Goal: Task Accomplishment & Management: Manage account settings

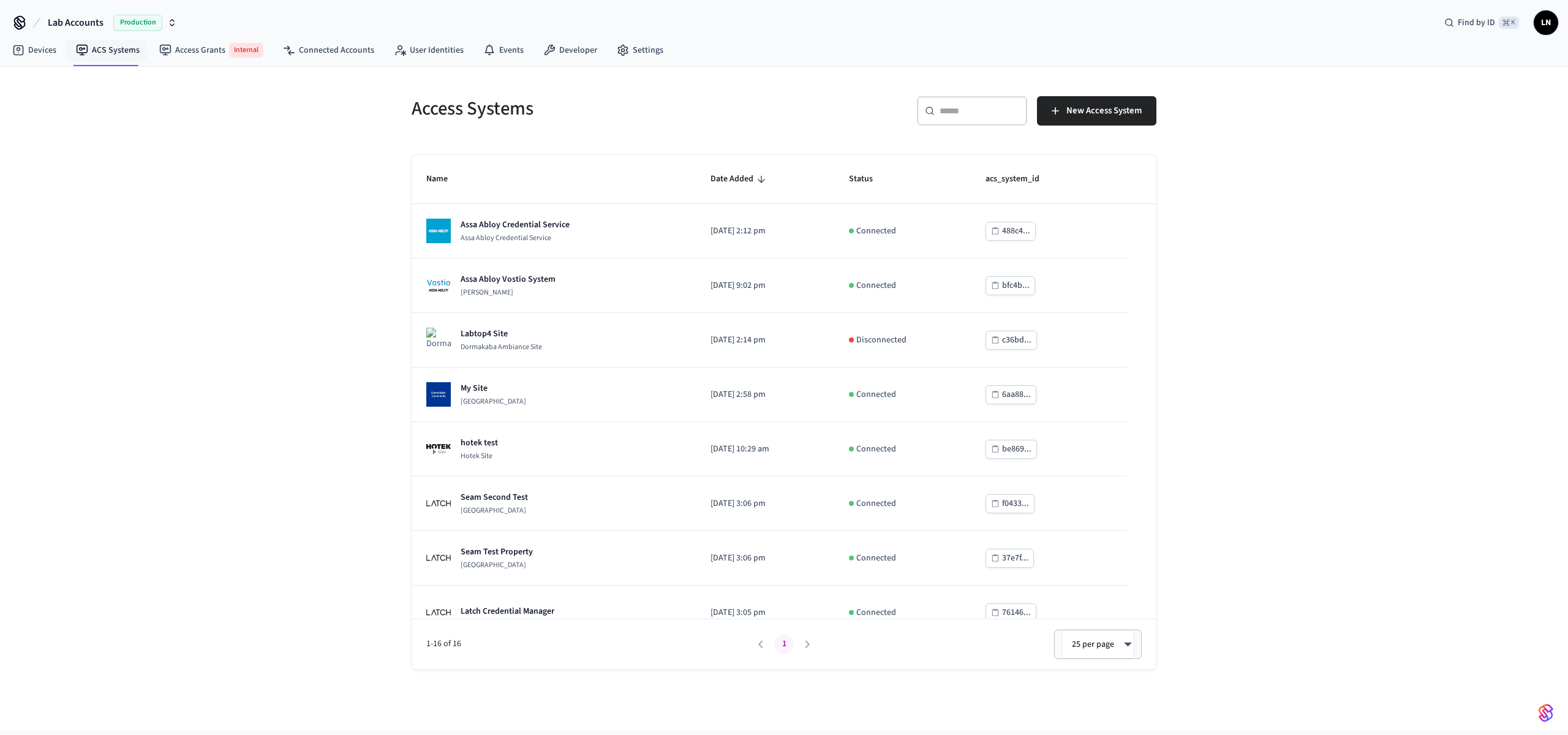
click at [1288, 188] on div "Access Systems ​ ​ New Access System Name Date Added Status acs_system_id Assa …" at bounding box center [784, 398] width 1568 height 664
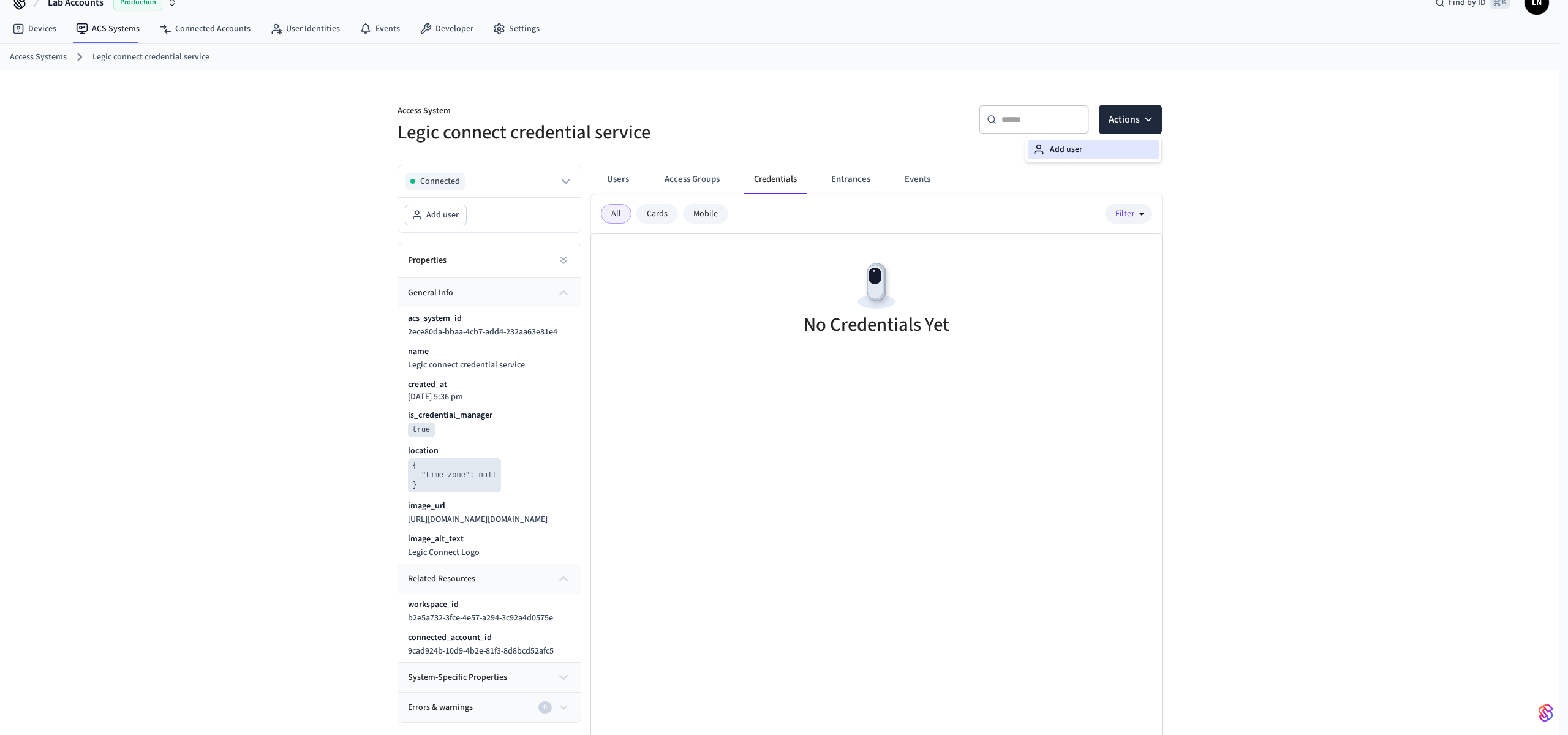
scroll to position [20, 0]
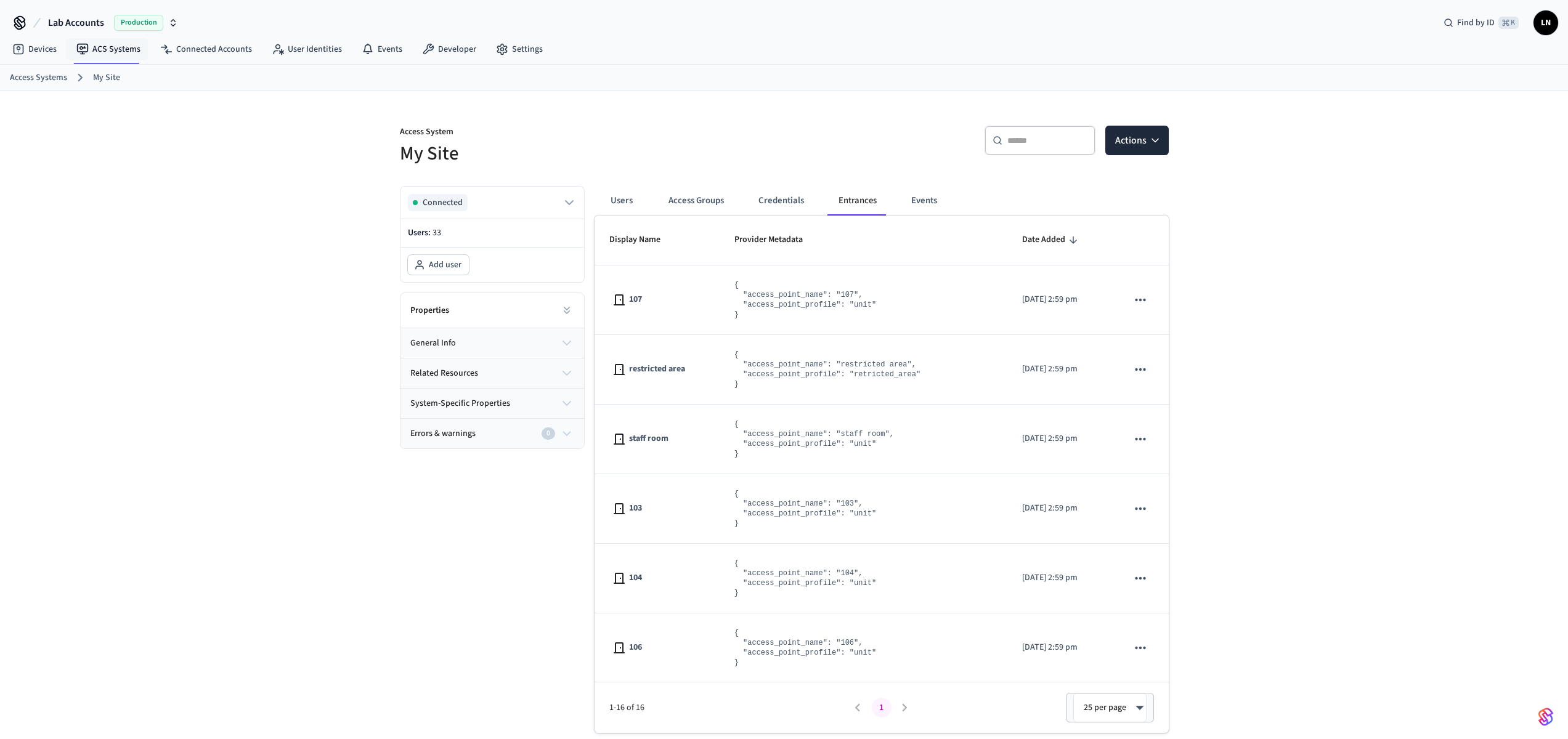
scroll to position [427, 0]
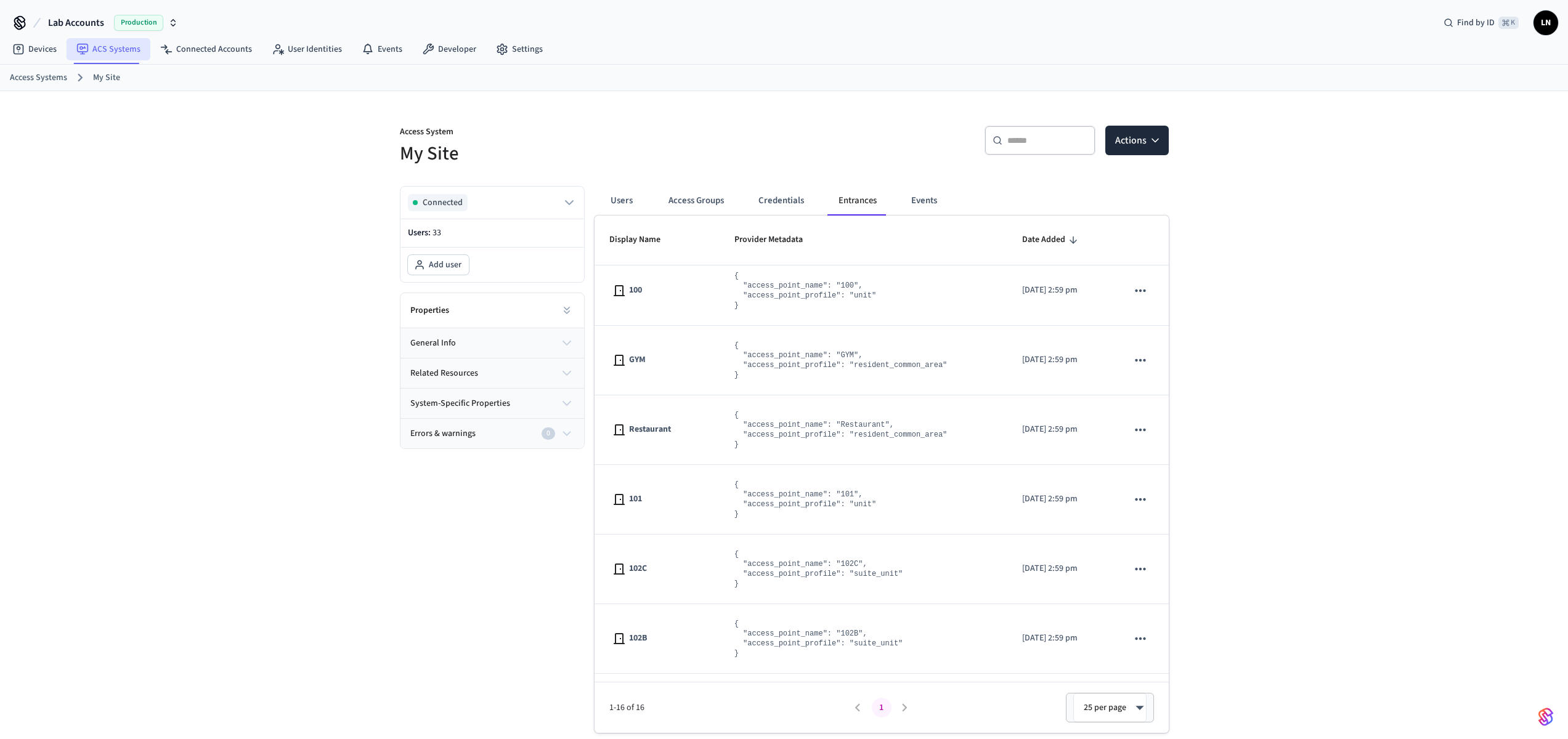
click at [130, 50] on link "ACS Systems" at bounding box center [108, 49] width 84 height 22
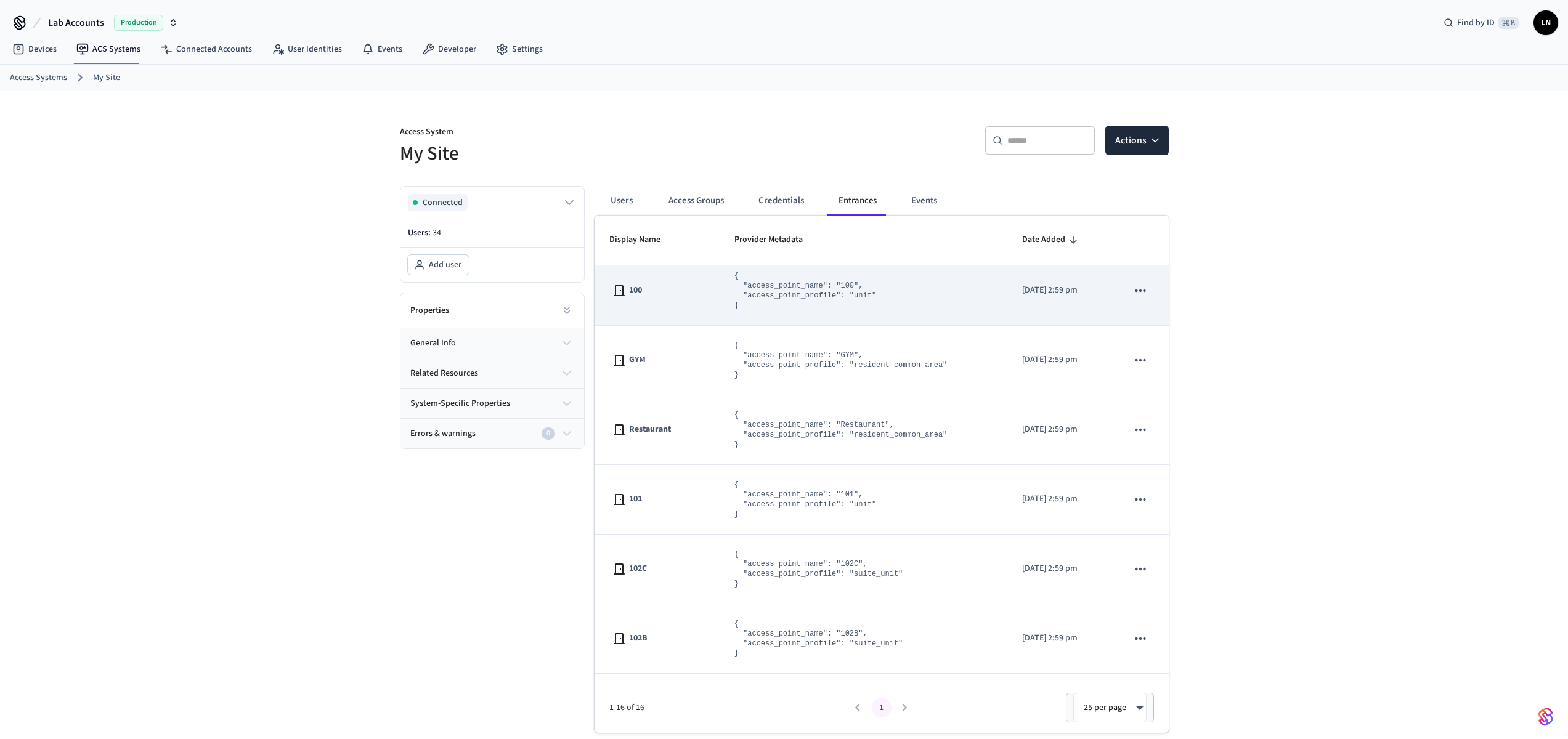
click at [650, 292] on div "100" at bounding box center [657, 290] width 96 height 15
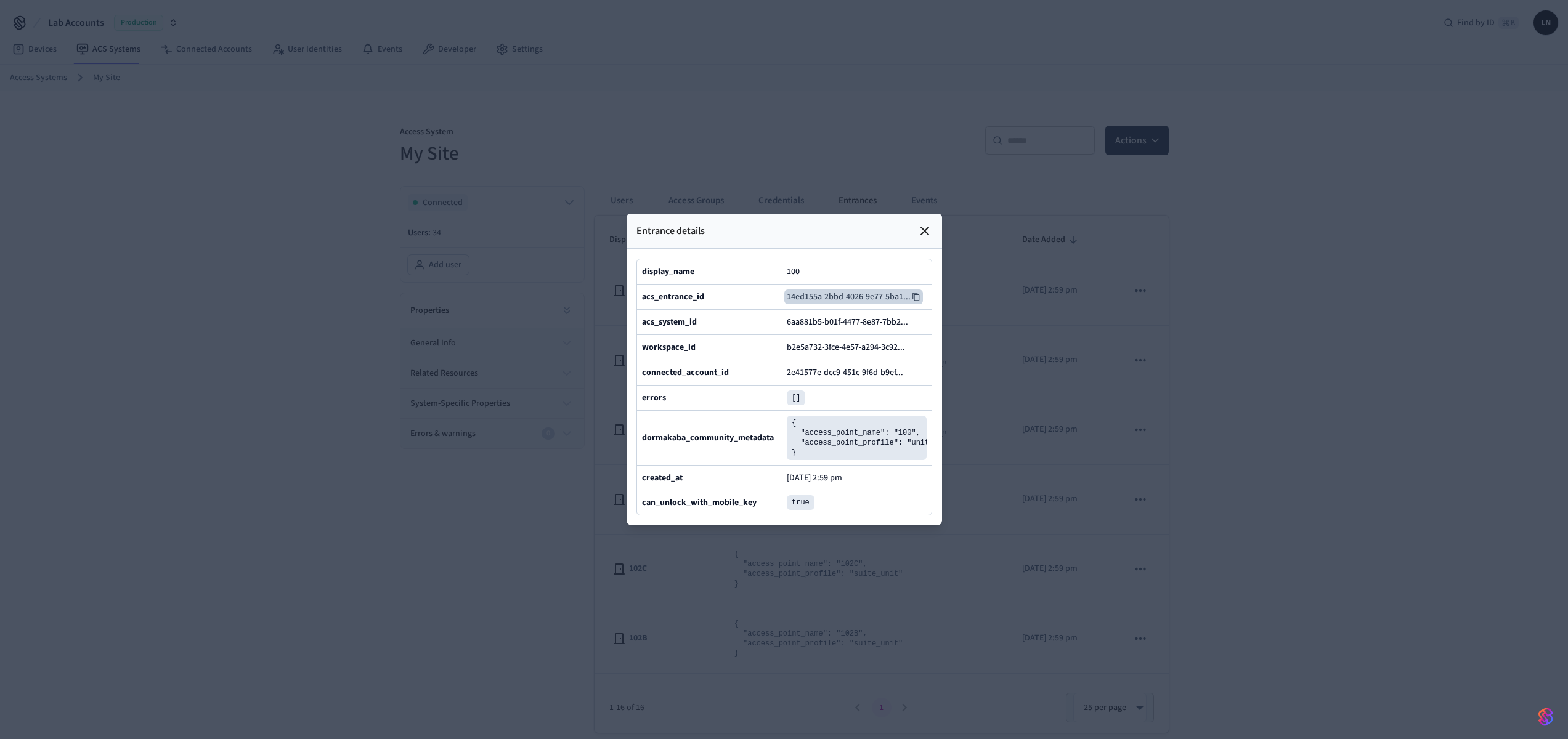
click at [912, 292] on icon at bounding box center [916, 297] width 9 height 9
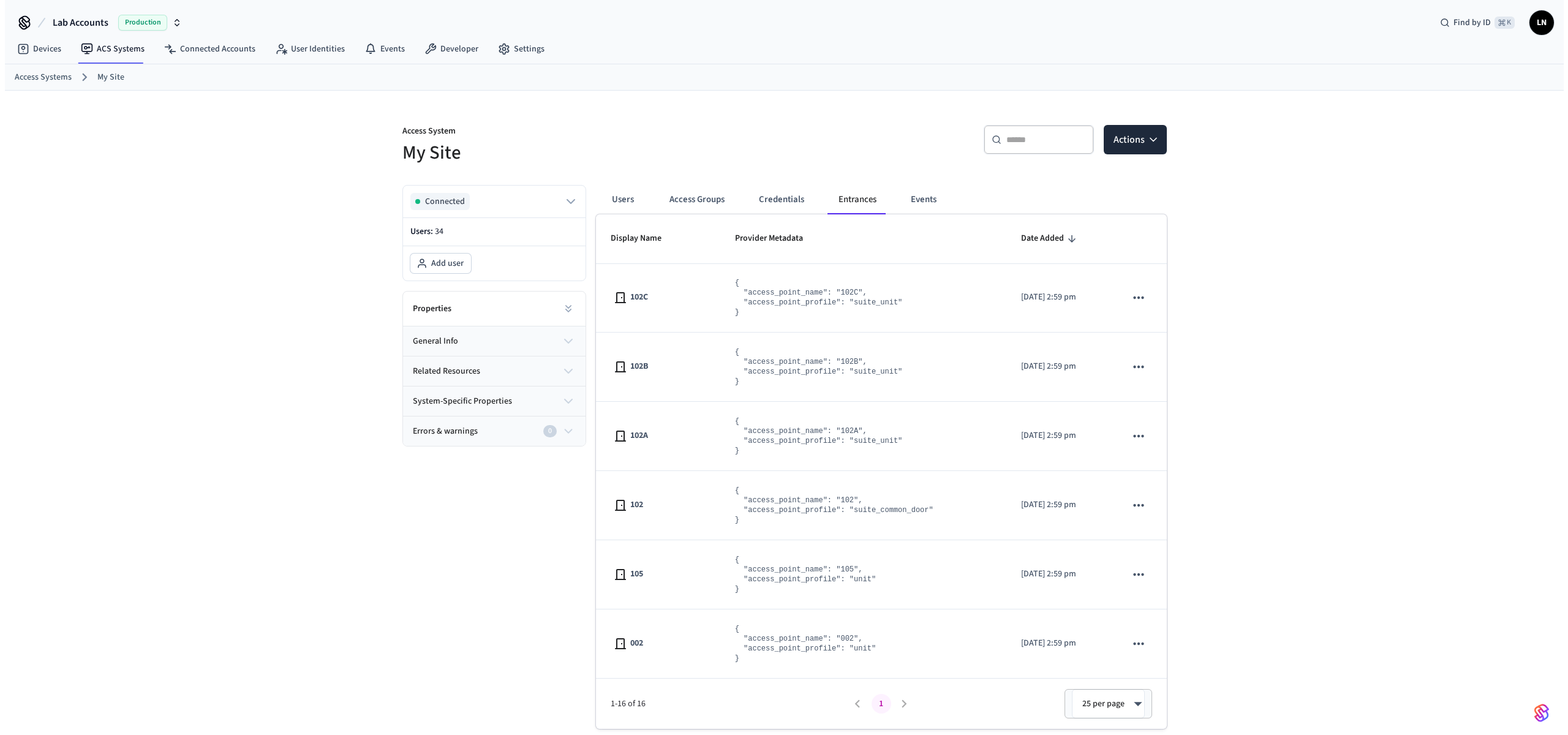
scroll to position [0, 0]
click at [286, 45] on link "User Identities" at bounding box center [305, 49] width 89 height 22
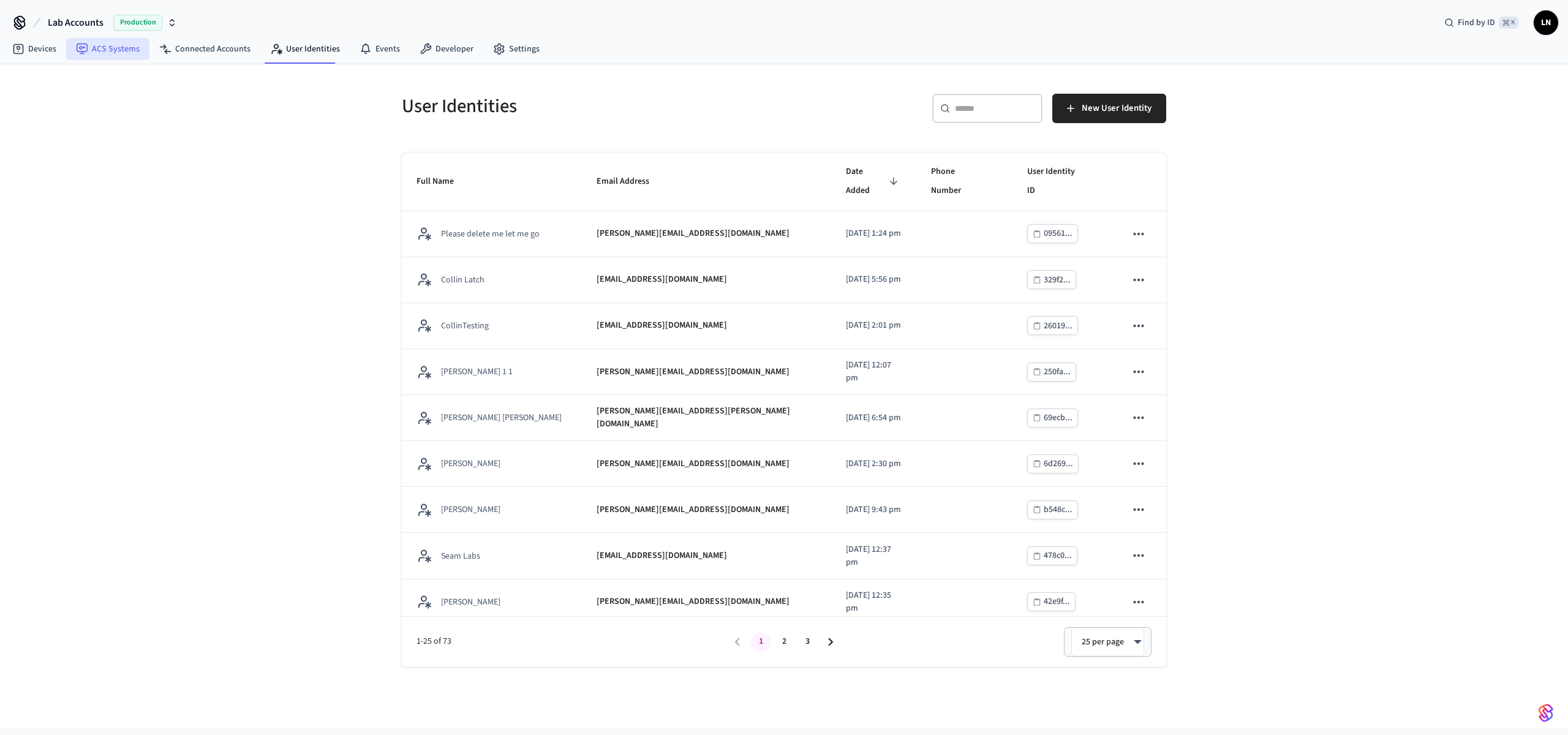
click at [112, 39] on link "ACS Systems" at bounding box center [107, 49] width 83 height 22
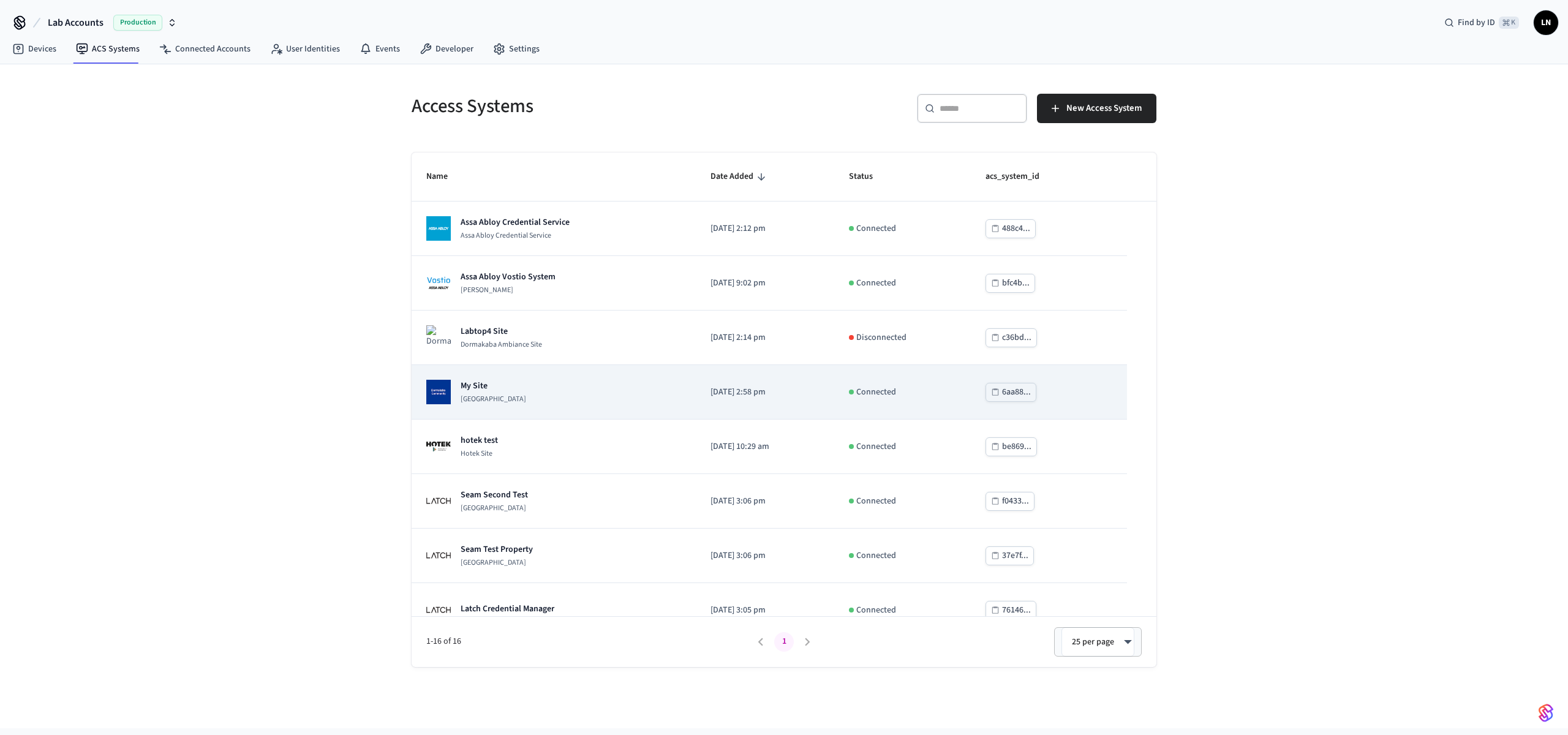
click at [570, 399] on div "My Site Dormakaba Community Site" at bounding box center [553, 392] width 255 height 24
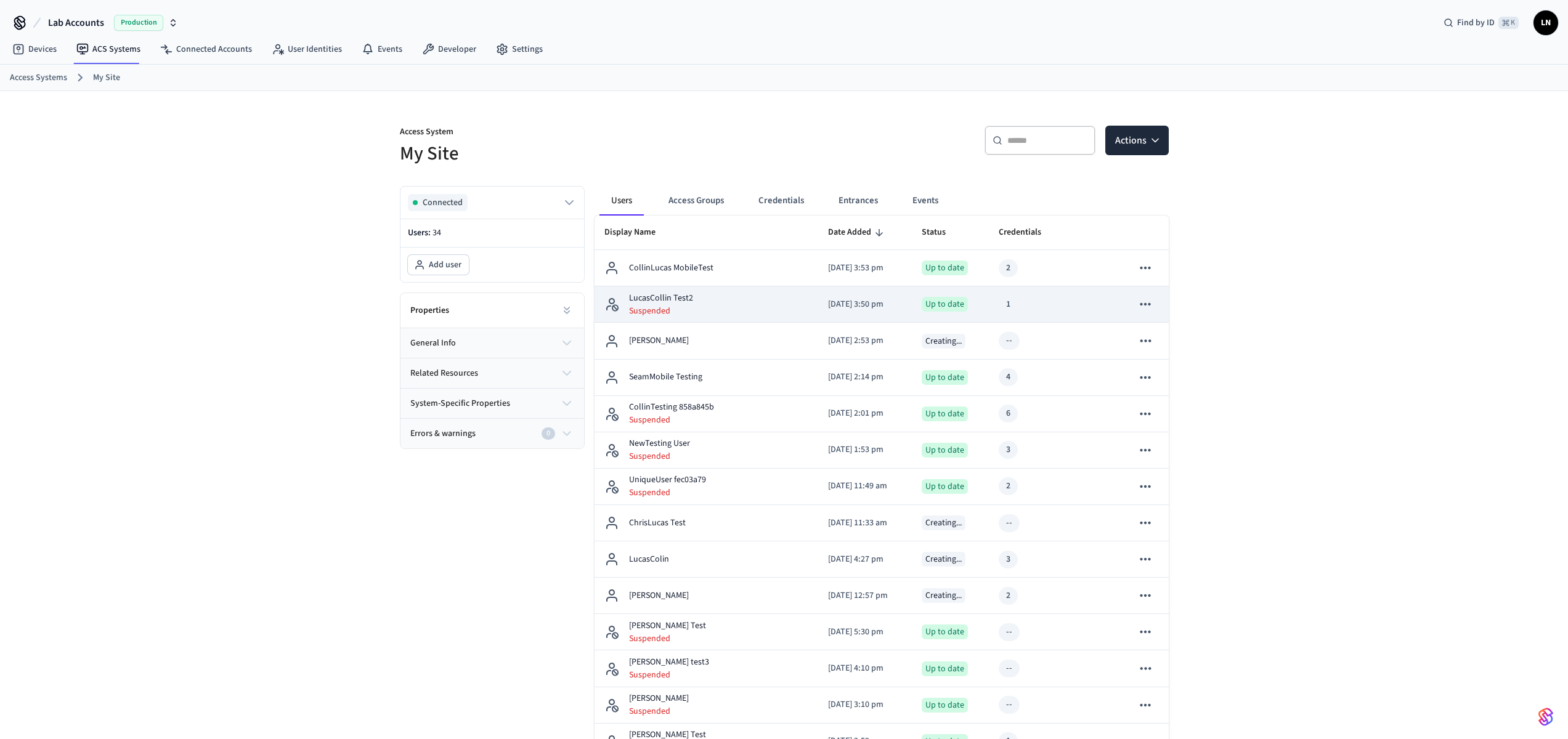
click at [660, 313] on p "Suspended" at bounding box center [660, 310] width 64 height 12
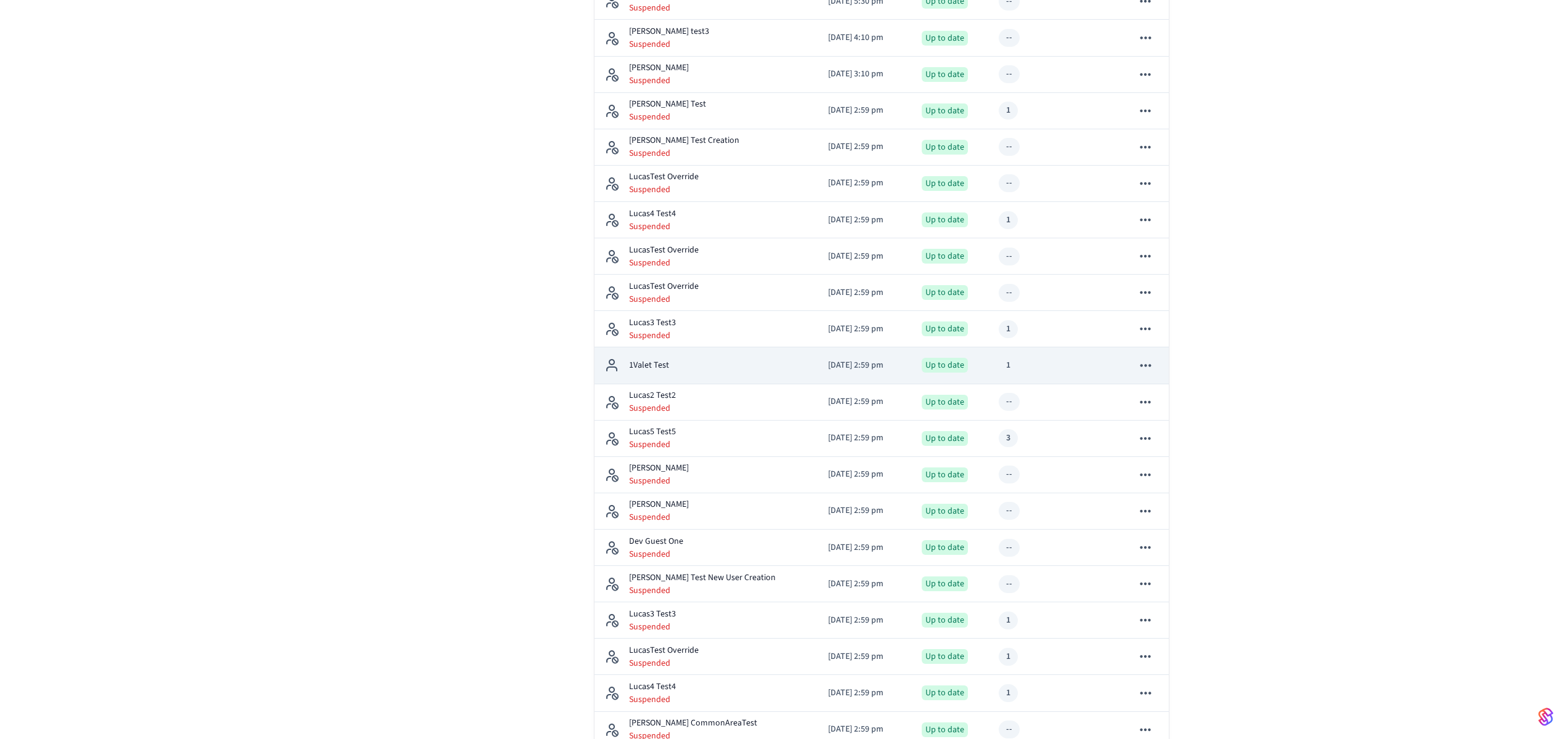
scroll to position [398, 0]
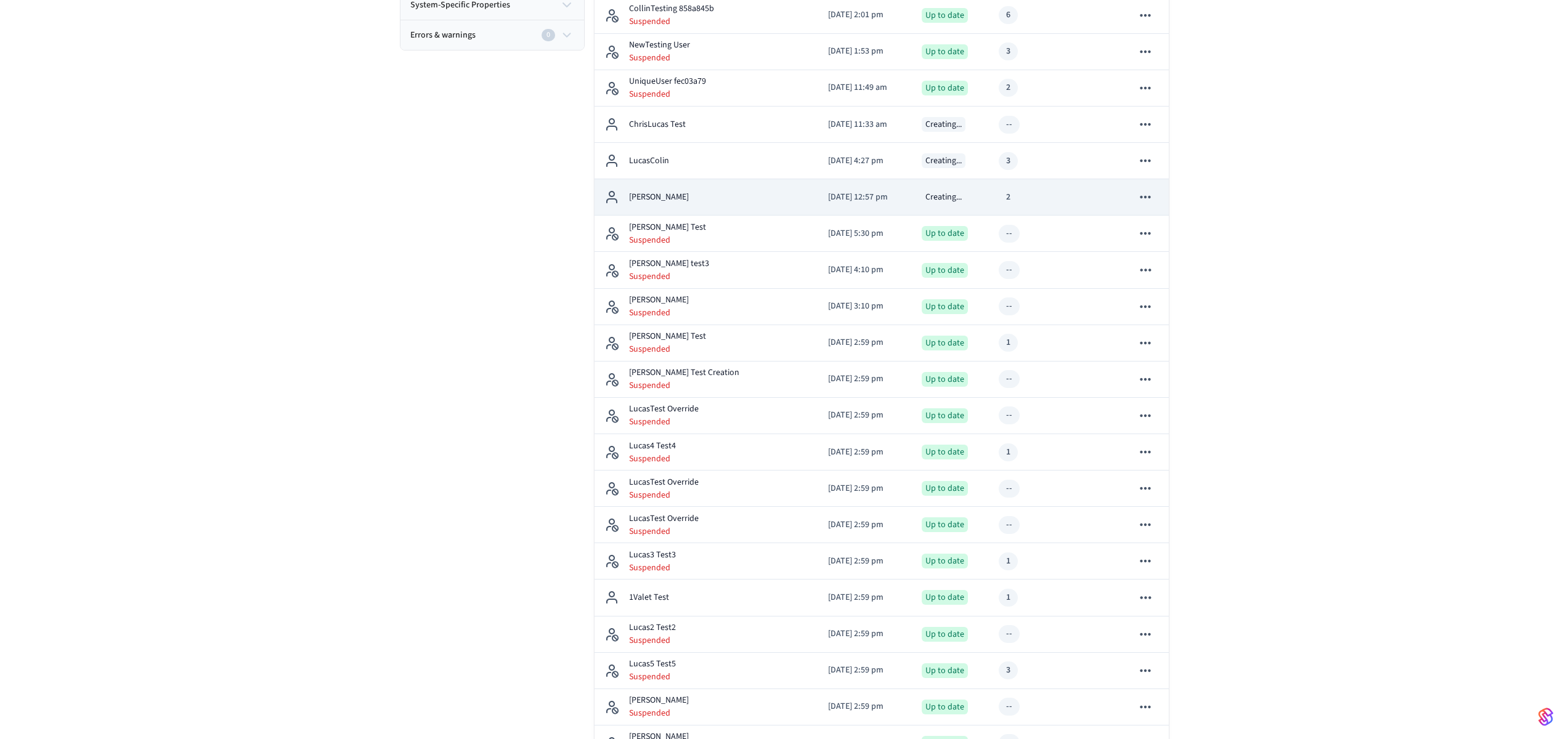
click at [720, 202] on div "Lucas Neiva" at bounding box center [707, 197] width 205 height 15
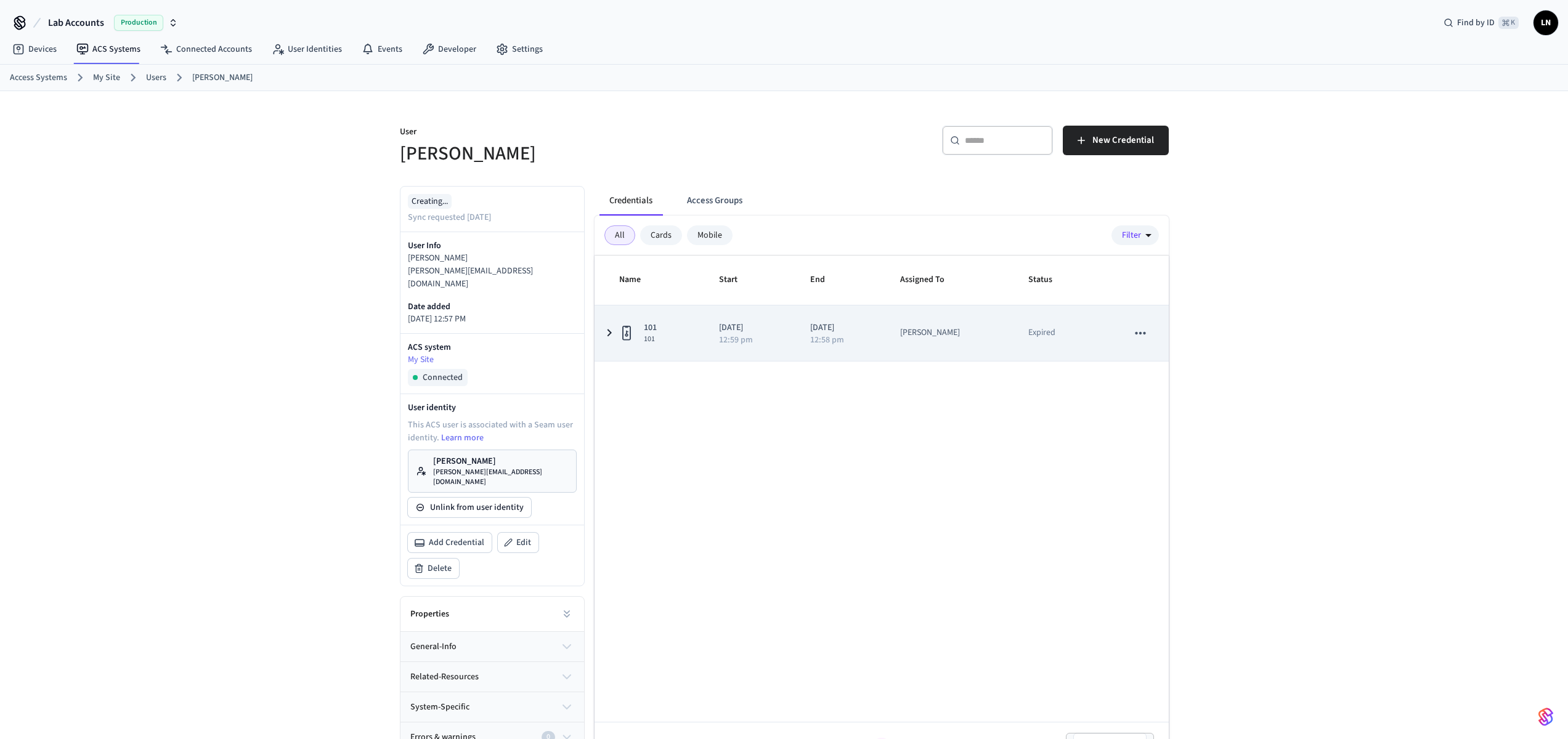
click at [600, 336] on td "101 101" at bounding box center [649, 333] width 109 height 55
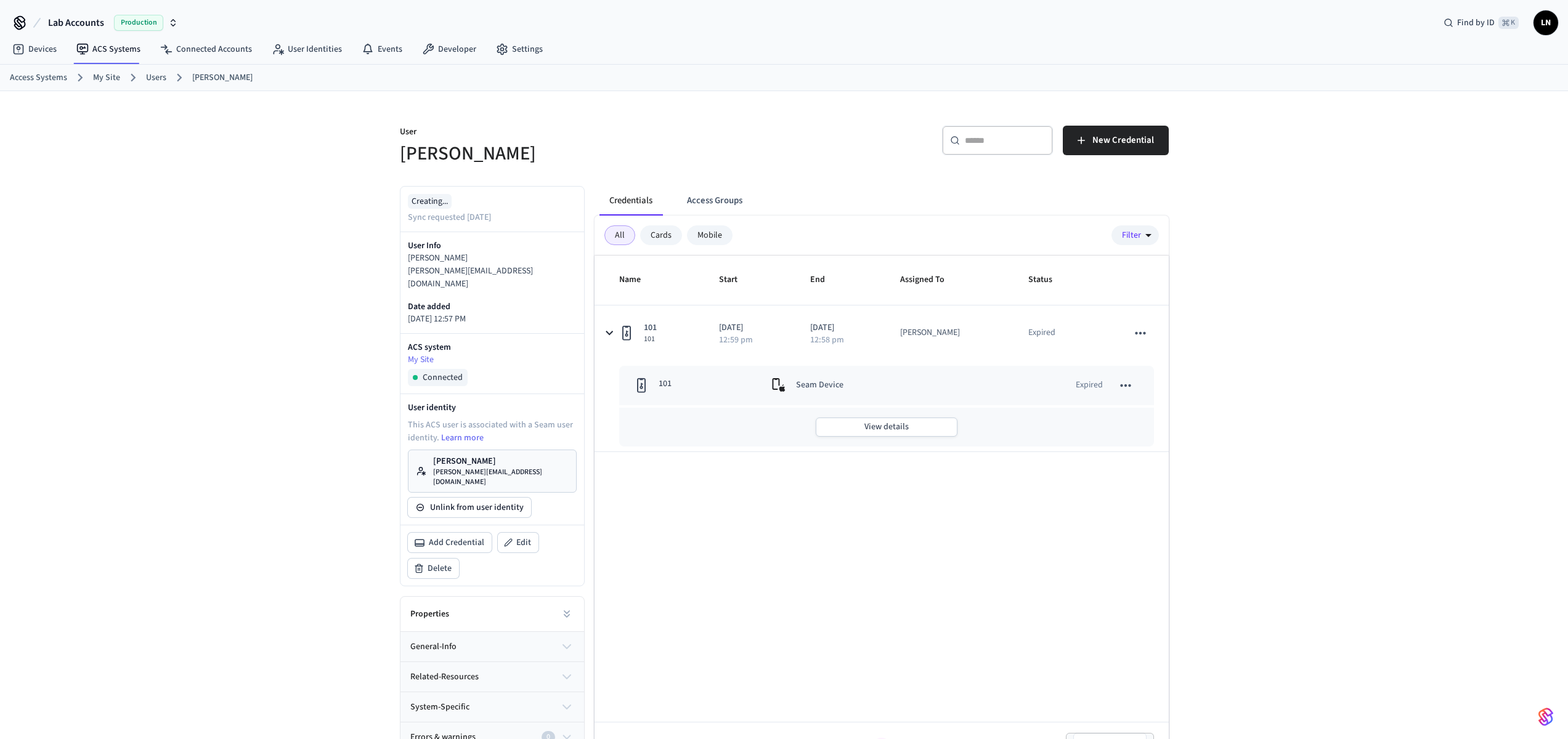
scroll to position [2, 0]
click at [430, 560] on span "Delete" at bounding box center [439, 566] width 24 height 12
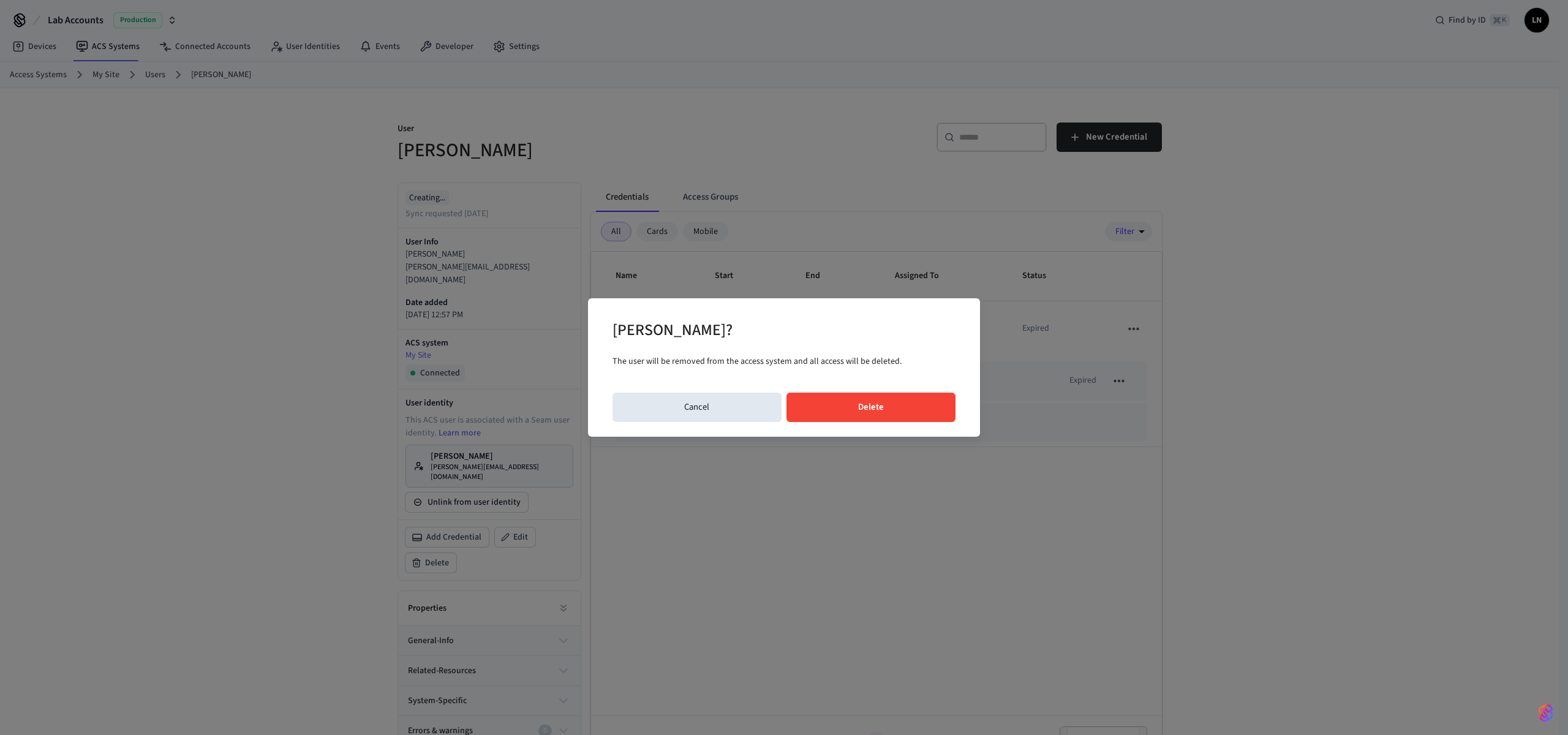
click at [868, 405] on button "Delete" at bounding box center [871, 407] width 170 height 29
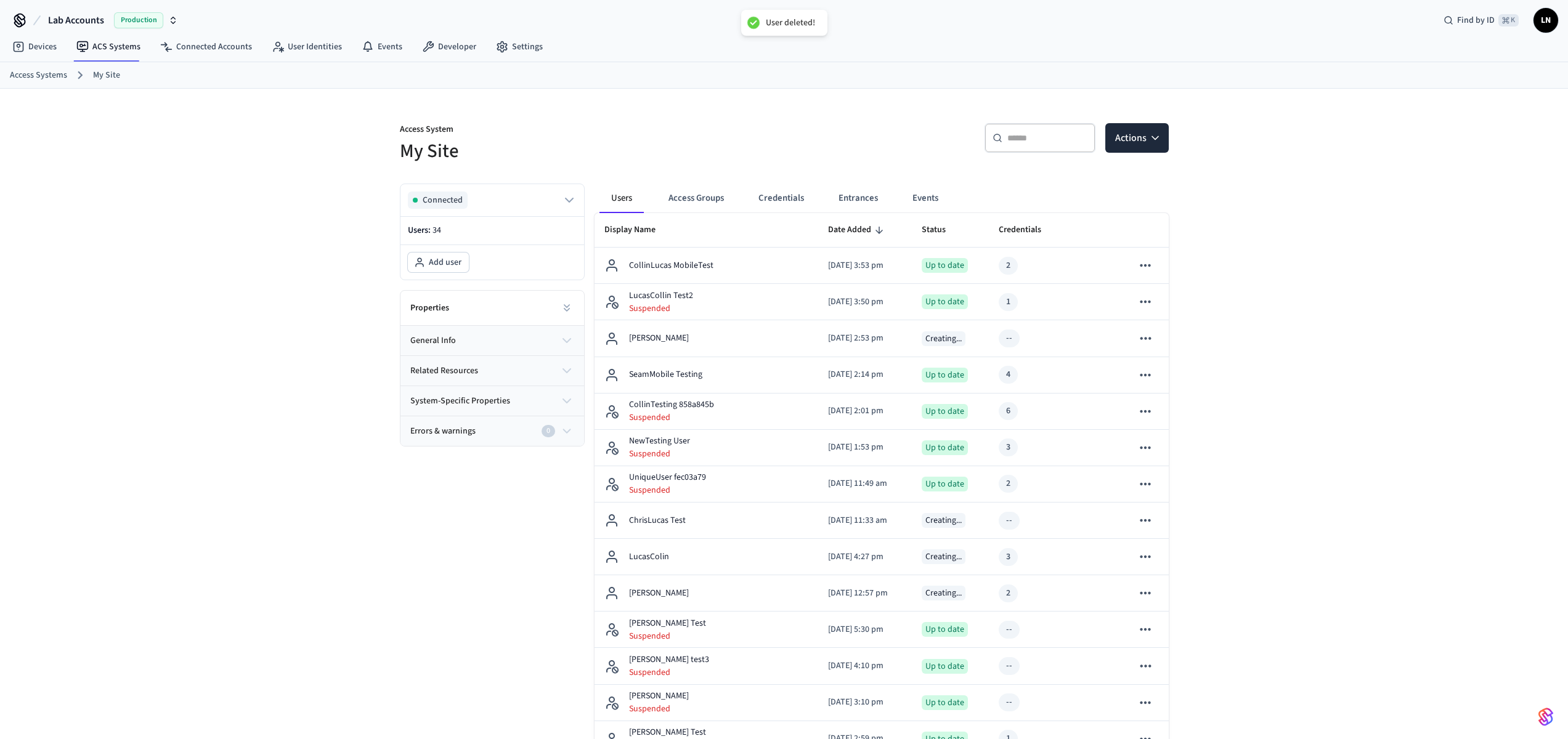
scroll to position [398, 0]
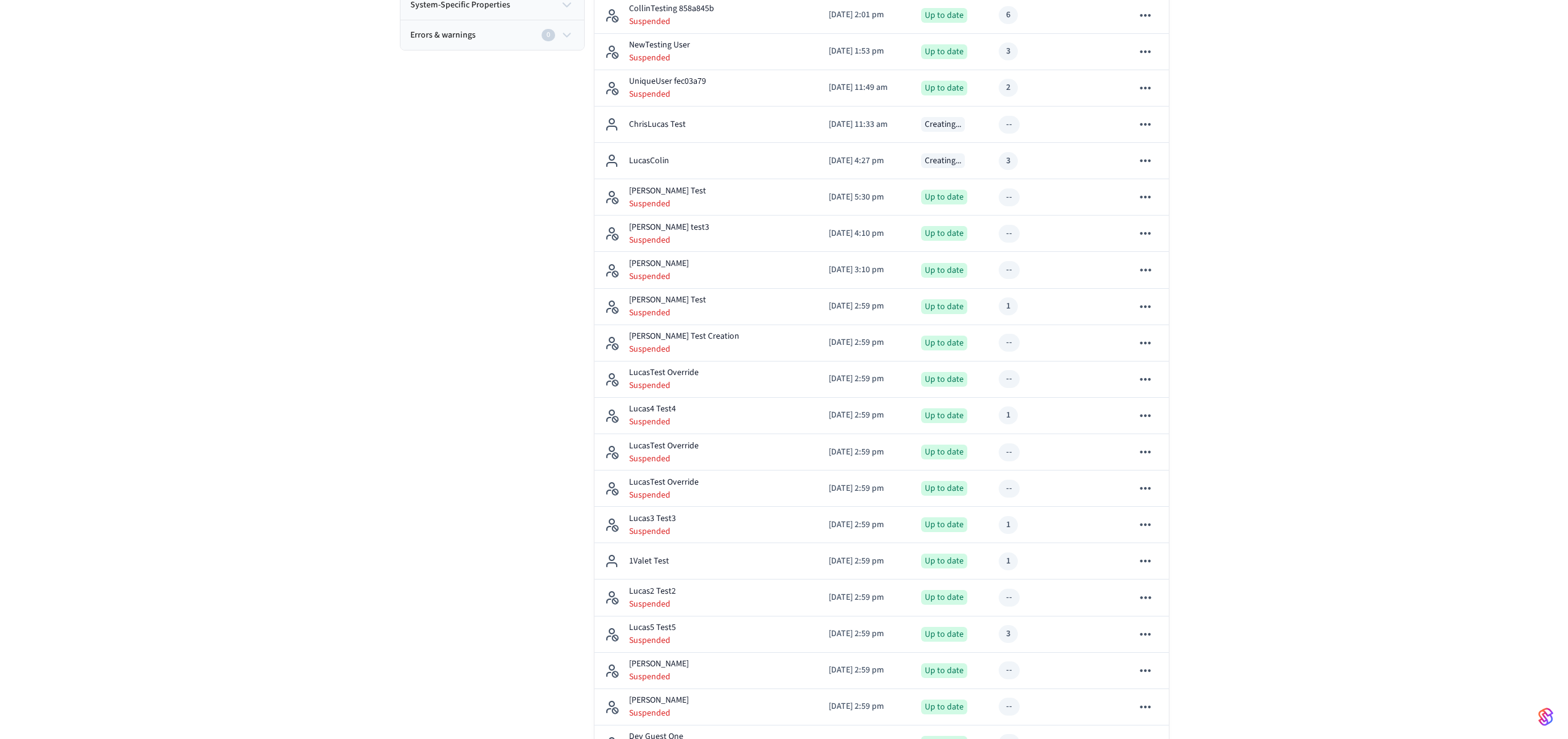
click at [513, 200] on div "Connected Users: 33 Add user Properties general info related resources system-s…" at bounding box center [487, 454] width 194 height 1353
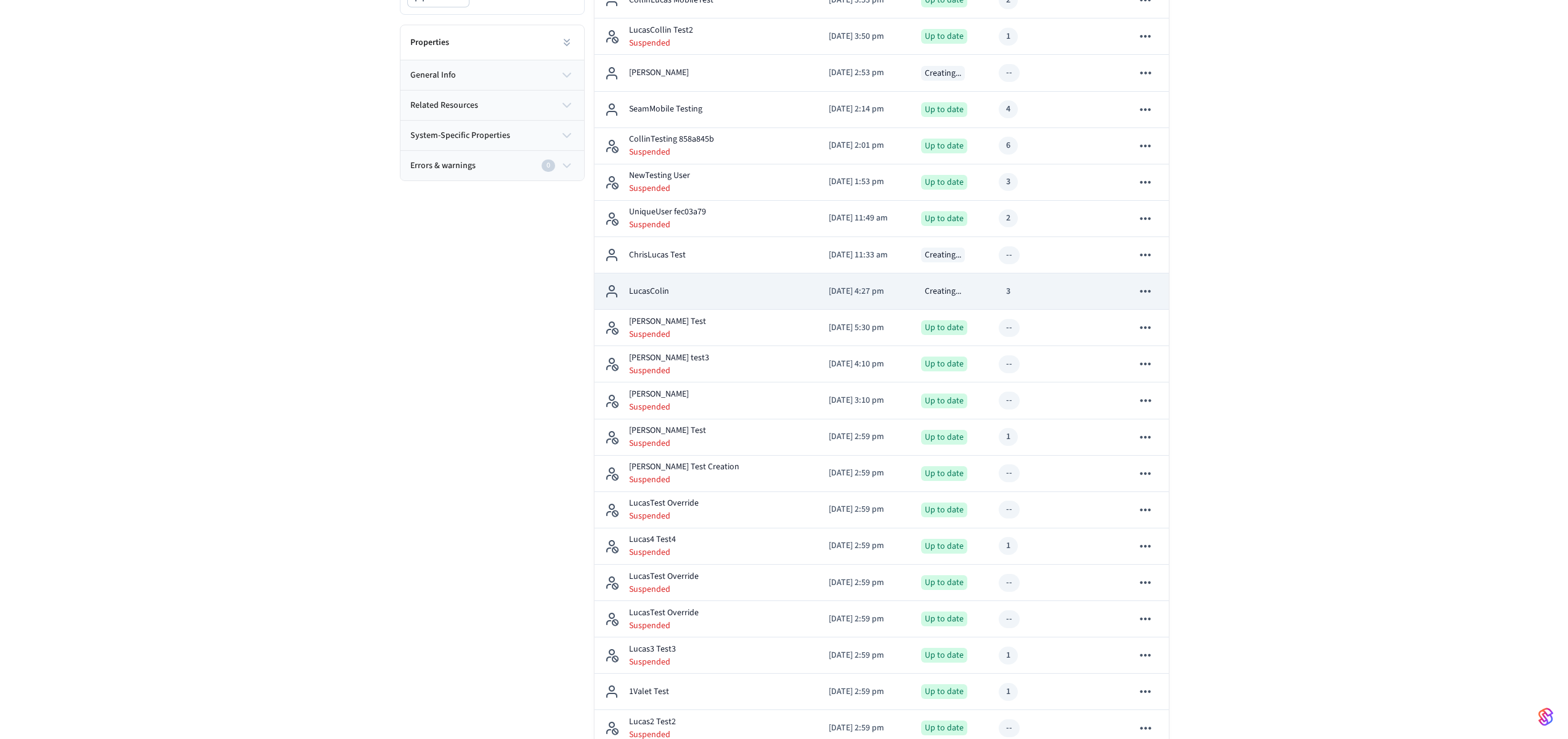
scroll to position [254, 0]
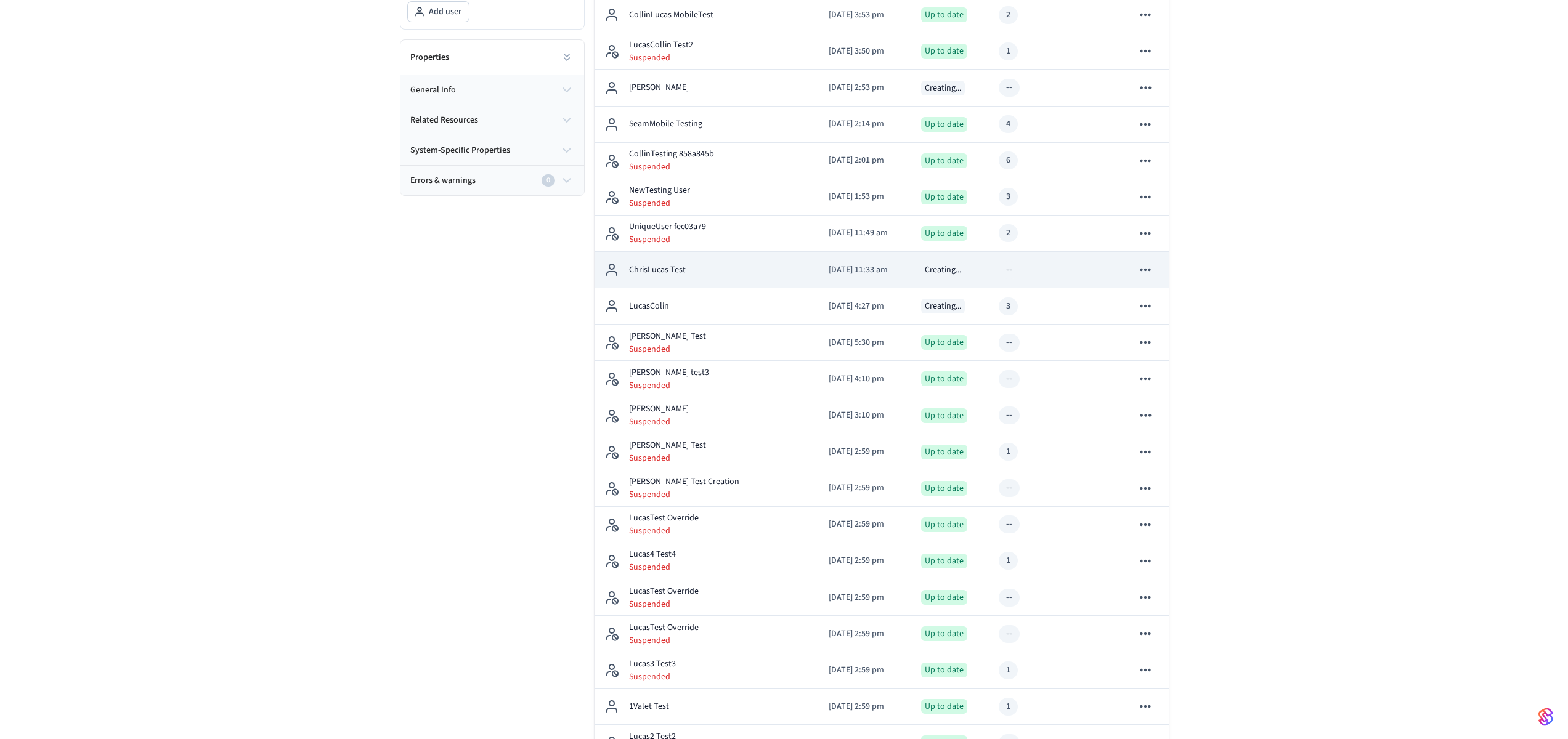
click at [735, 269] on div "ChrisLucas Test" at bounding box center [707, 269] width 205 height 15
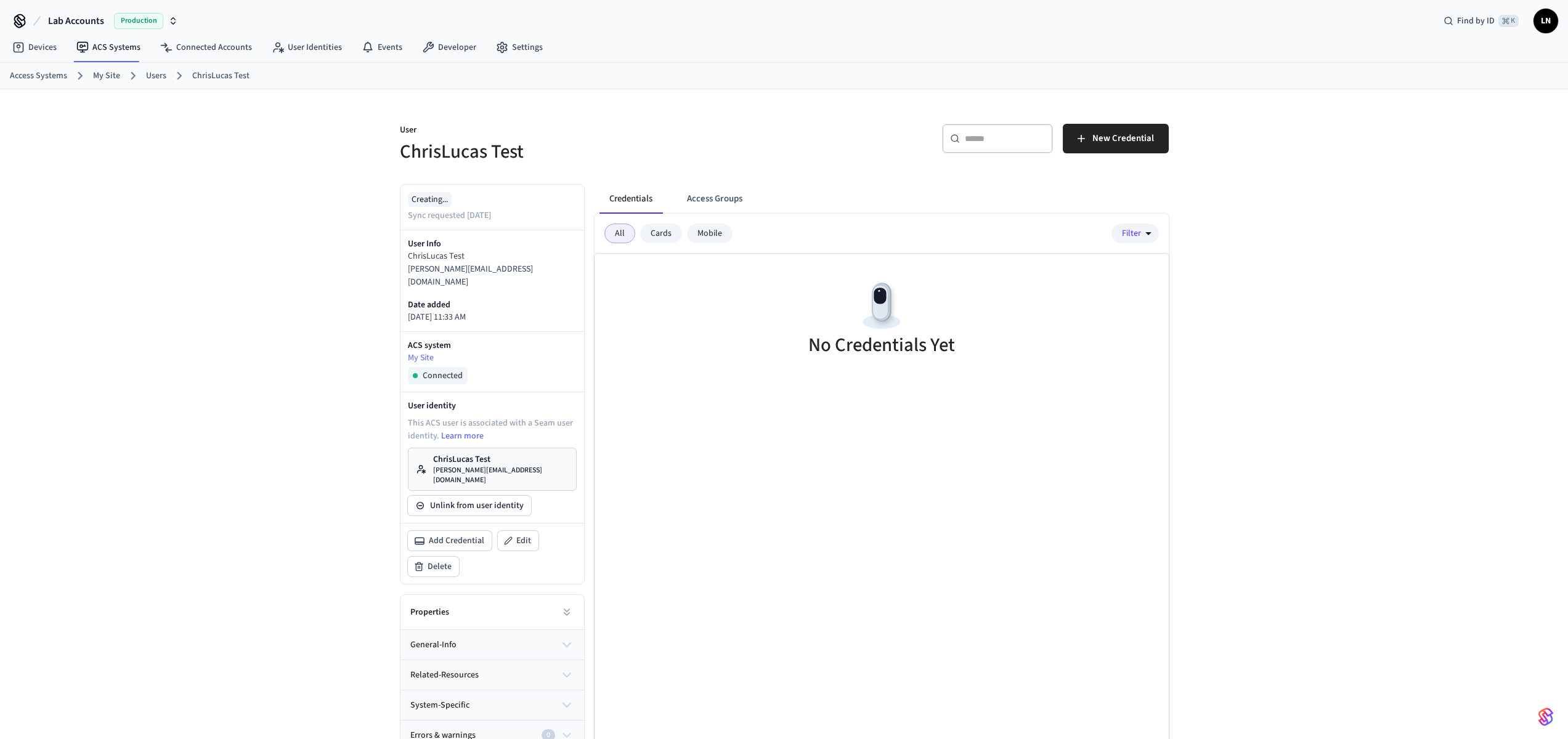
scroll to position [2, 0]
click at [433, 560] on span "Delete" at bounding box center [439, 566] width 24 height 12
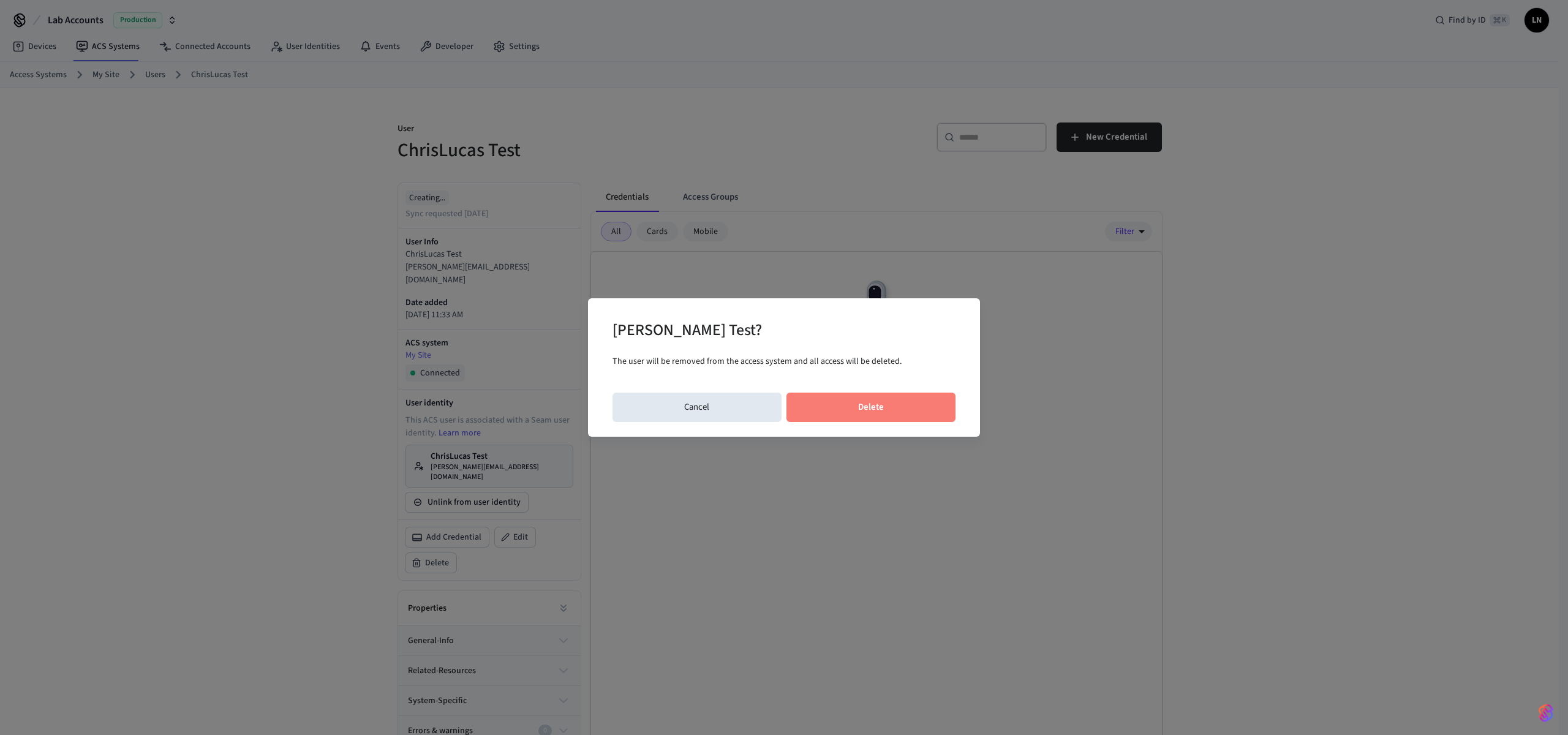
click at [823, 406] on button "Delete" at bounding box center [871, 407] width 170 height 29
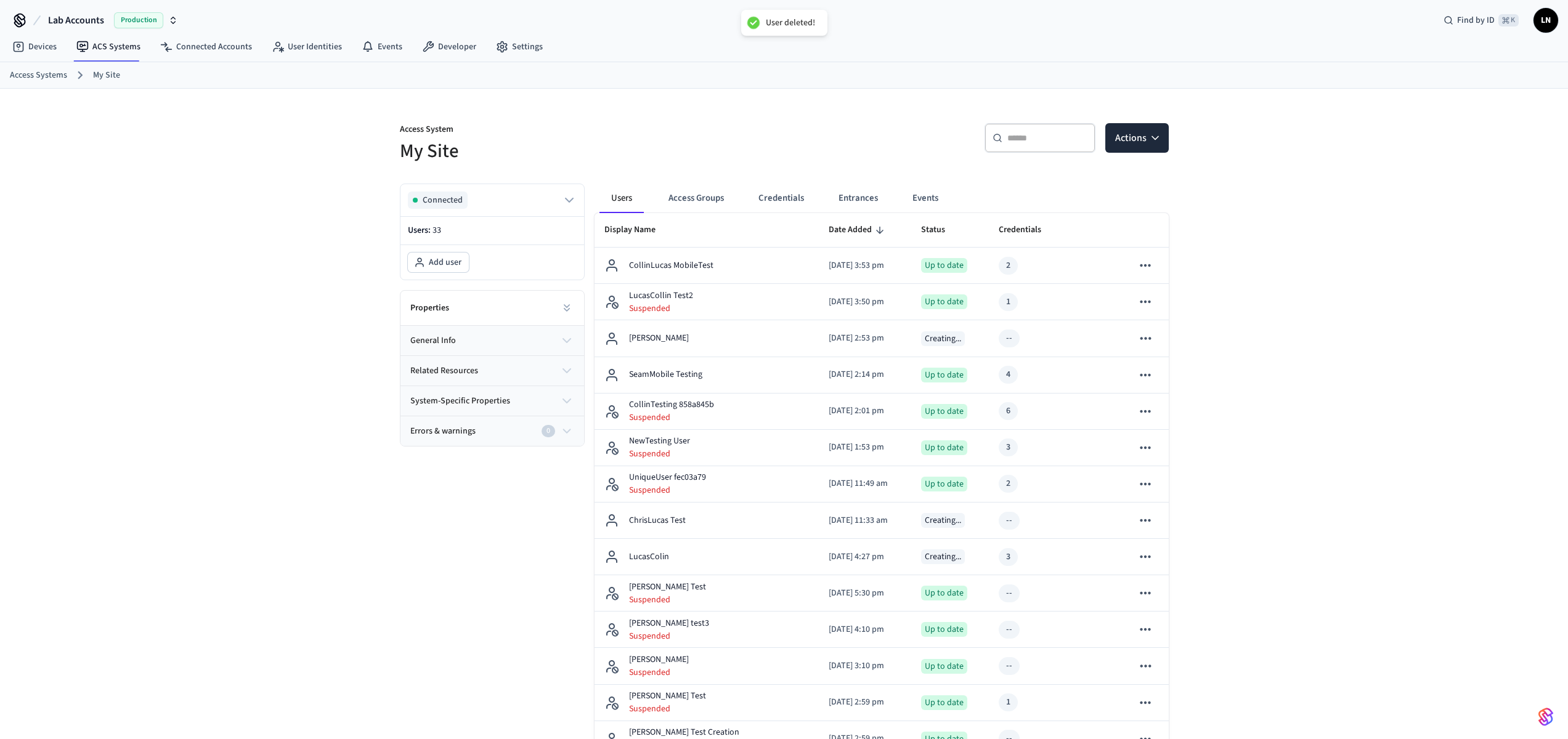
scroll to position [254, 0]
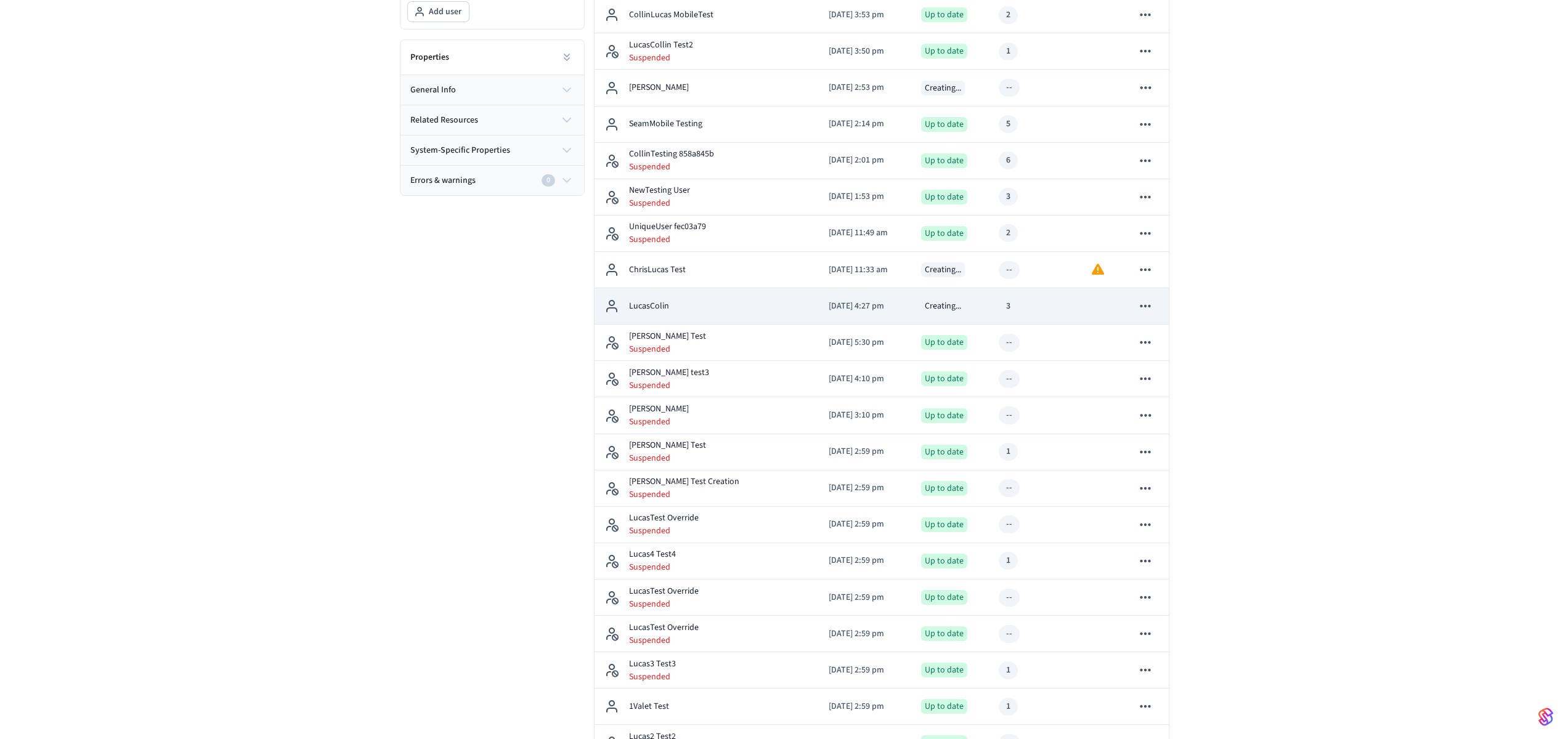
click at [723, 299] on div "LucasColin" at bounding box center [707, 306] width 205 height 15
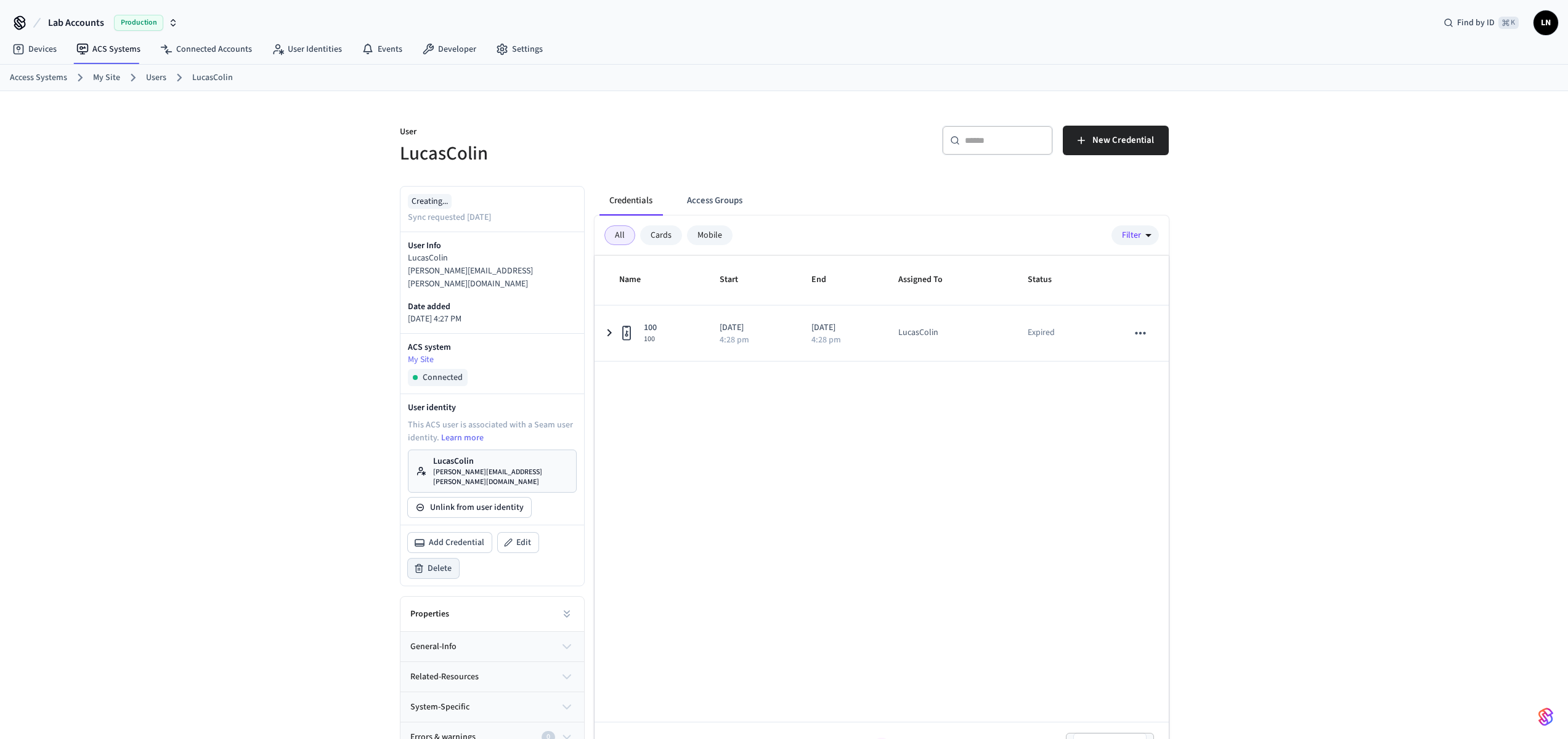
click at [445, 563] on span "Delete" at bounding box center [439, 568] width 24 height 12
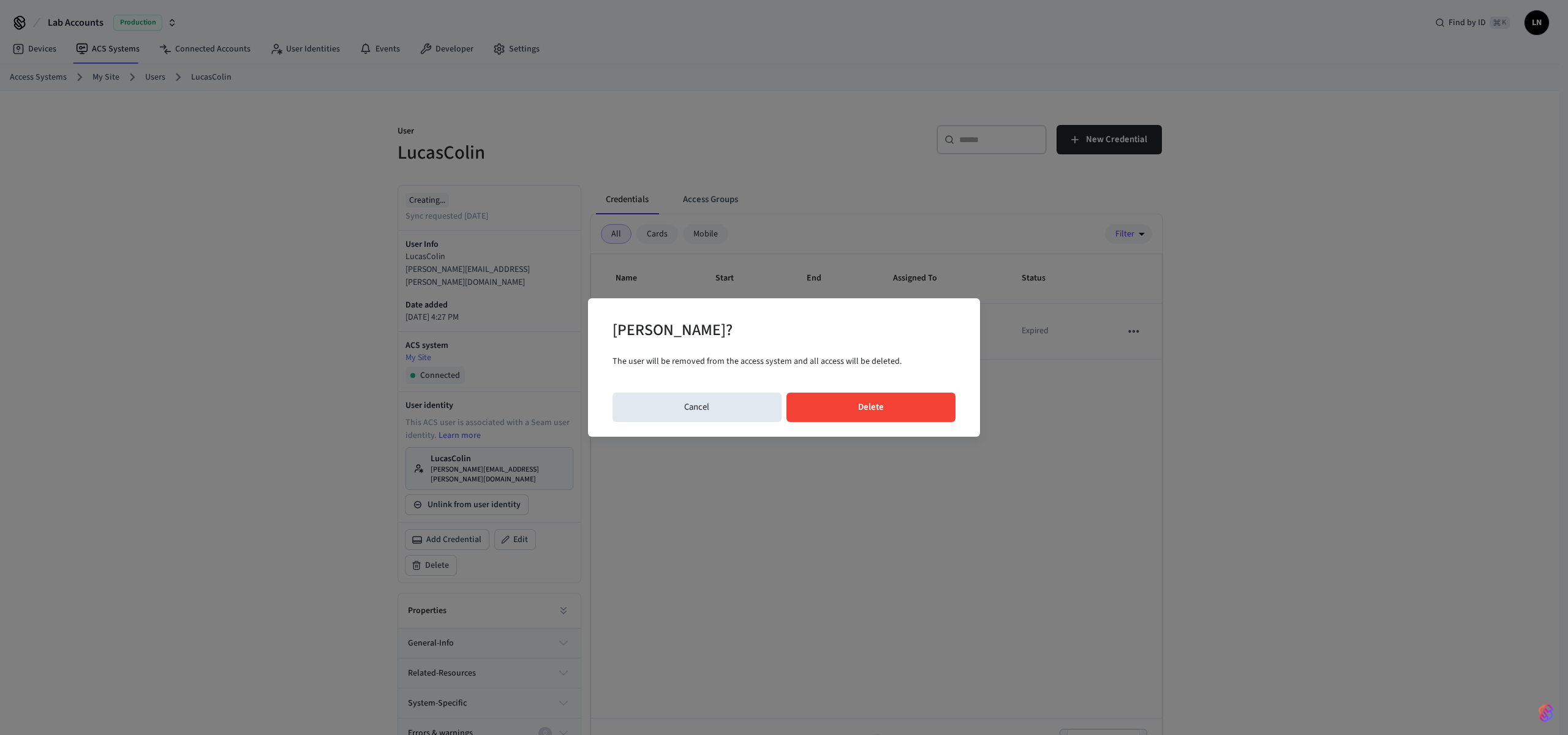
click at [826, 416] on button "Delete" at bounding box center [871, 407] width 170 height 29
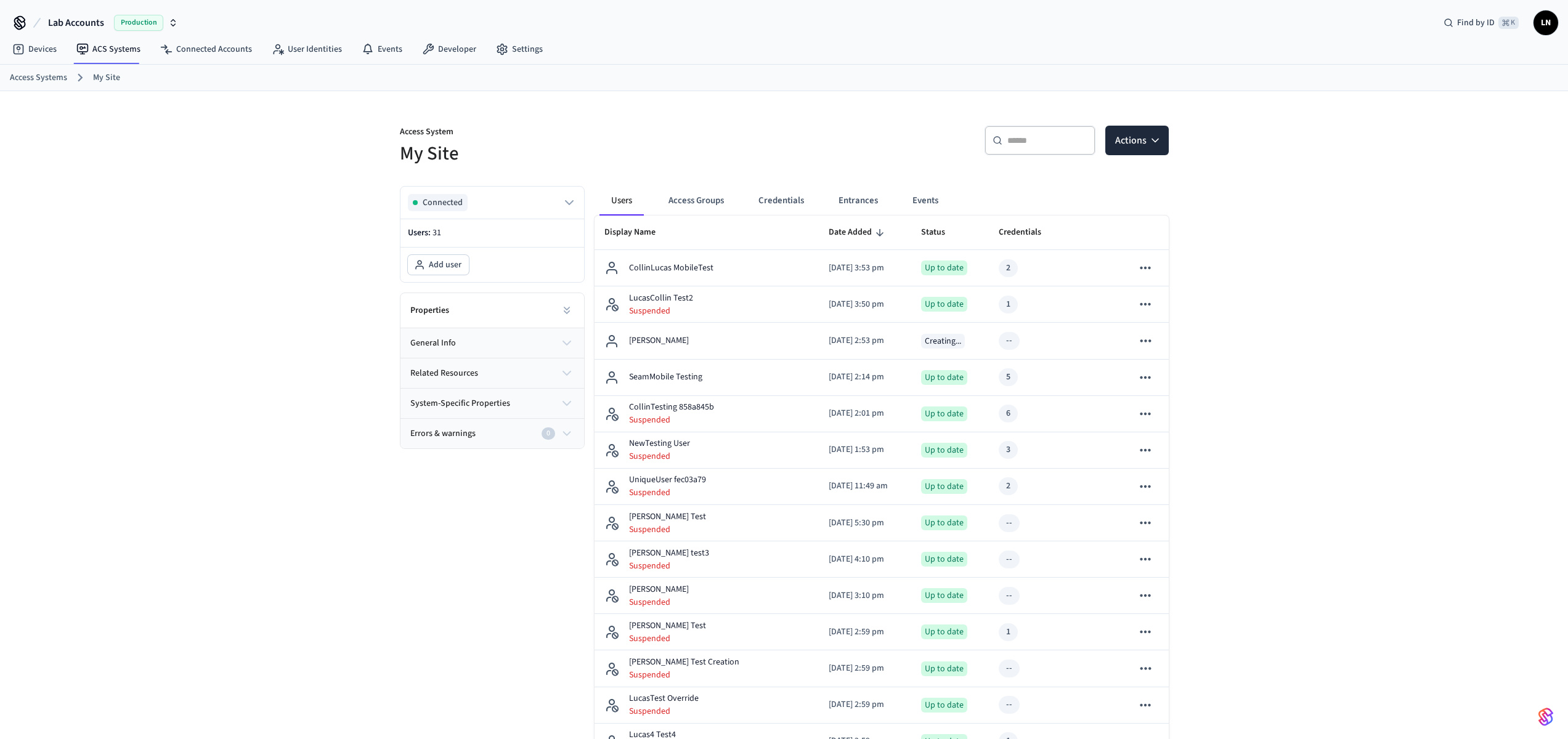
scroll to position [24, 0]
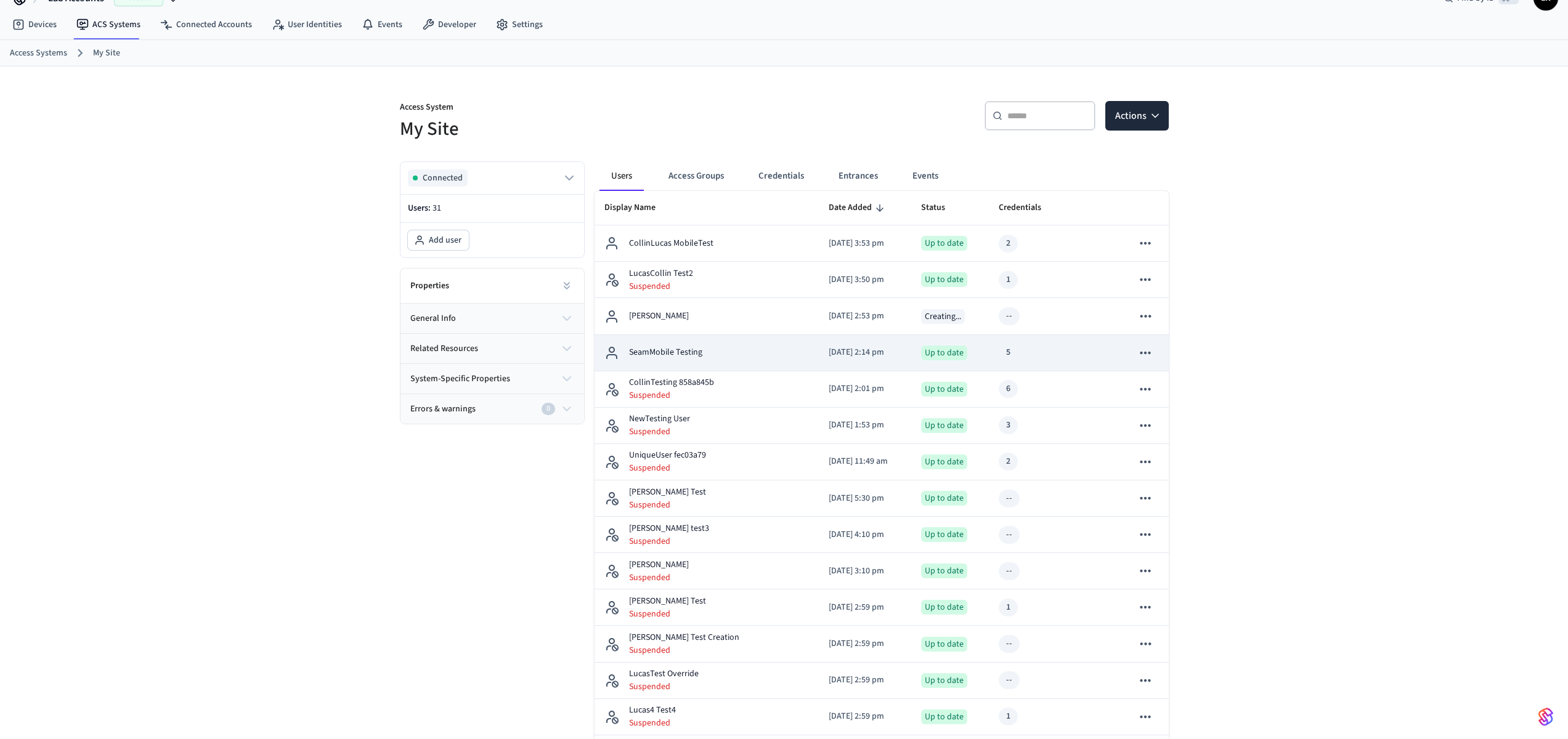
click at [771, 349] on td "SeamMobile Testing" at bounding box center [706, 353] width 224 height 36
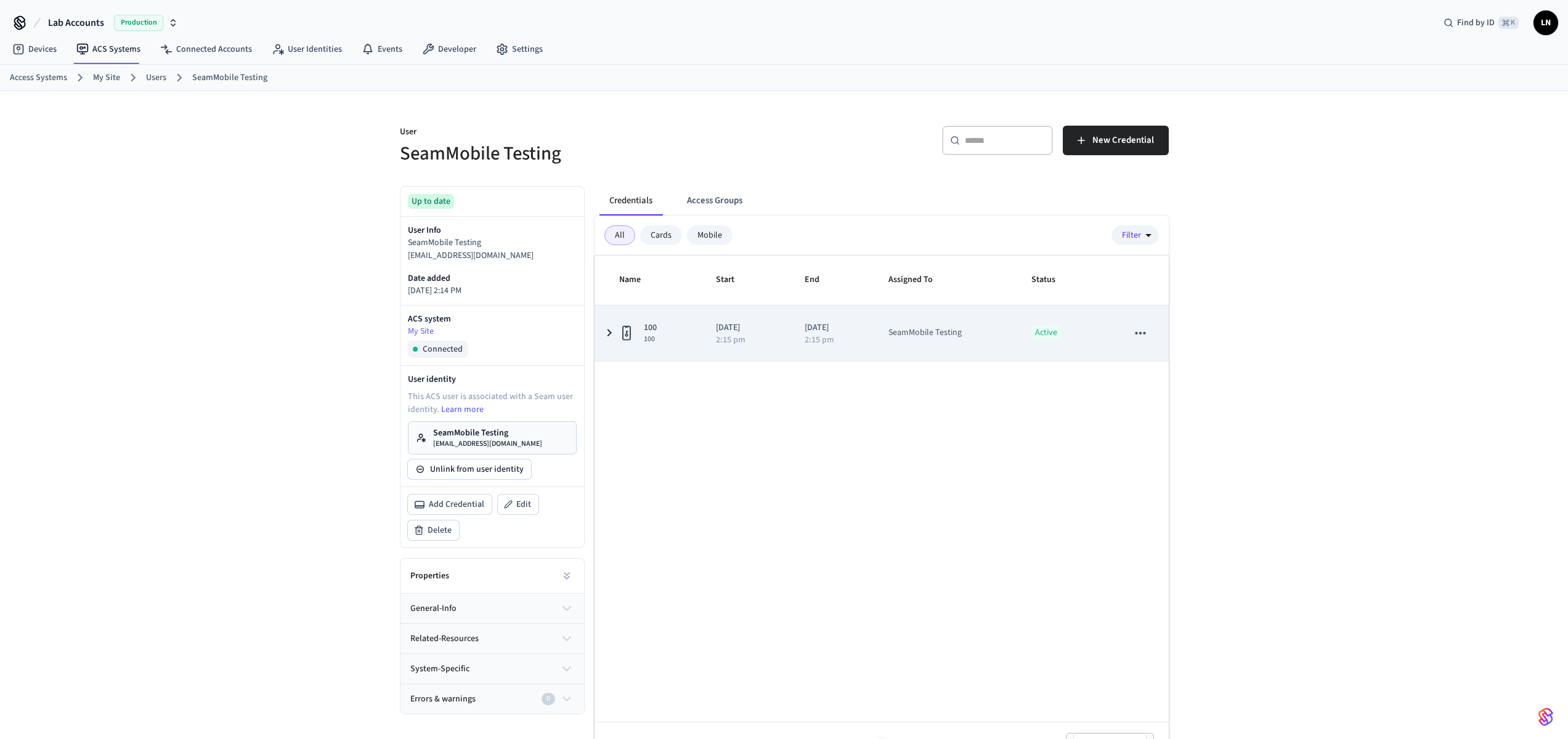
click at [609, 334] on icon "sticky table" at bounding box center [609, 333] width 15 height 15
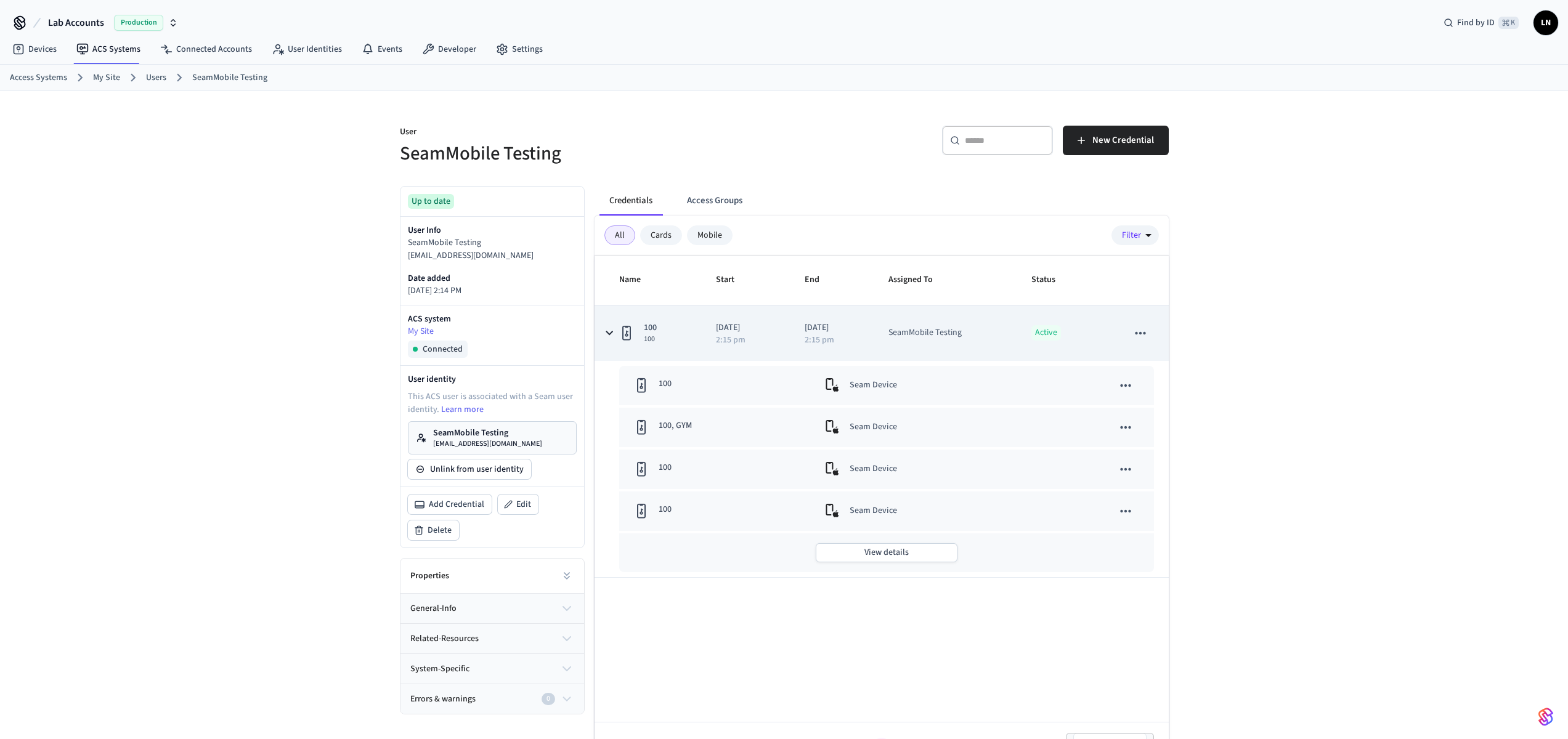
click at [609, 334] on icon "sticky table" at bounding box center [609, 333] width 7 height 4
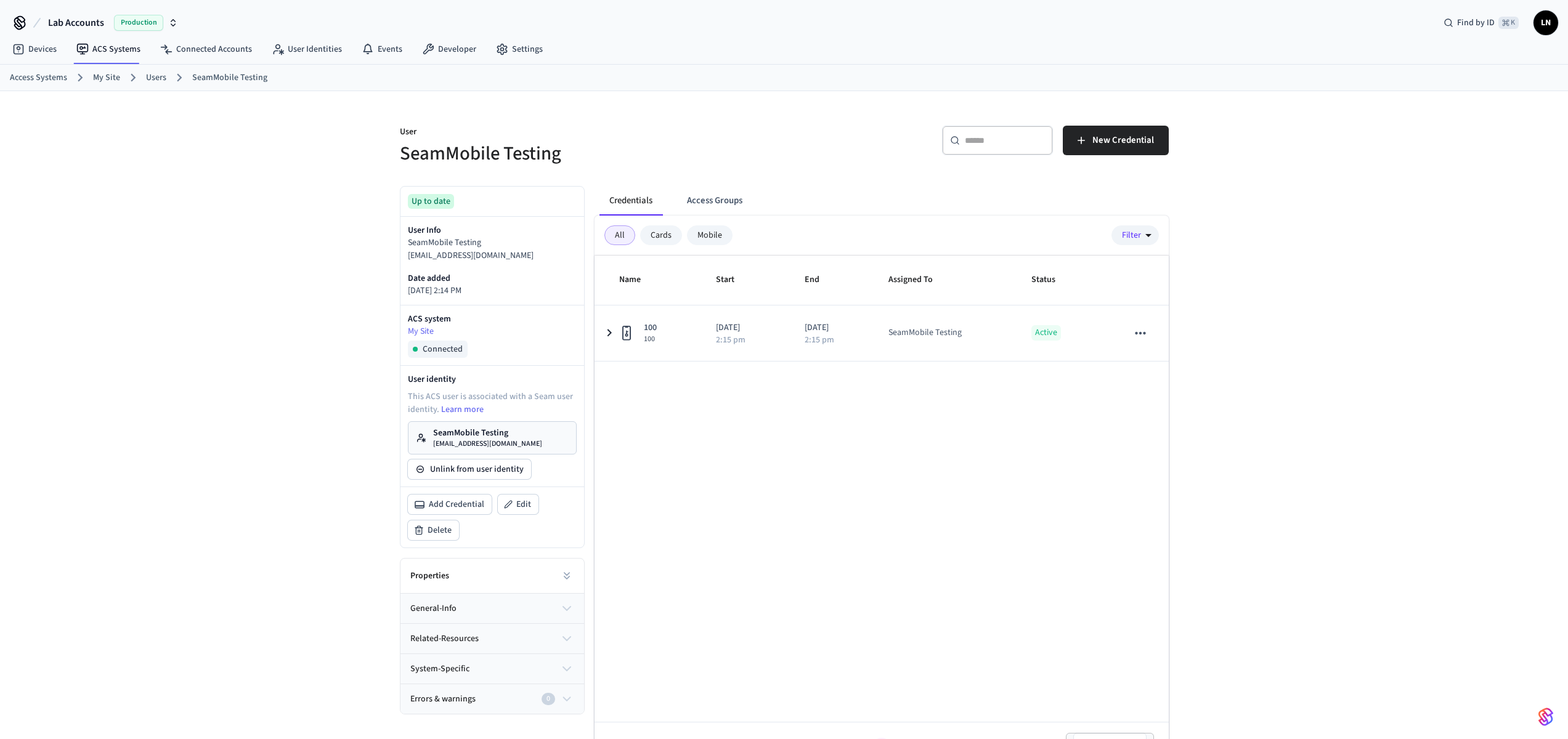
click at [1340, 241] on div "User SeamMobile Testing ​ ​ New Credential Up to date User Info SeamMobile Test…" at bounding box center [784, 432] width 1568 height 682
click at [1077, 131] on button "New Credential" at bounding box center [1116, 140] width 106 height 30
click at [454, 533] on button "Delete" at bounding box center [433, 530] width 51 height 19
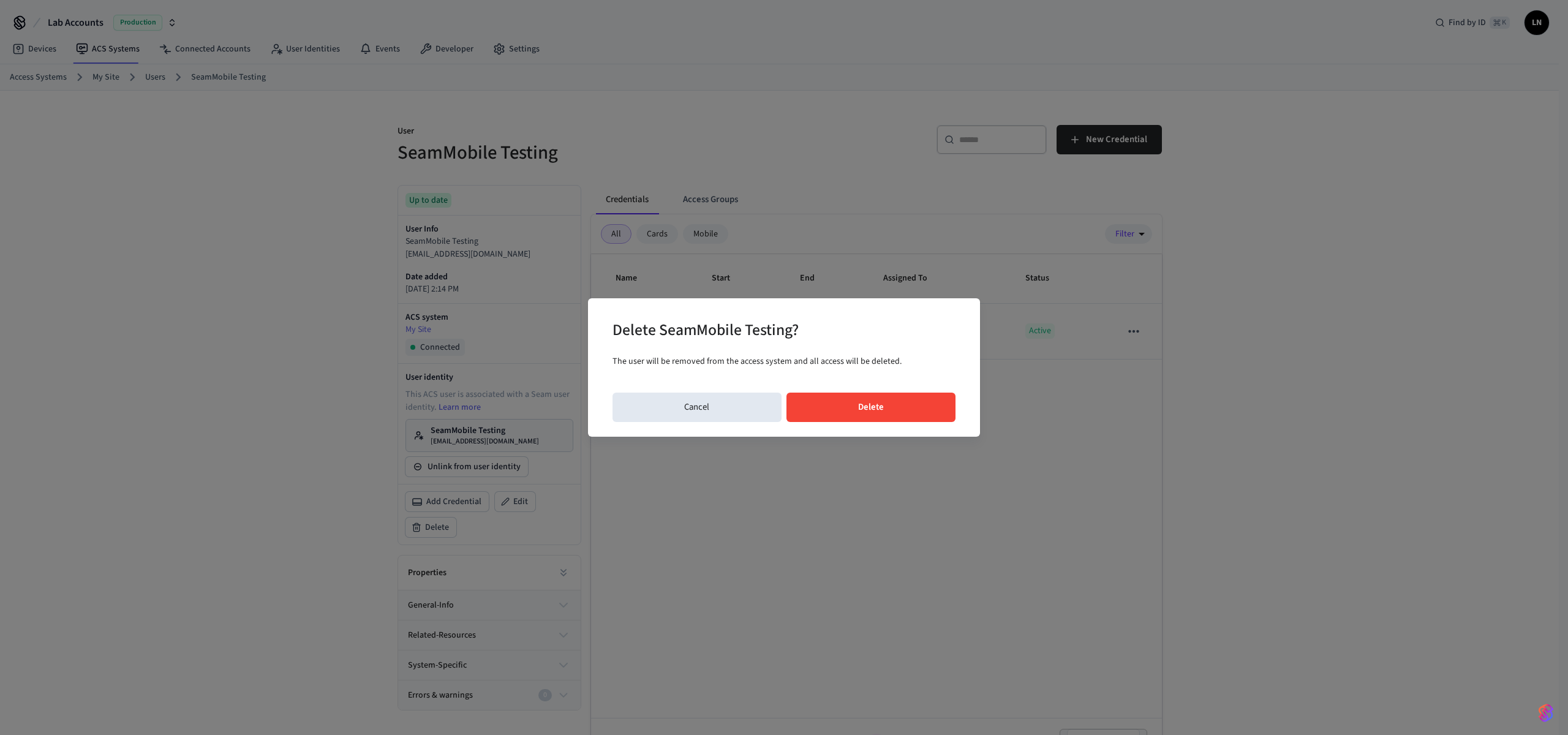
click at [896, 400] on button "Delete" at bounding box center [871, 407] width 170 height 29
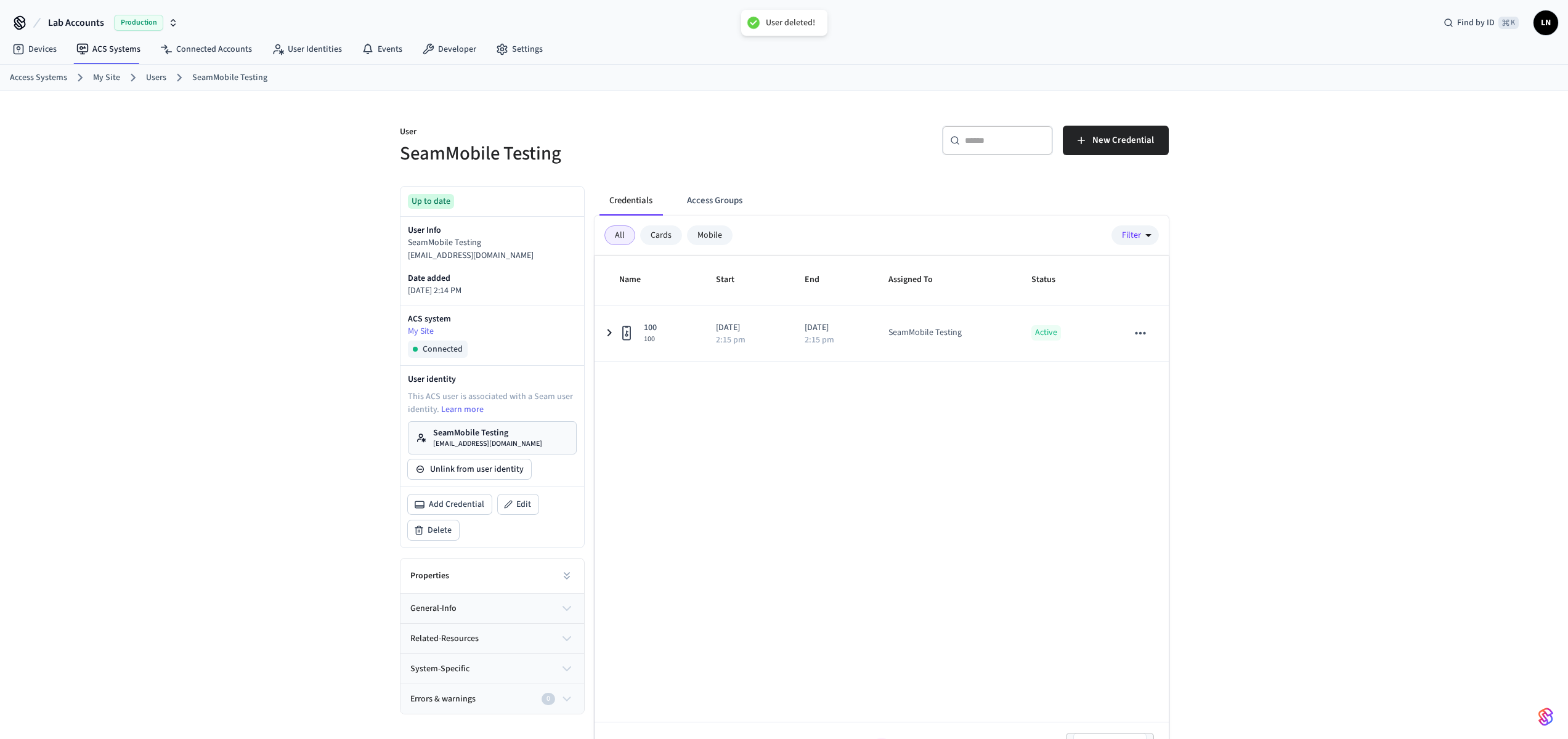
click at [290, 185] on div "User SeamMobile Testing ​ ​ New Credential Up to date User Info SeamMobile Test…" at bounding box center [784, 432] width 1568 height 682
click at [686, 112] on div "User SeamMobile Testing" at bounding box center [581, 138] width 392 height 55
click at [108, 49] on link "ACS Systems" at bounding box center [108, 49] width 84 height 22
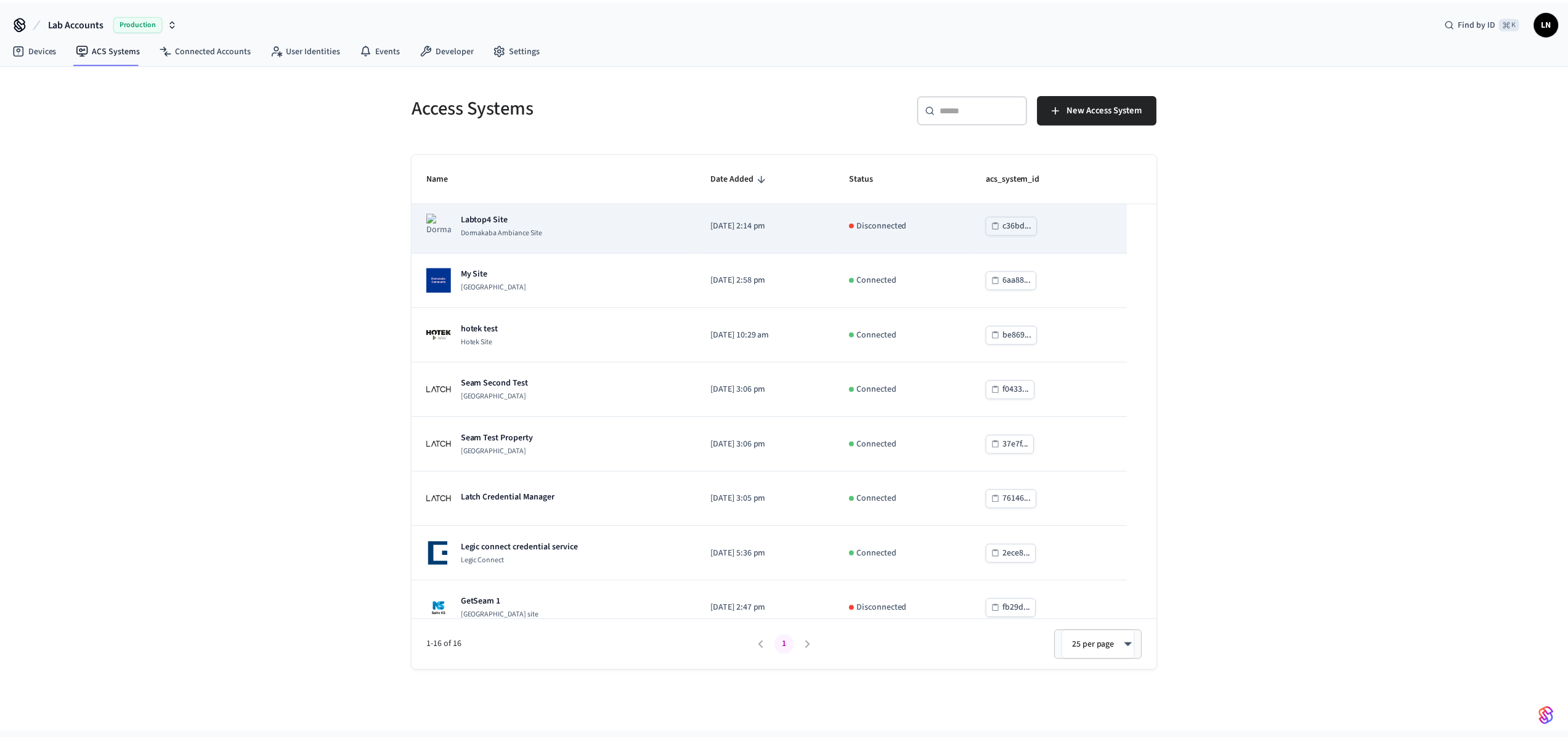
scroll to position [120, 0]
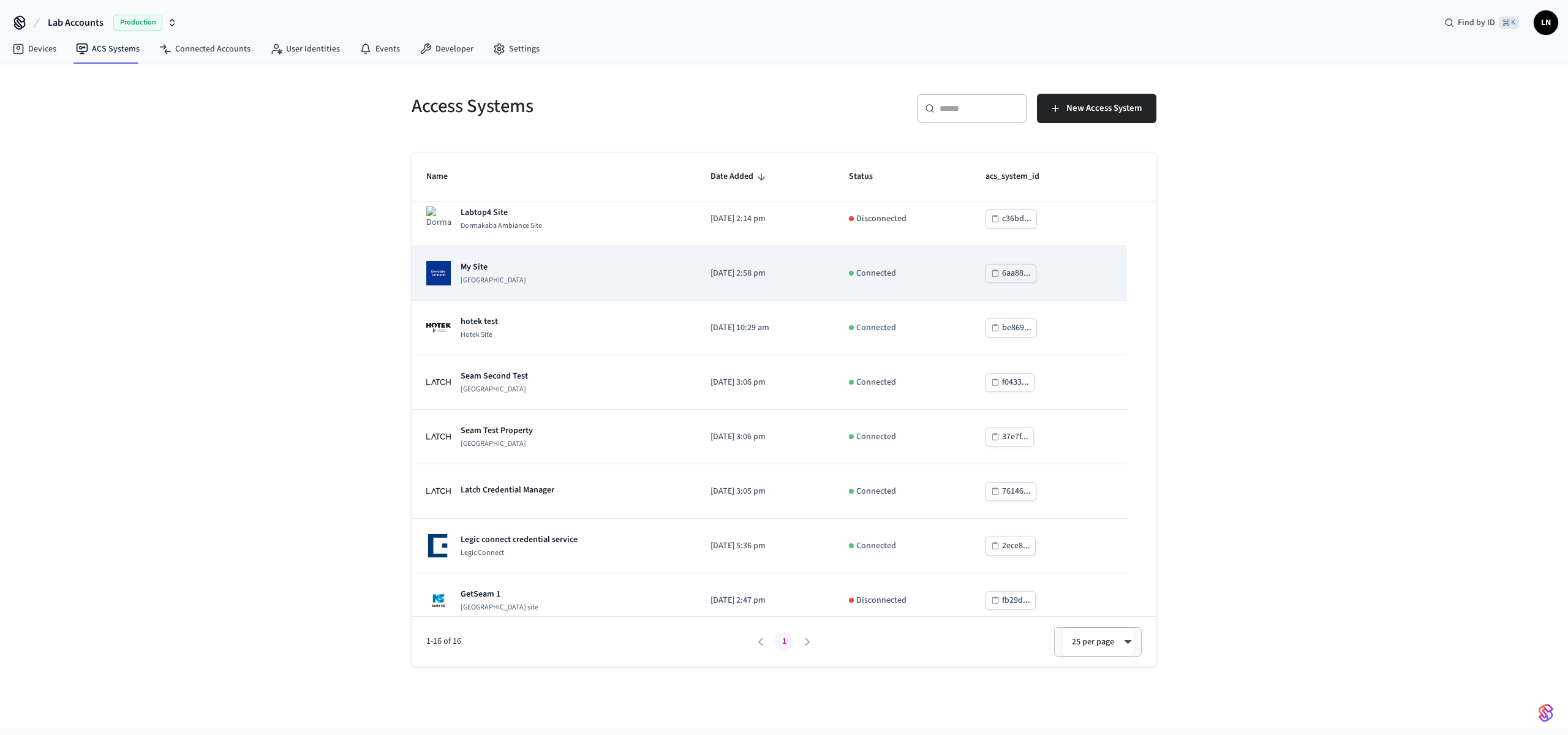
click at [551, 280] on div "My Site Dormakaba Community Site" at bounding box center [553, 273] width 255 height 24
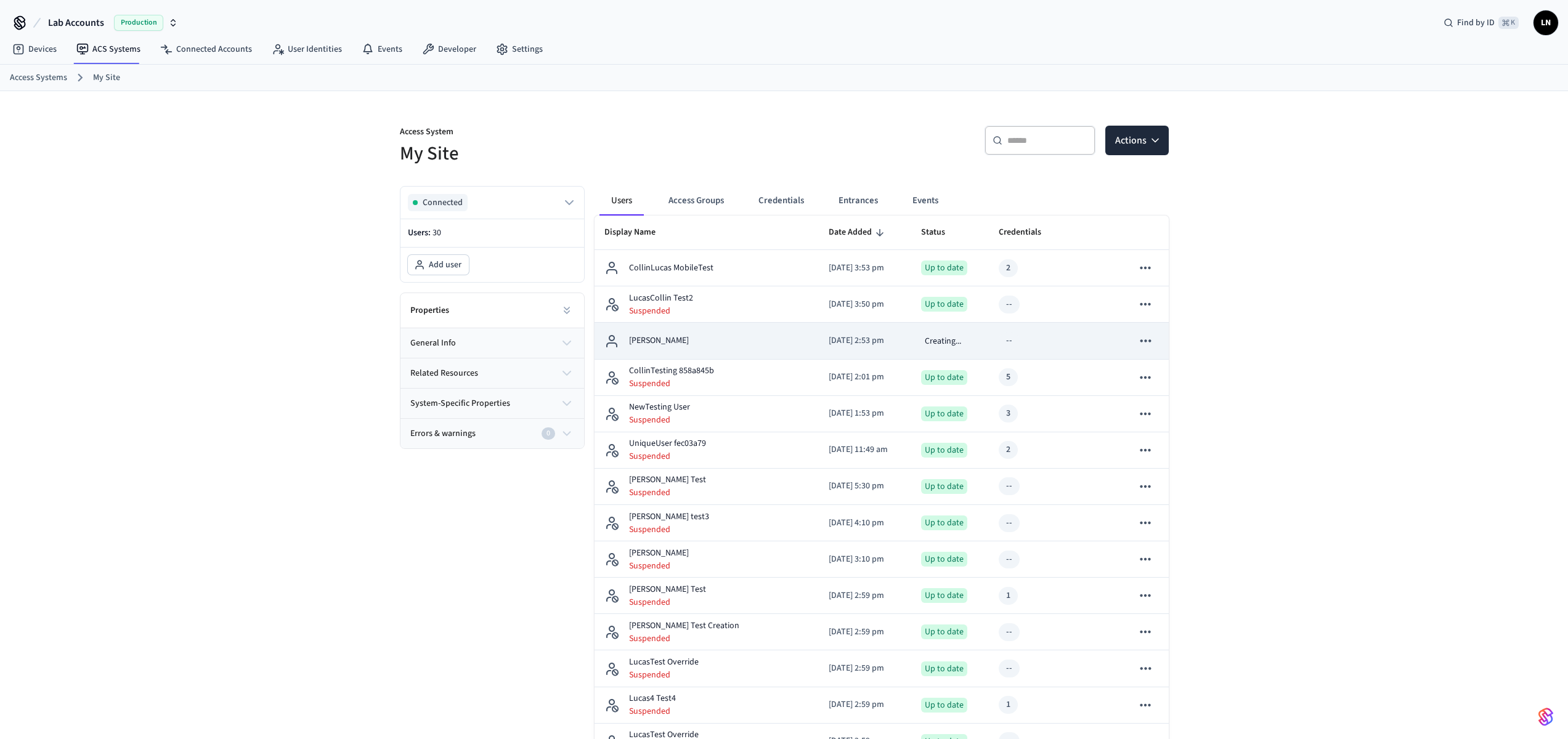
click at [701, 343] on div "Matt Testing" at bounding box center [707, 341] width 205 height 15
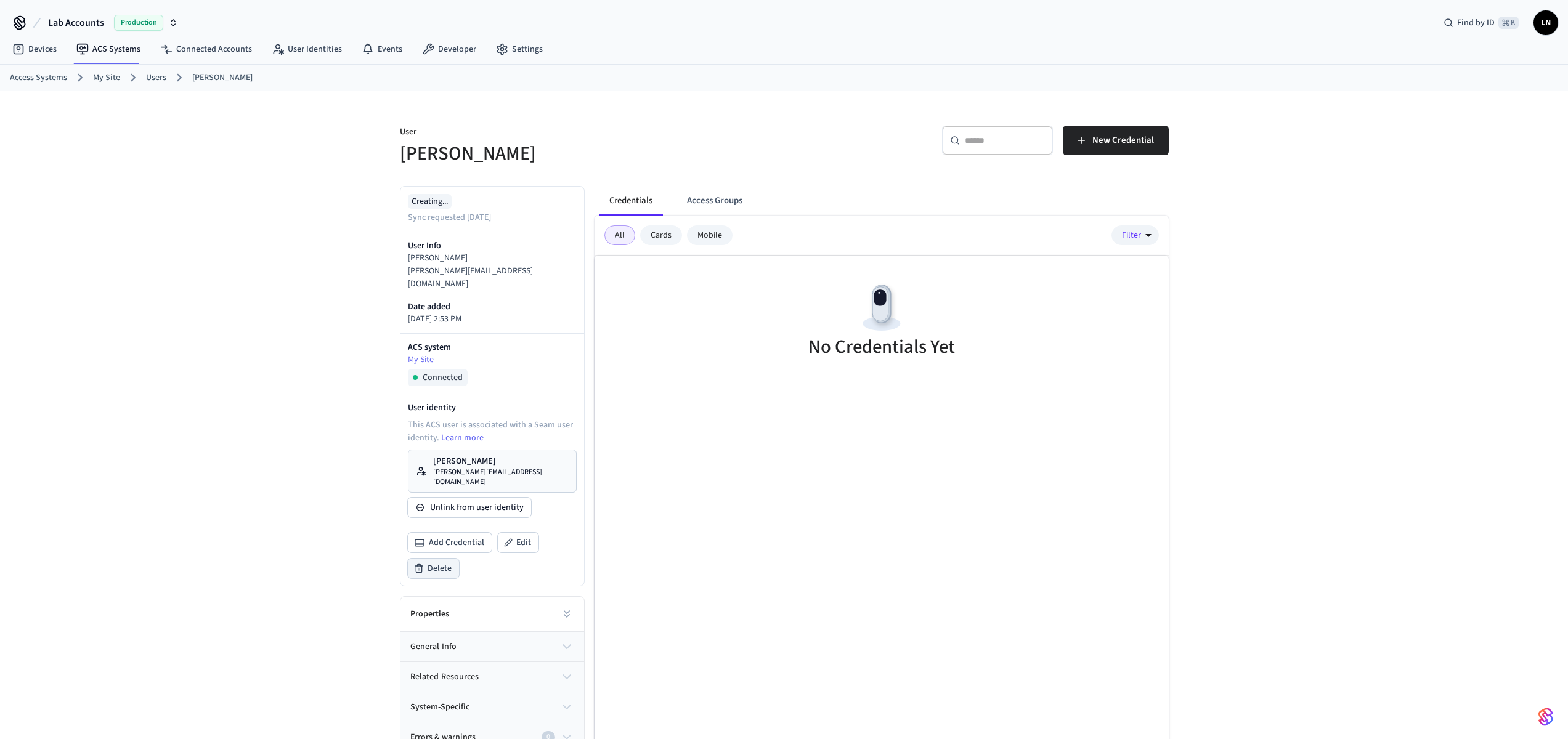
click at [432, 563] on span "Delete" at bounding box center [439, 568] width 24 height 12
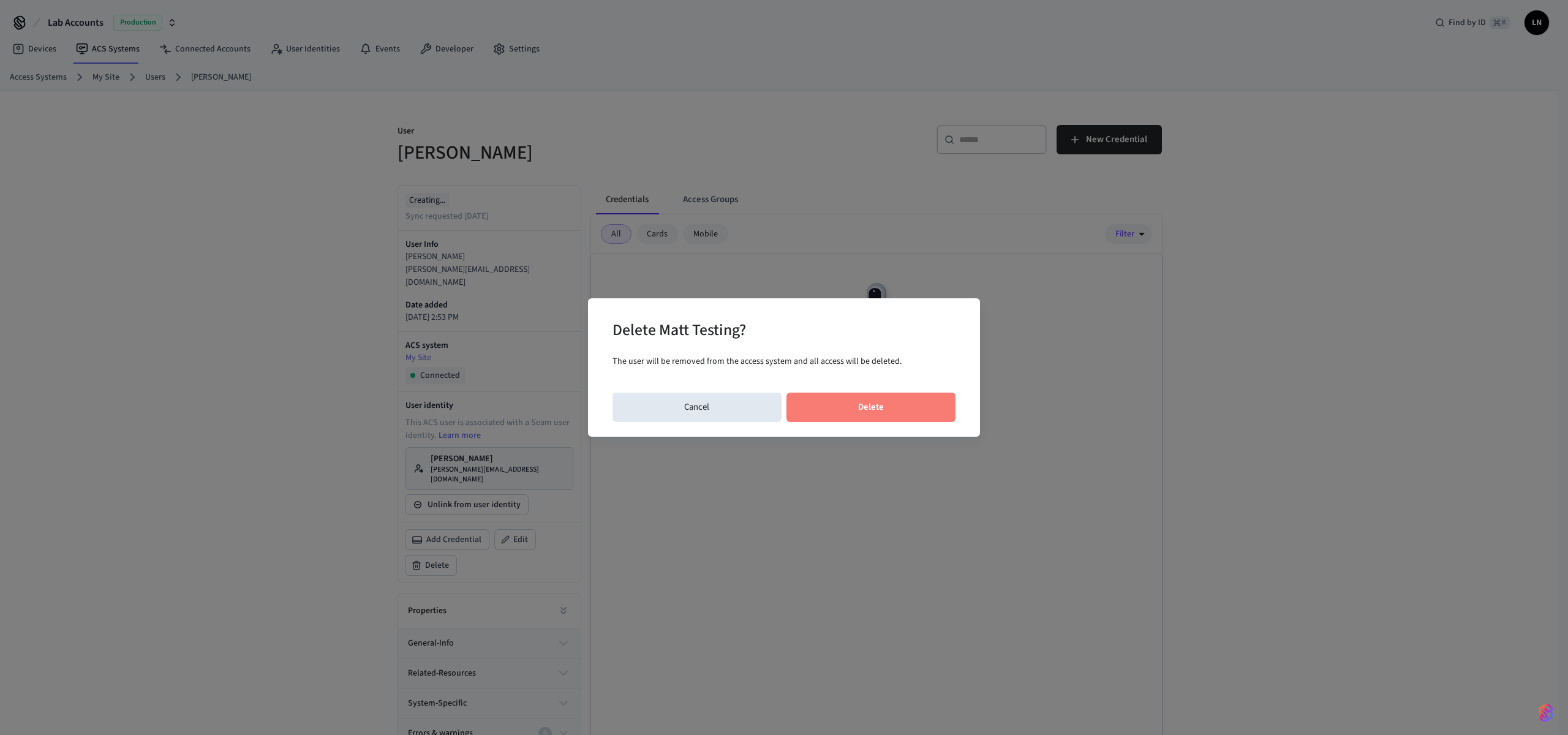
click at [853, 400] on button "Delete" at bounding box center [871, 407] width 170 height 29
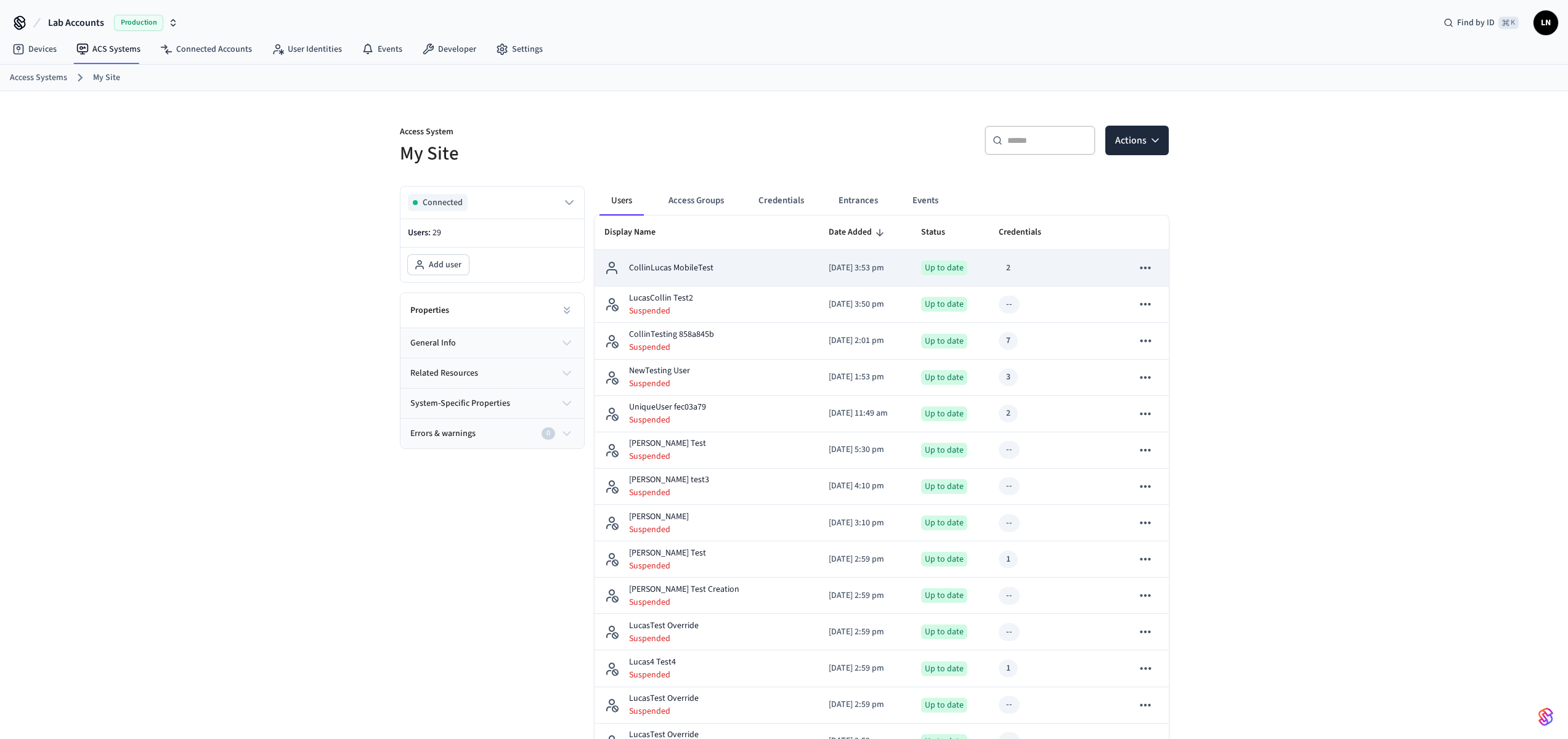
click at [728, 281] on td "CollinLucas MobileTest" at bounding box center [706, 268] width 224 height 36
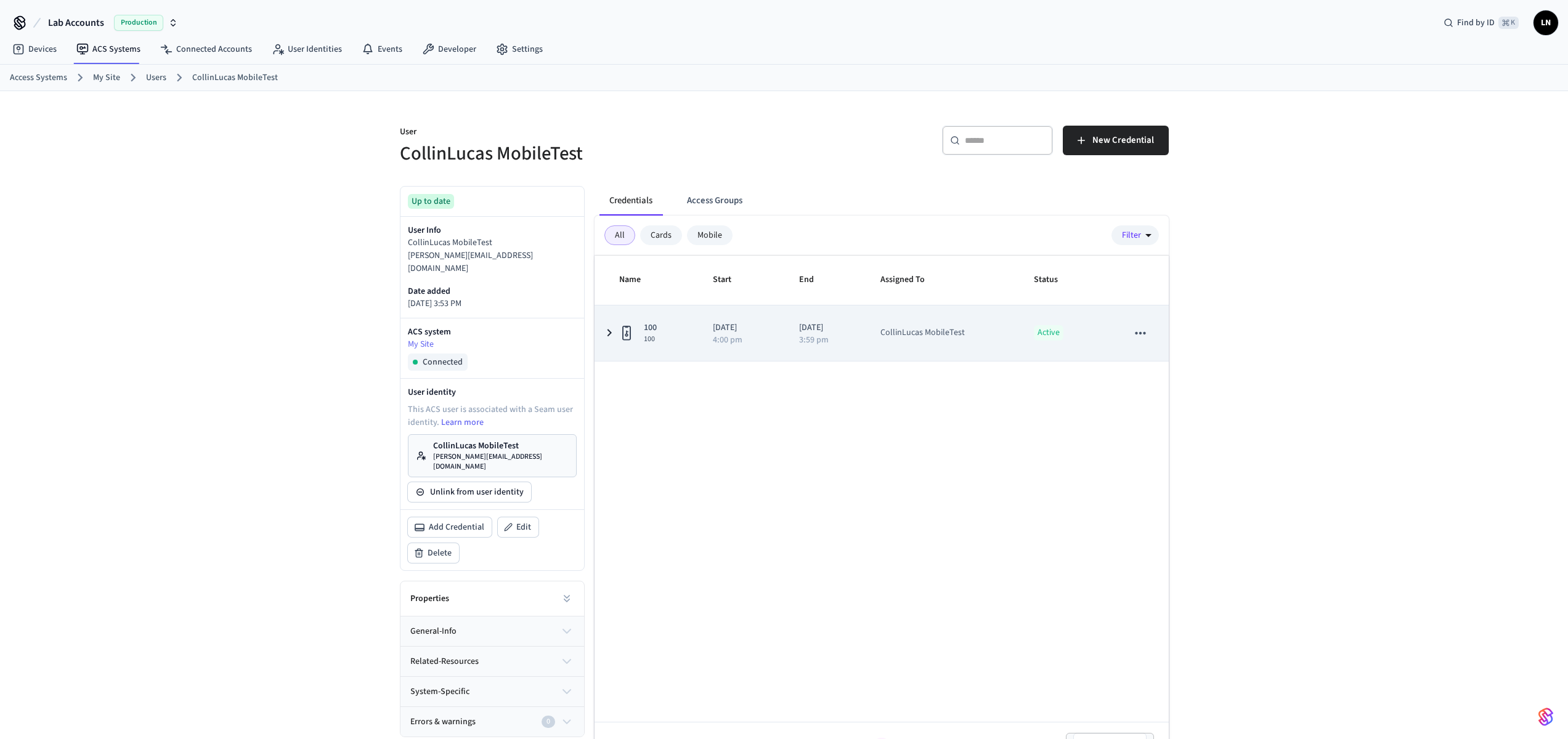
click at [629, 318] on td "100 100" at bounding box center [646, 333] width 104 height 55
click at [624, 308] on td "100 100" at bounding box center [646, 333] width 104 height 55
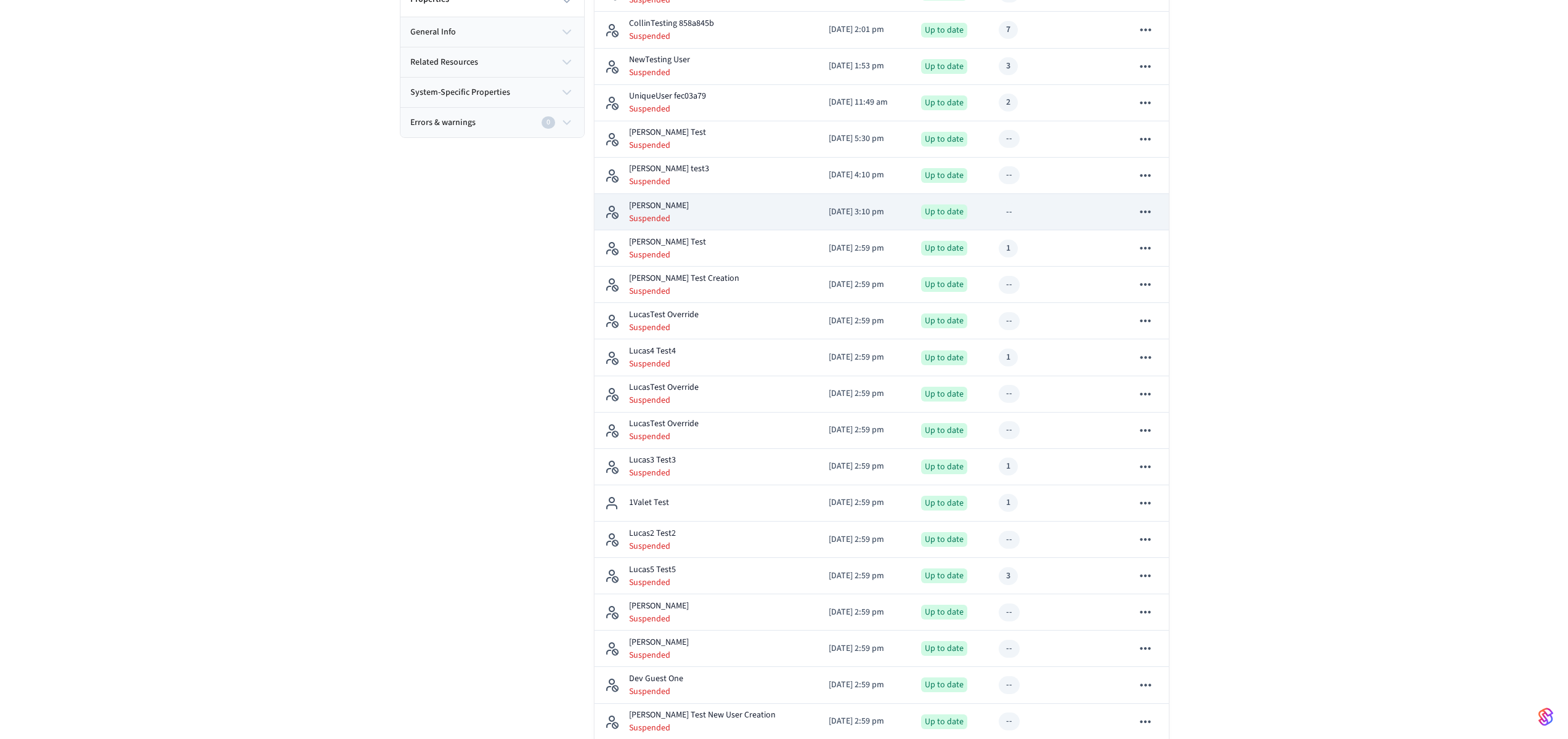
scroll to position [622, 0]
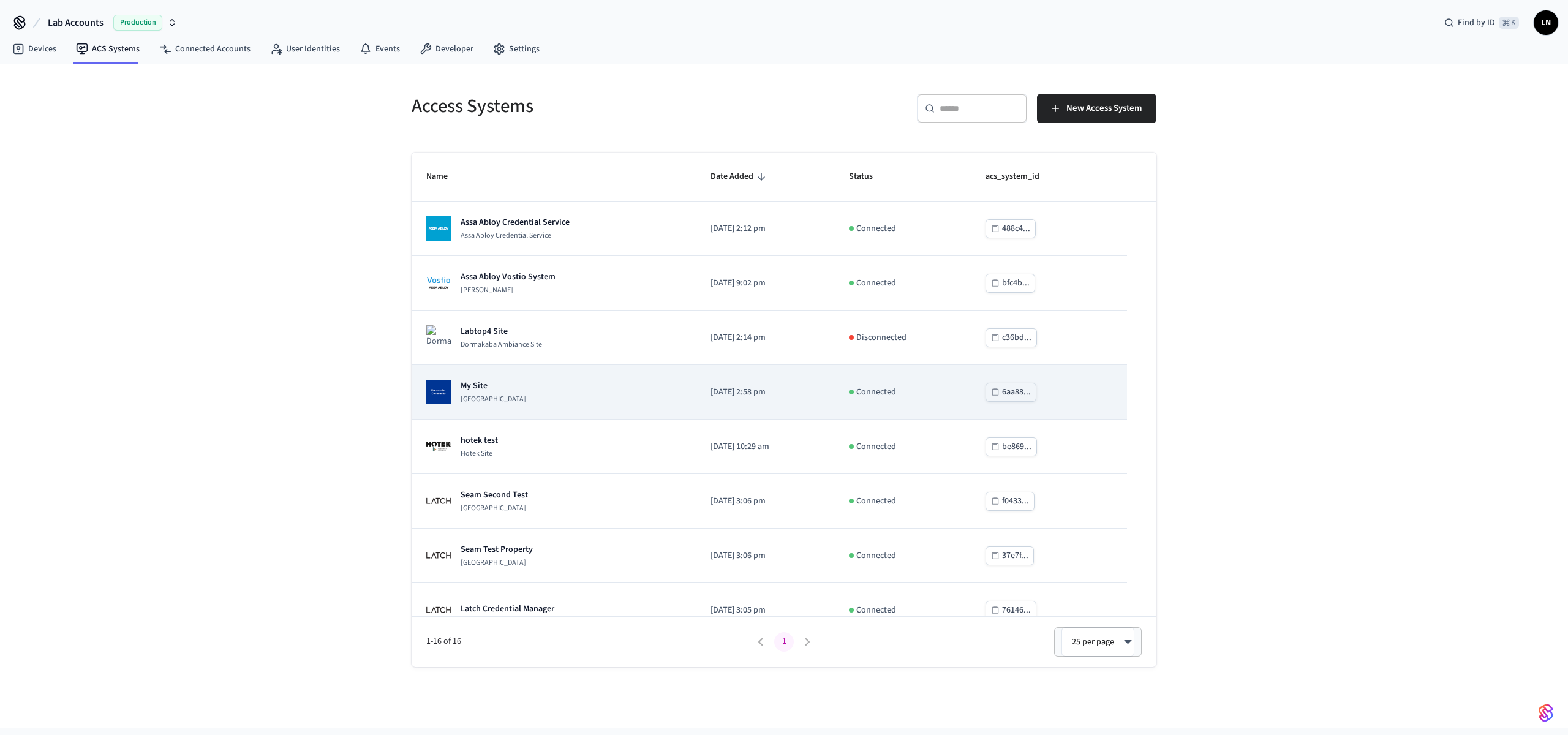
click at [533, 373] on td "My Site [GEOGRAPHIC_DATA]" at bounding box center [553, 393] width 284 height 54
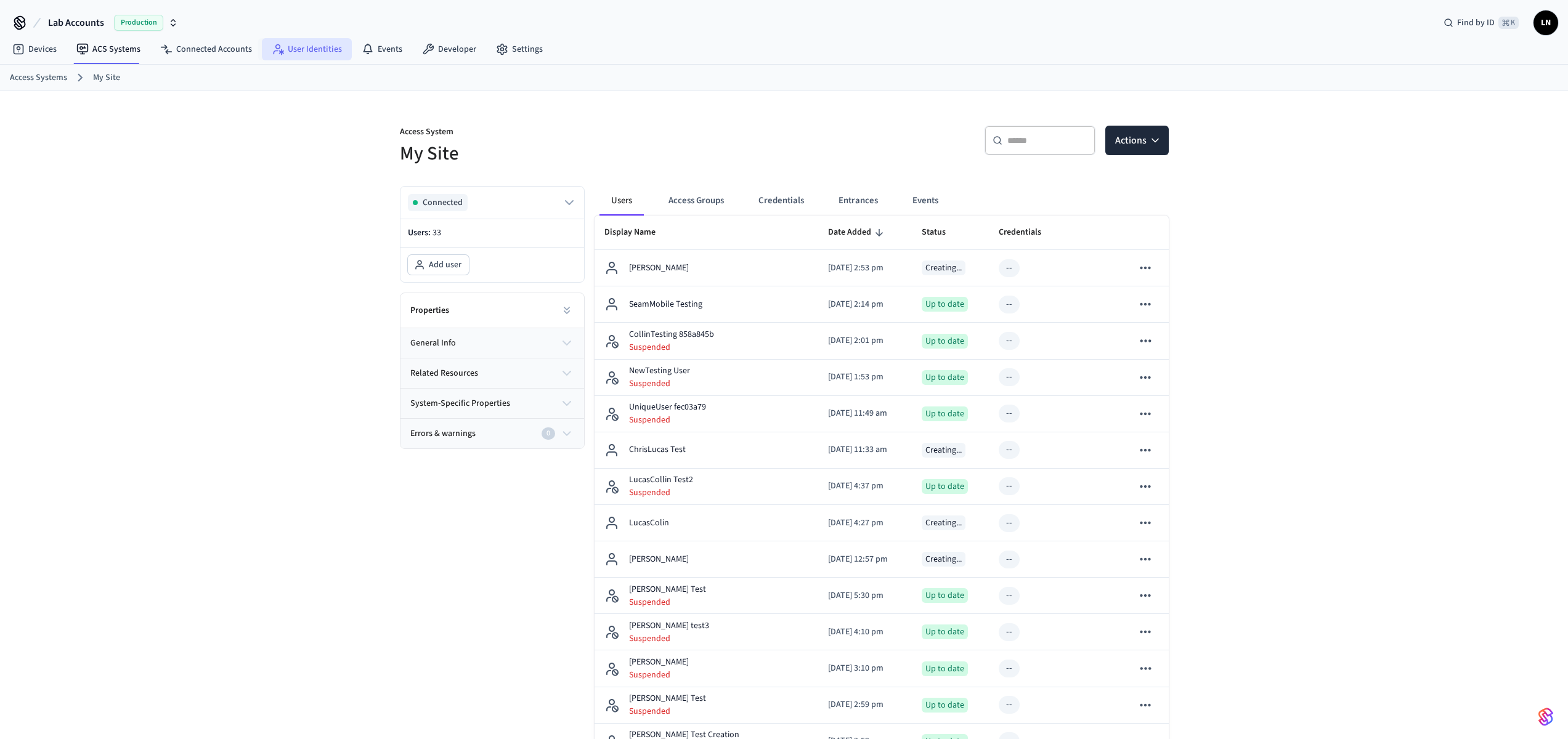
click at [313, 58] on link "User Identities" at bounding box center [307, 49] width 90 height 22
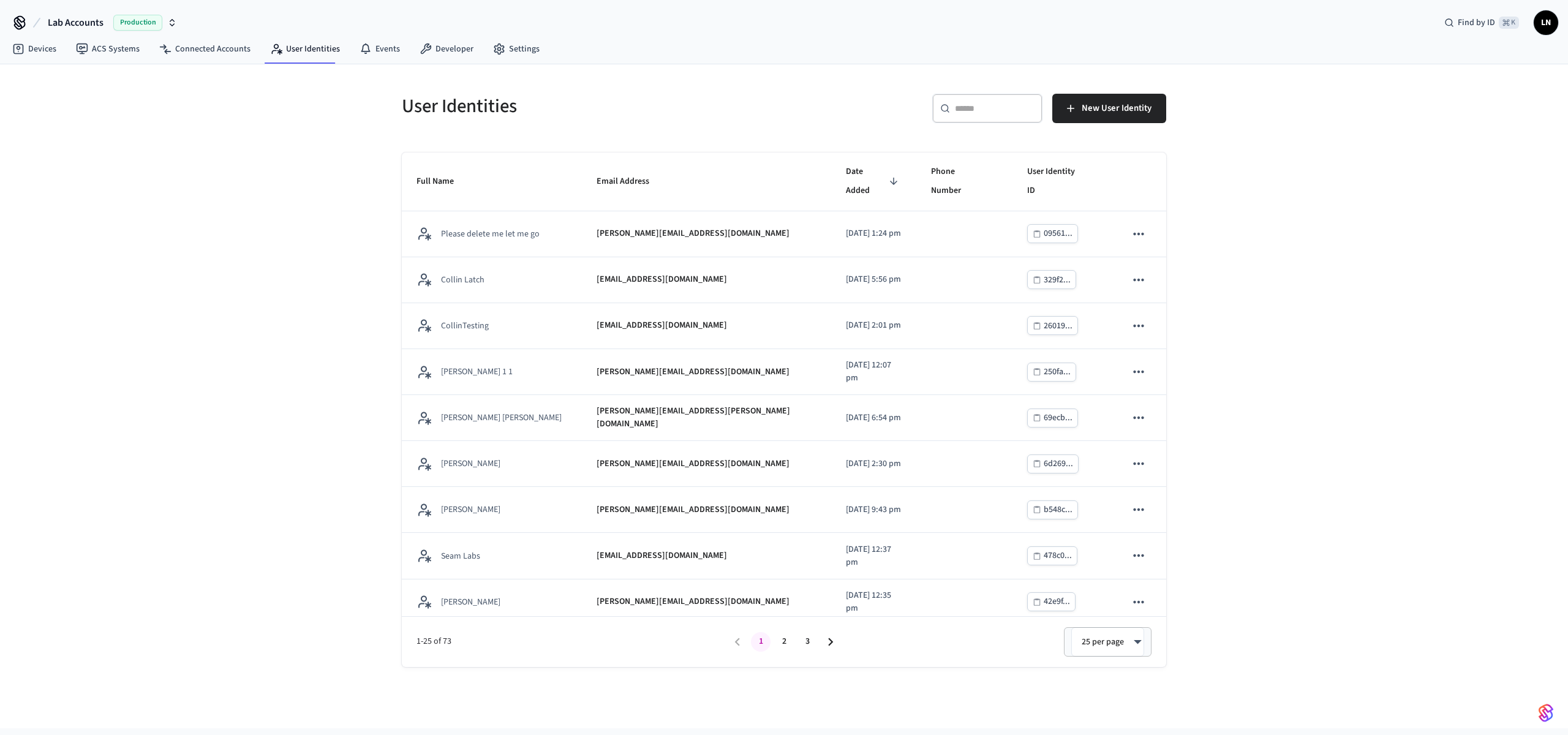
click at [968, 108] on input "text" at bounding box center [994, 108] width 79 height 12
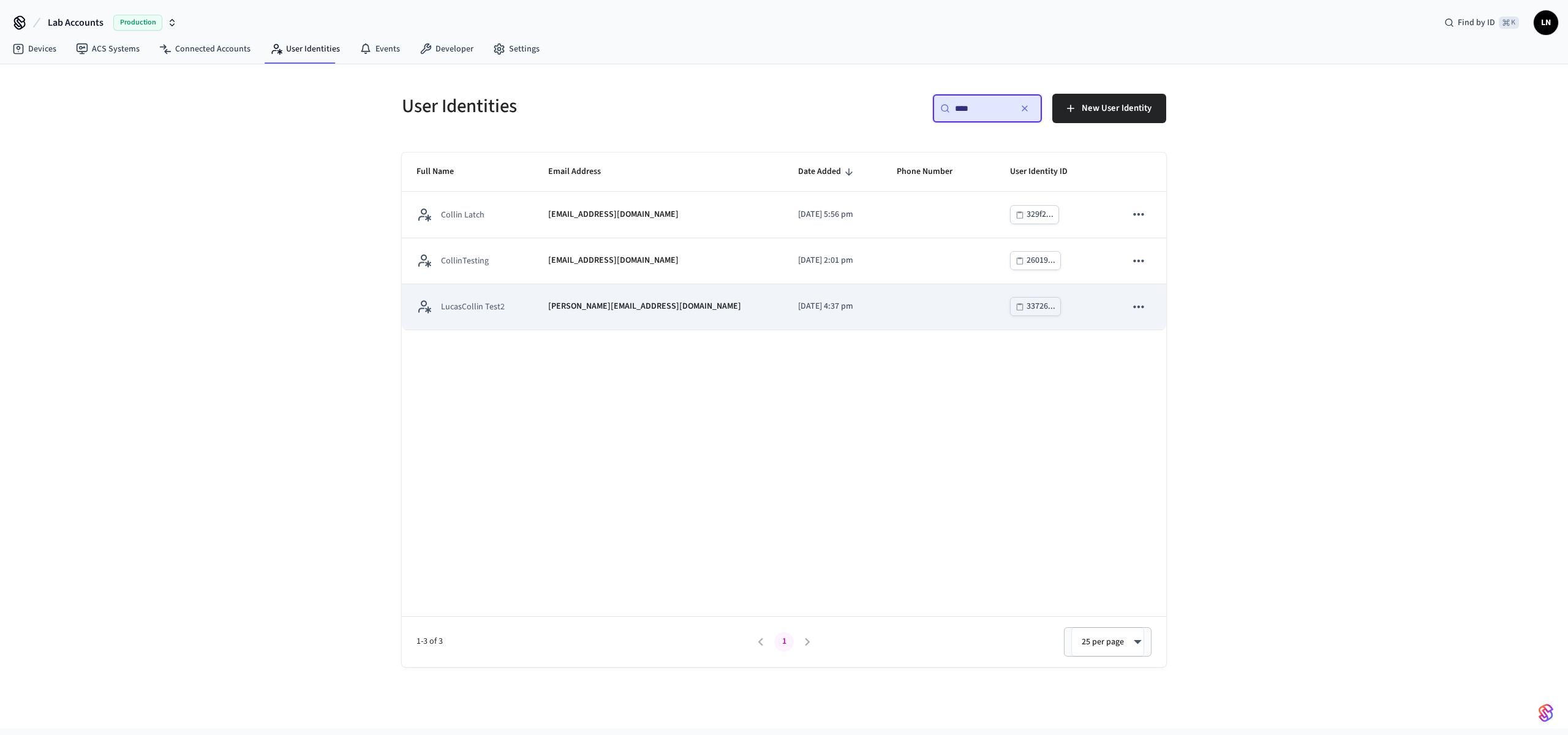
type input "****"
click at [1140, 304] on icon "sticky table" at bounding box center [1138, 307] width 16 height 16
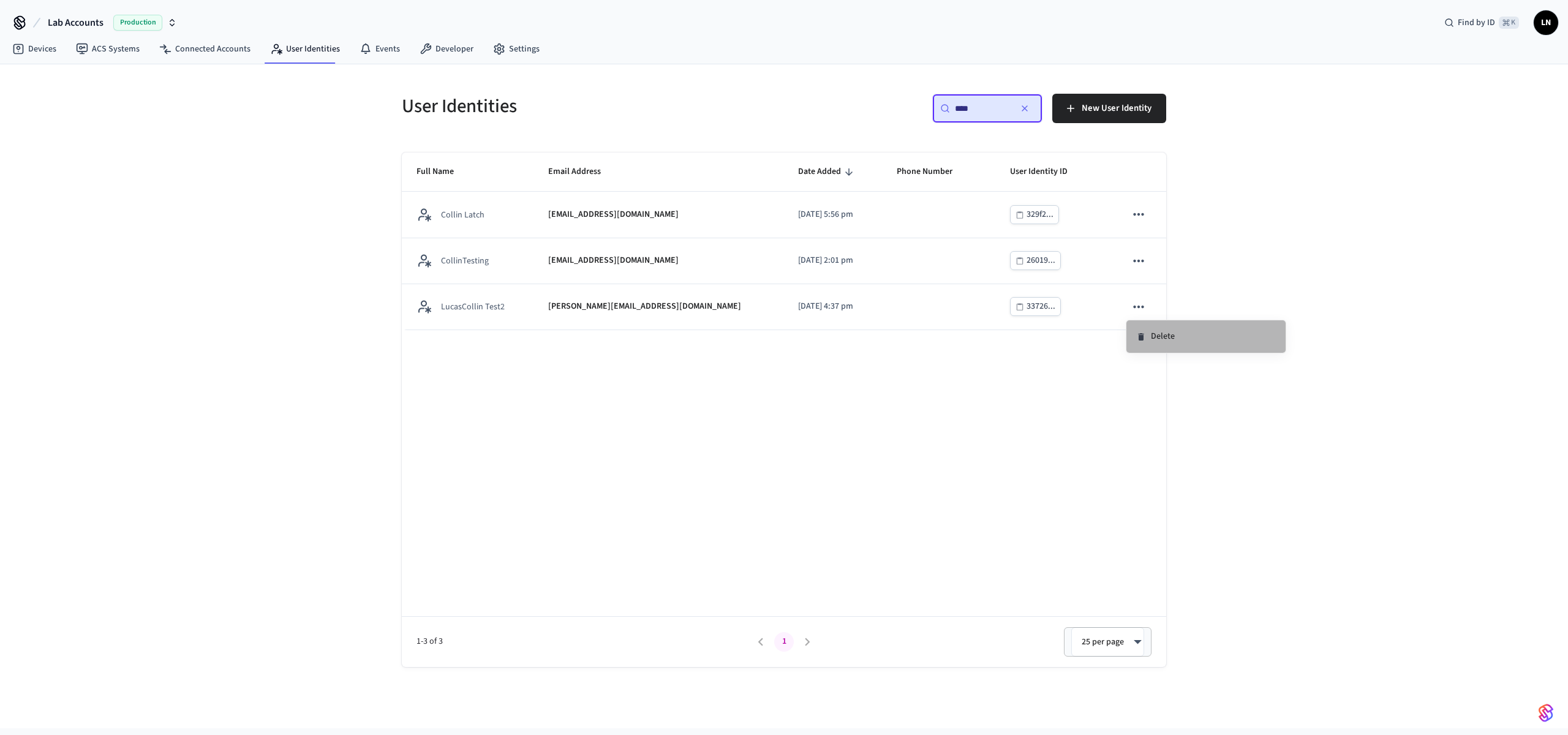
click at [1146, 344] on li "Delete" at bounding box center [1206, 336] width 159 height 32
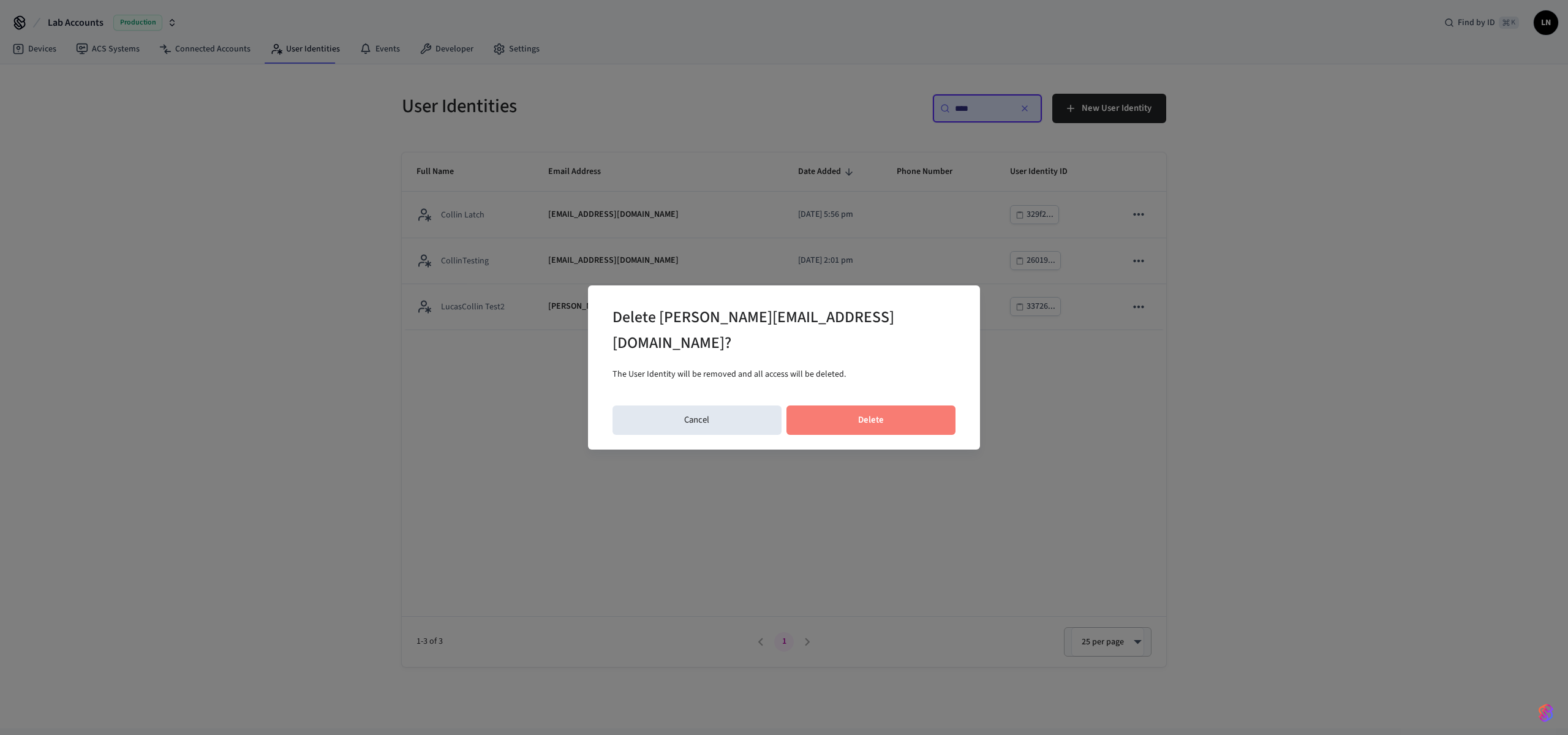
click at [858, 413] on button "Delete" at bounding box center [871, 420] width 170 height 29
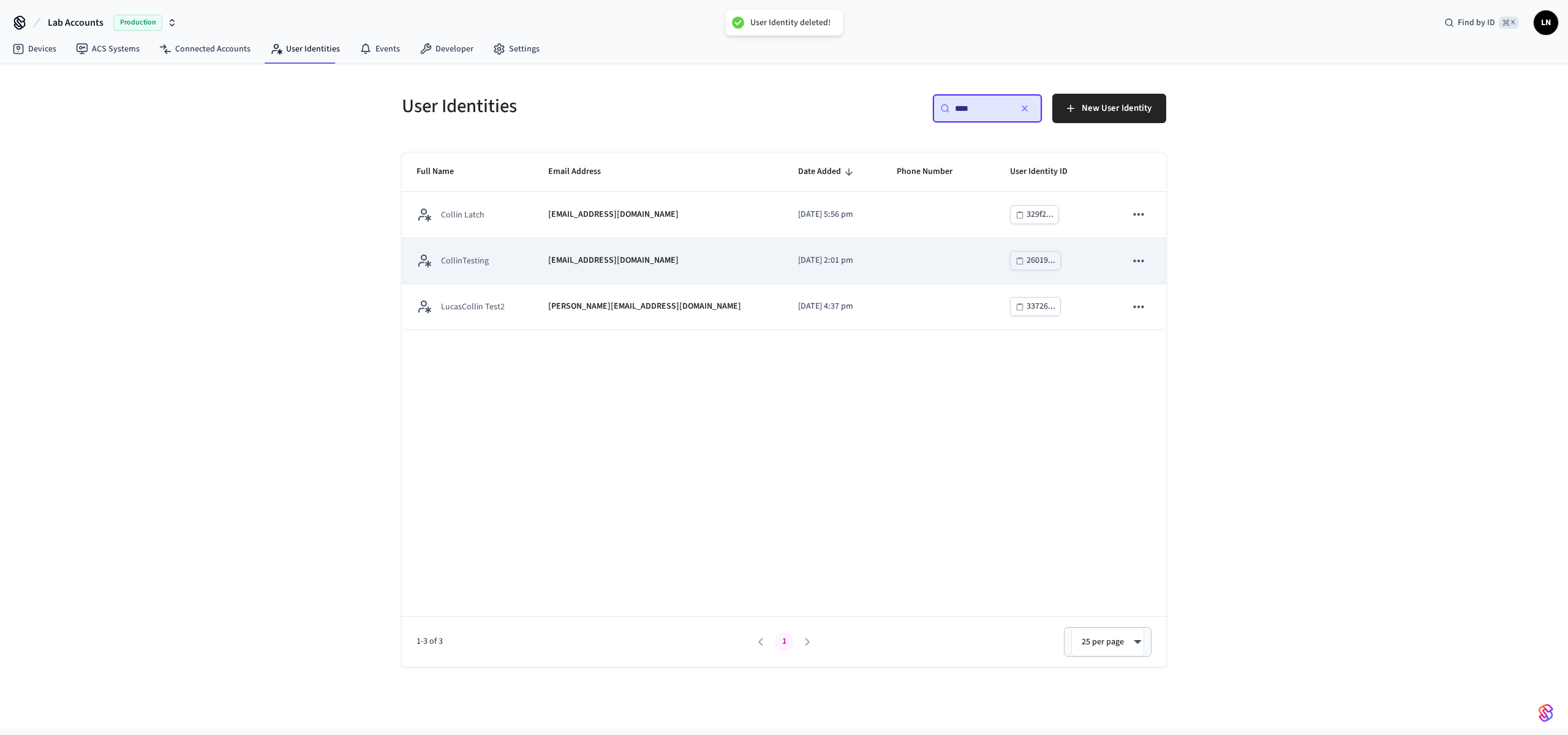
click at [532, 261] on td "CollinTesting" at bounding box center [468, 261] width 132 height 46
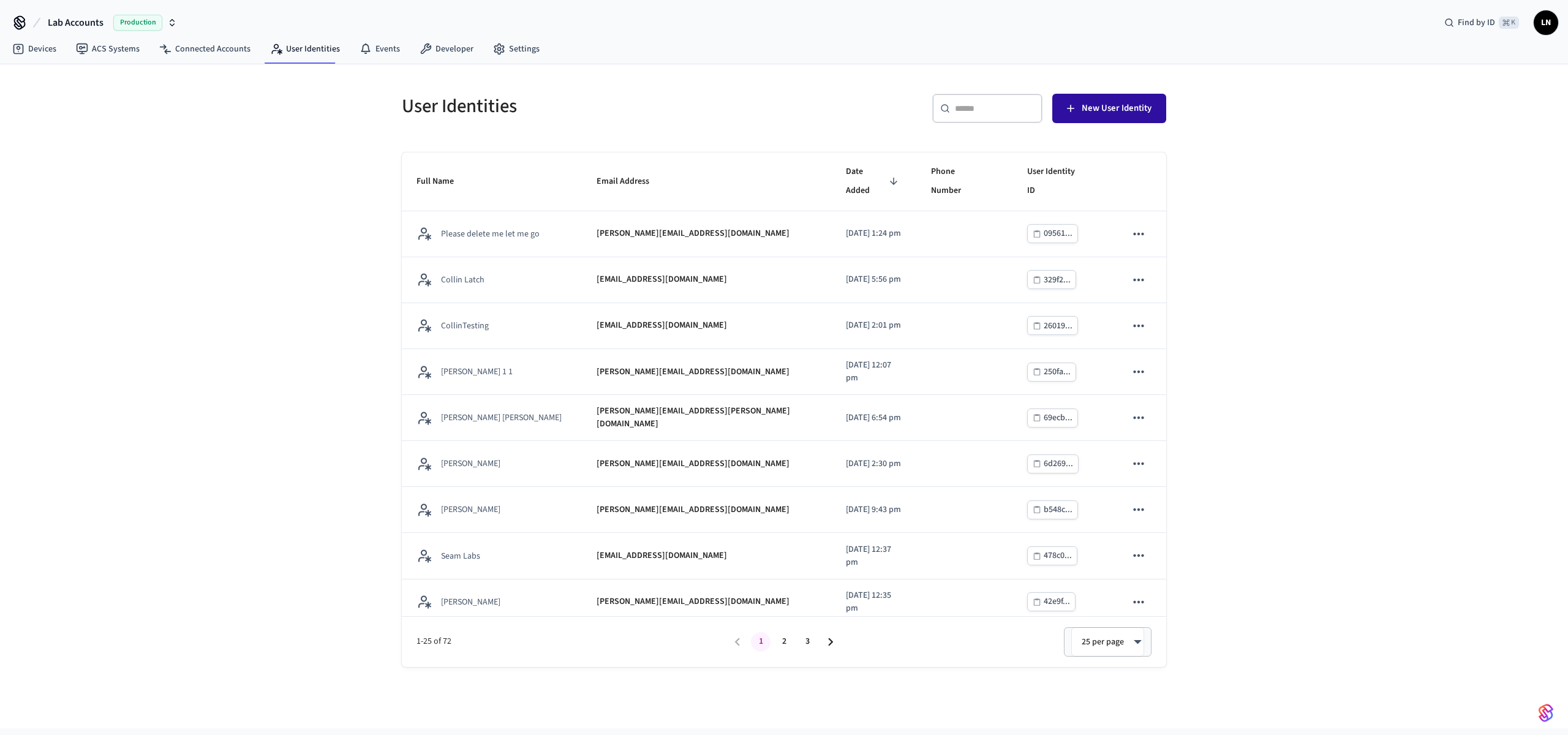
click at [1119, 110] on span "New User Identity" at bounding box center [1117, 108] width 70 height 16
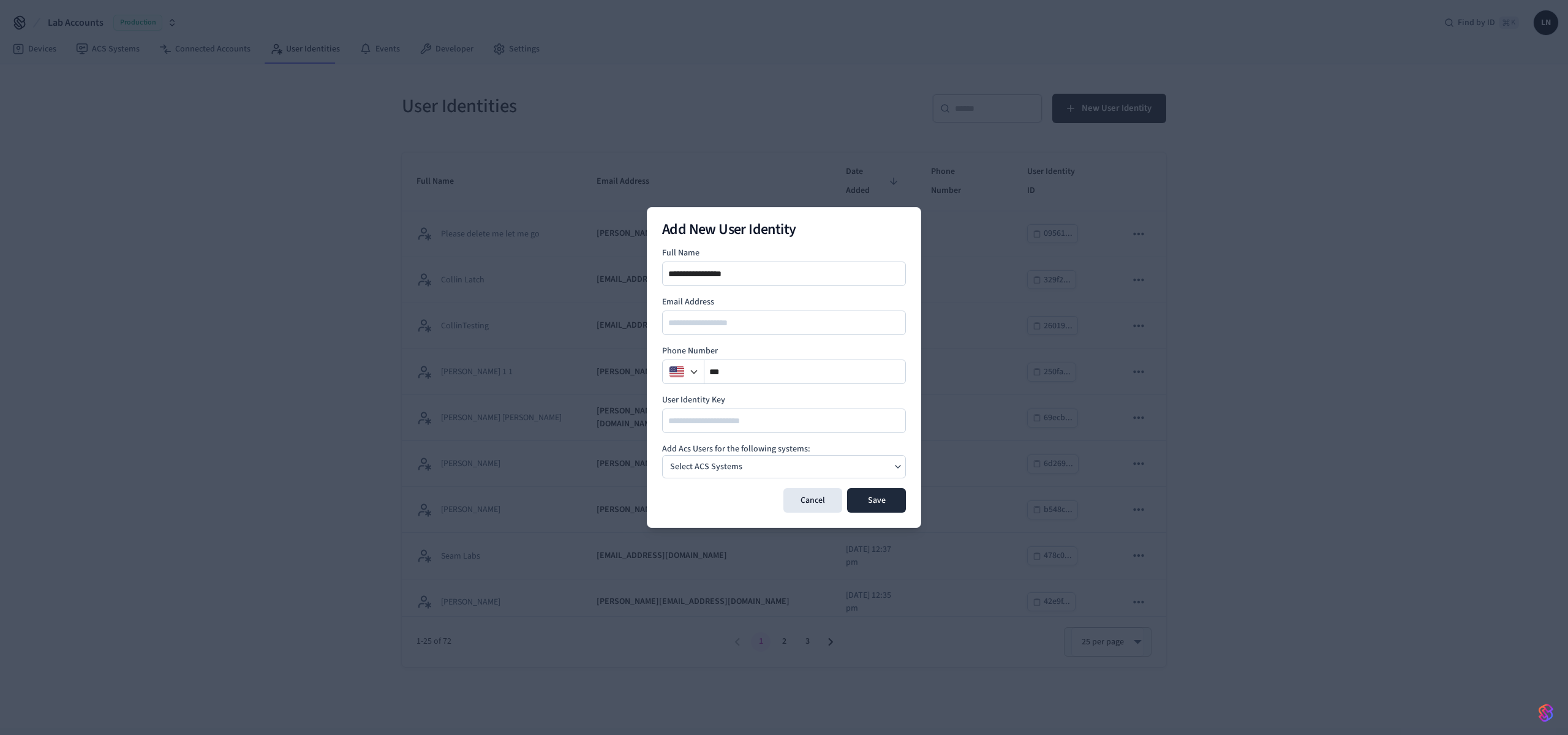
type input "**********"
click at [725, 320] on input "email" at bounding box center [784, 323] width 243 height 15
type input "*"
type input "**********"
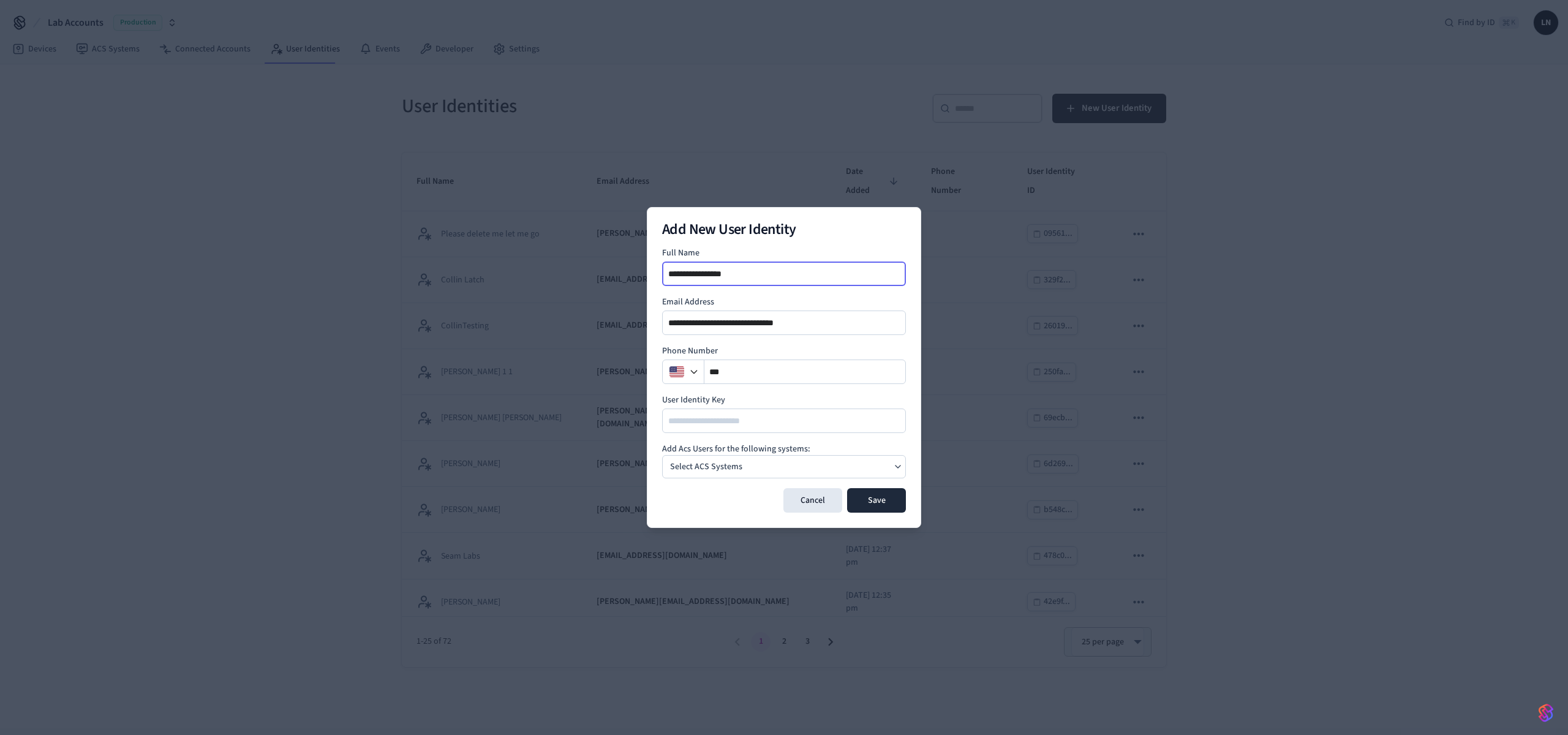
click at [687, 273] on input "**********" at bounding box center [784, 274] width 243 height 15
type input "**********"
click at [788, 469] on div "Select ACS Systems" at bounding box center [784, 467] width 243 height 24
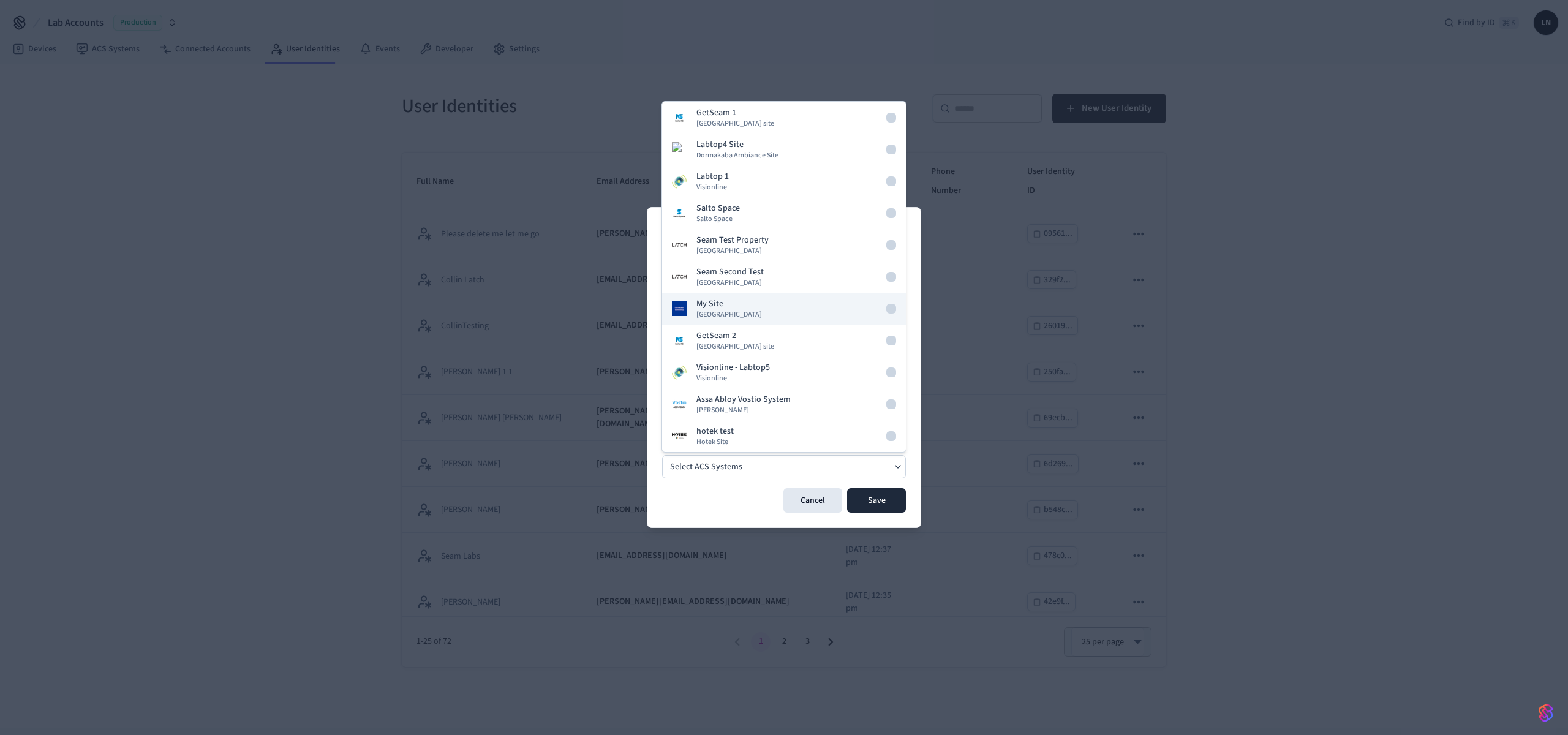
click at [755, 312] on span "Dormakaba Community Site" at bounding box center [730, 315] width 66 height 10
click at [890, 502] on button "Save" at bounding box center [876, 501] width 59 height 24
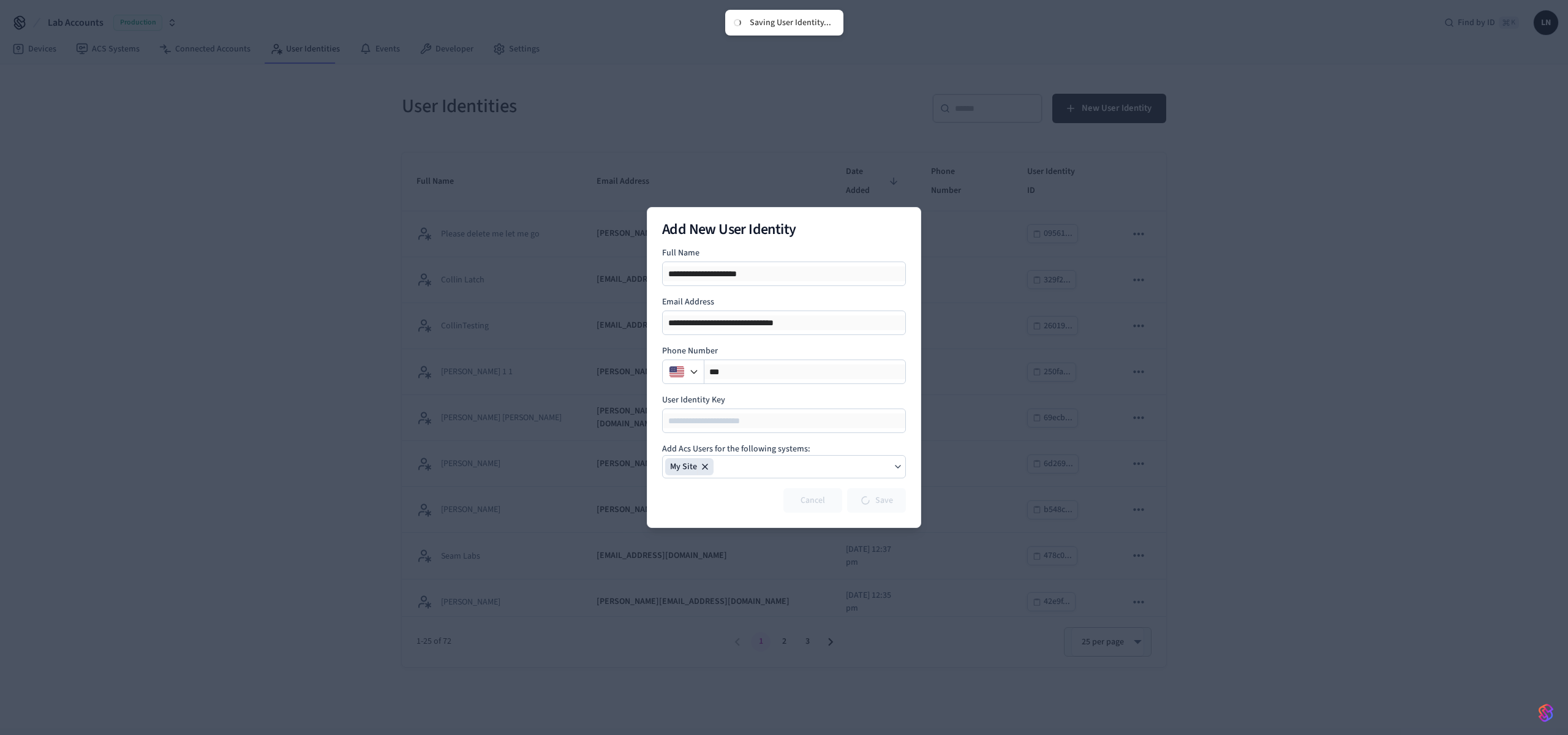
click at [742, 309] on div "**********" at bounding box center [784, 315] width 243 height 39
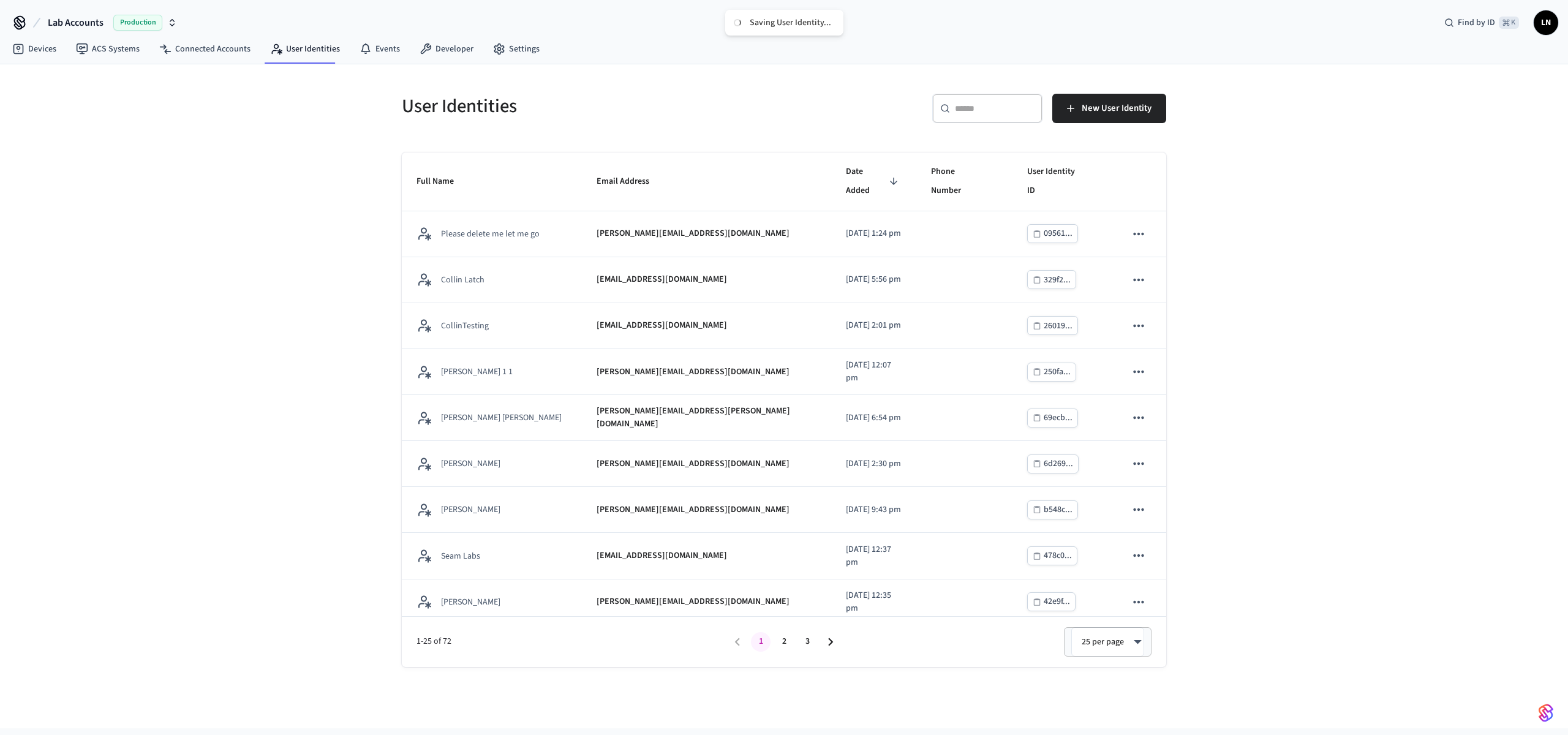
drag, startPoint x: 376, startPoint y: 70, endPoint x: 248, endPoint y: 76, distance: 128.1
click at [291, 39] on link "User Identities" at bounding box center [305, 49] width 89 height 22
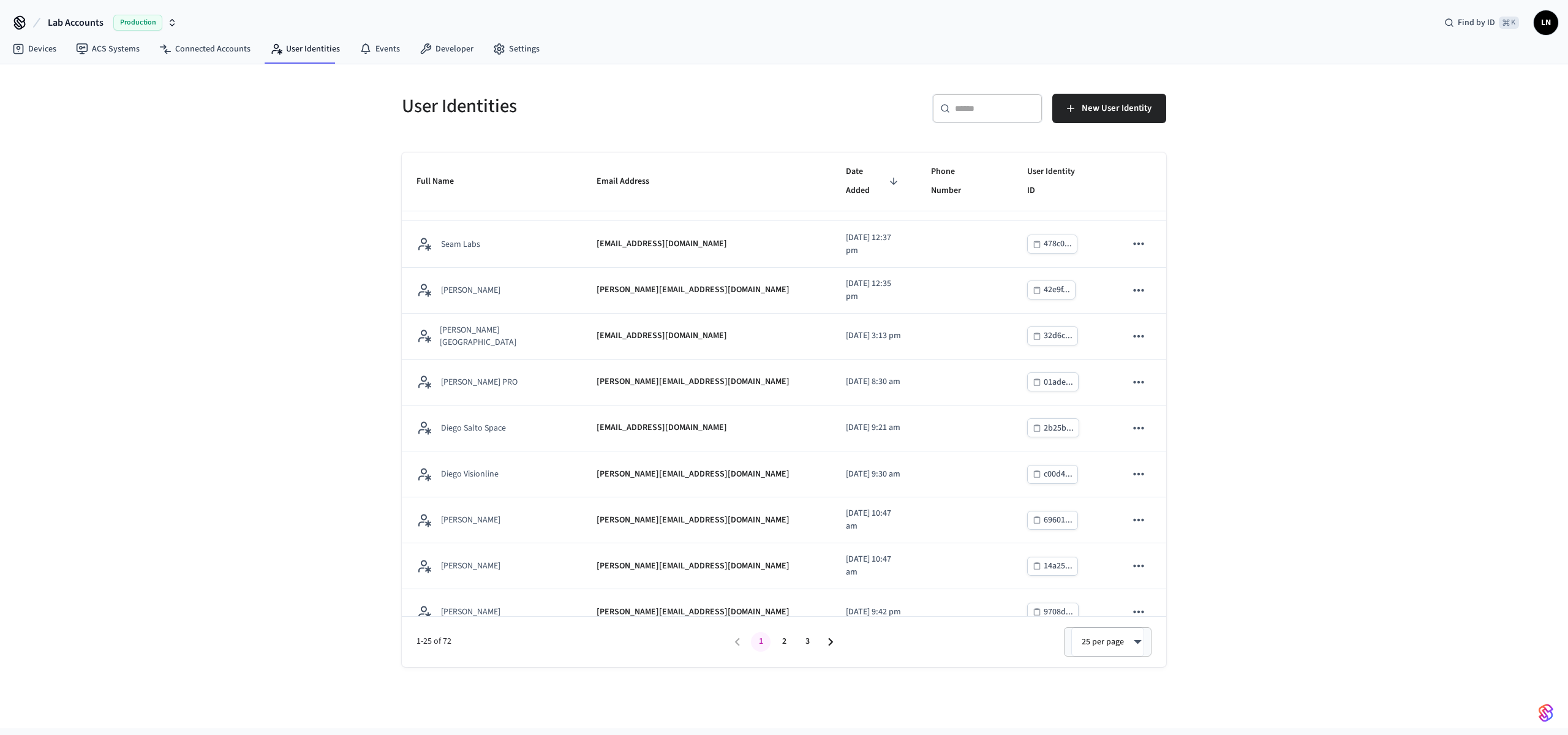
scroll to position [726, 0]
click at [442, 56] on link "Developer" at bounding box center [446, 49] width 74 height 22
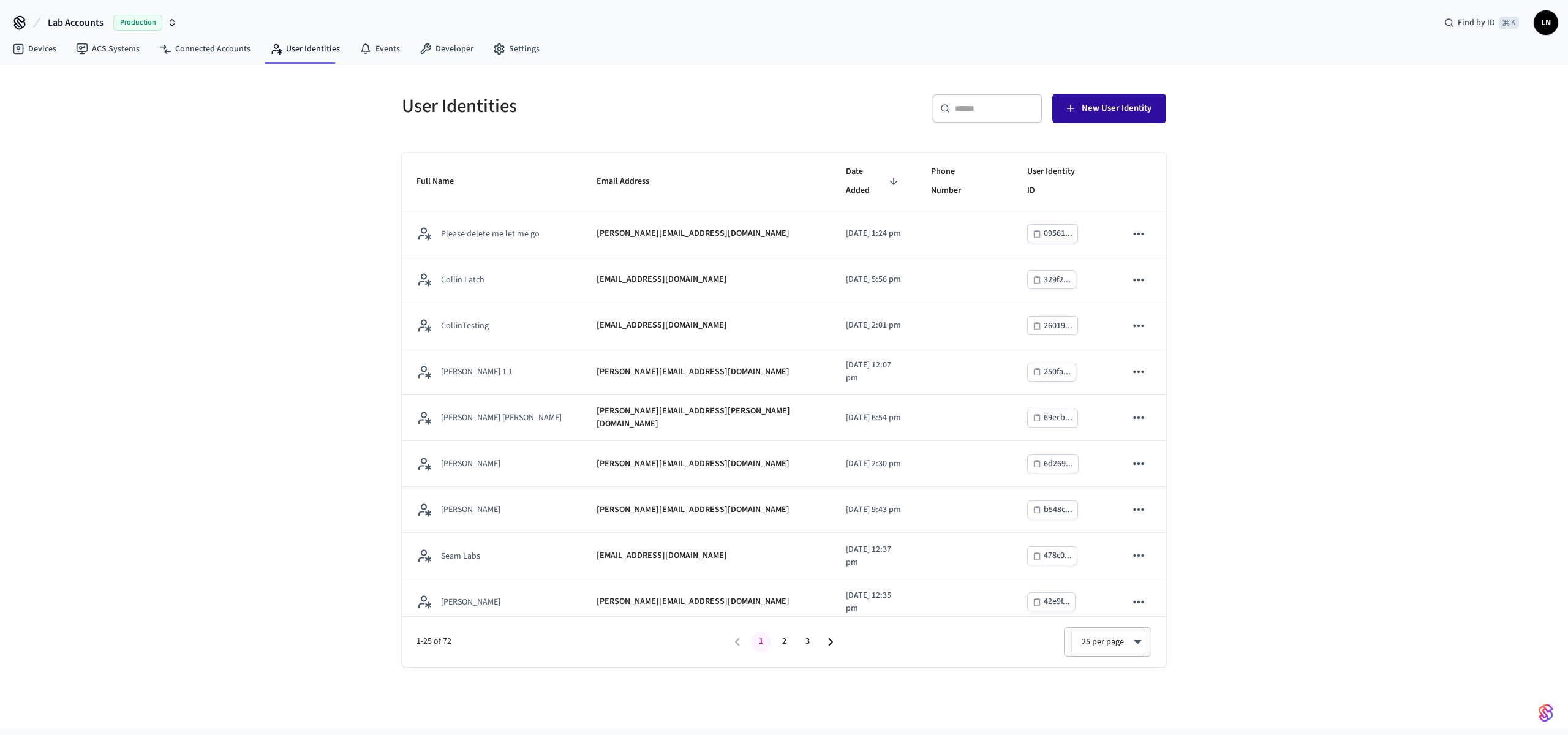
click at [1093, 105] on span "New User Identity" at bounding box center [1117, 108] width 70 height 16
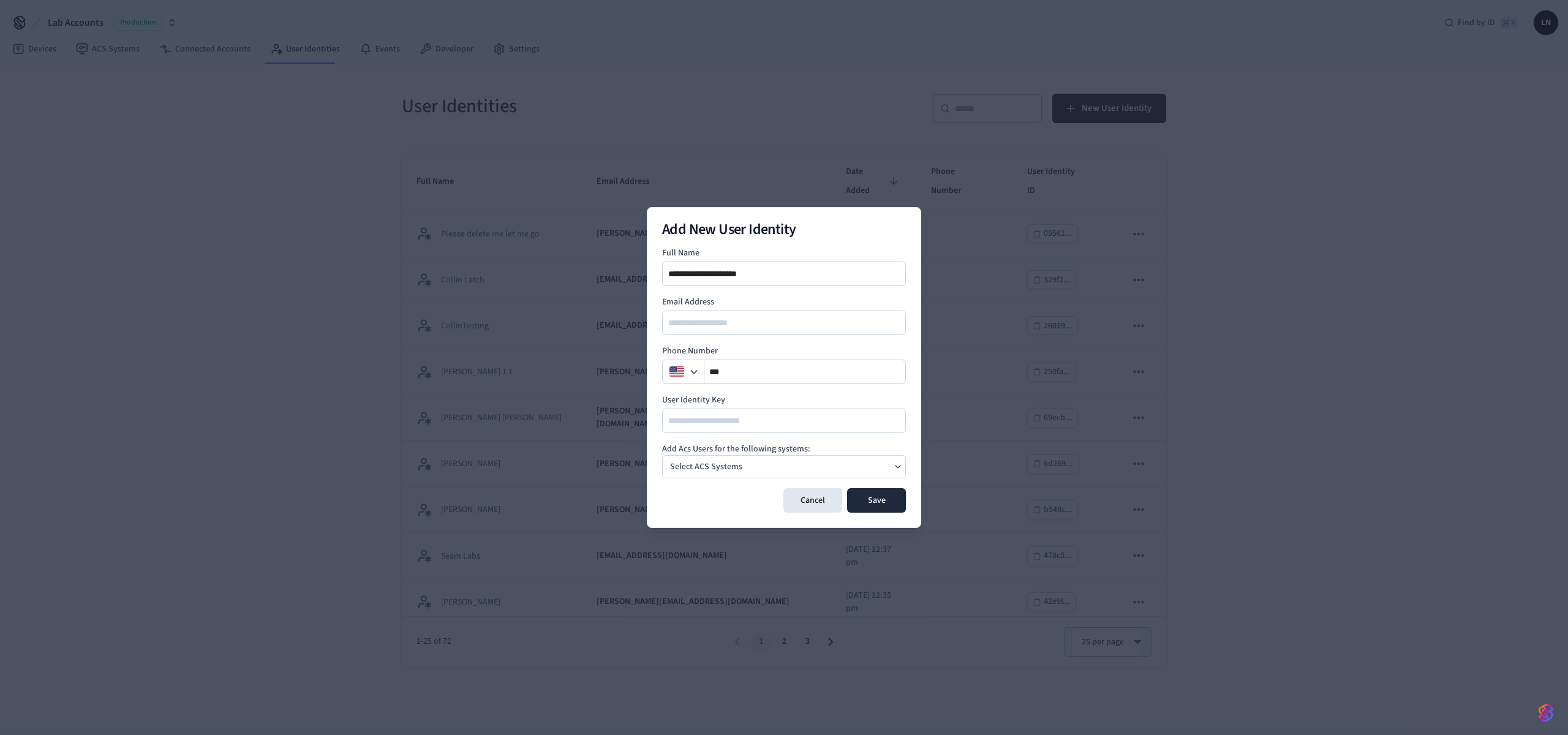
type input "**********"
type input "******"
type input "**********"
click at [726, 469] on p "Select ACS Systems" at bounding box center [706, 467] width 72 height 13
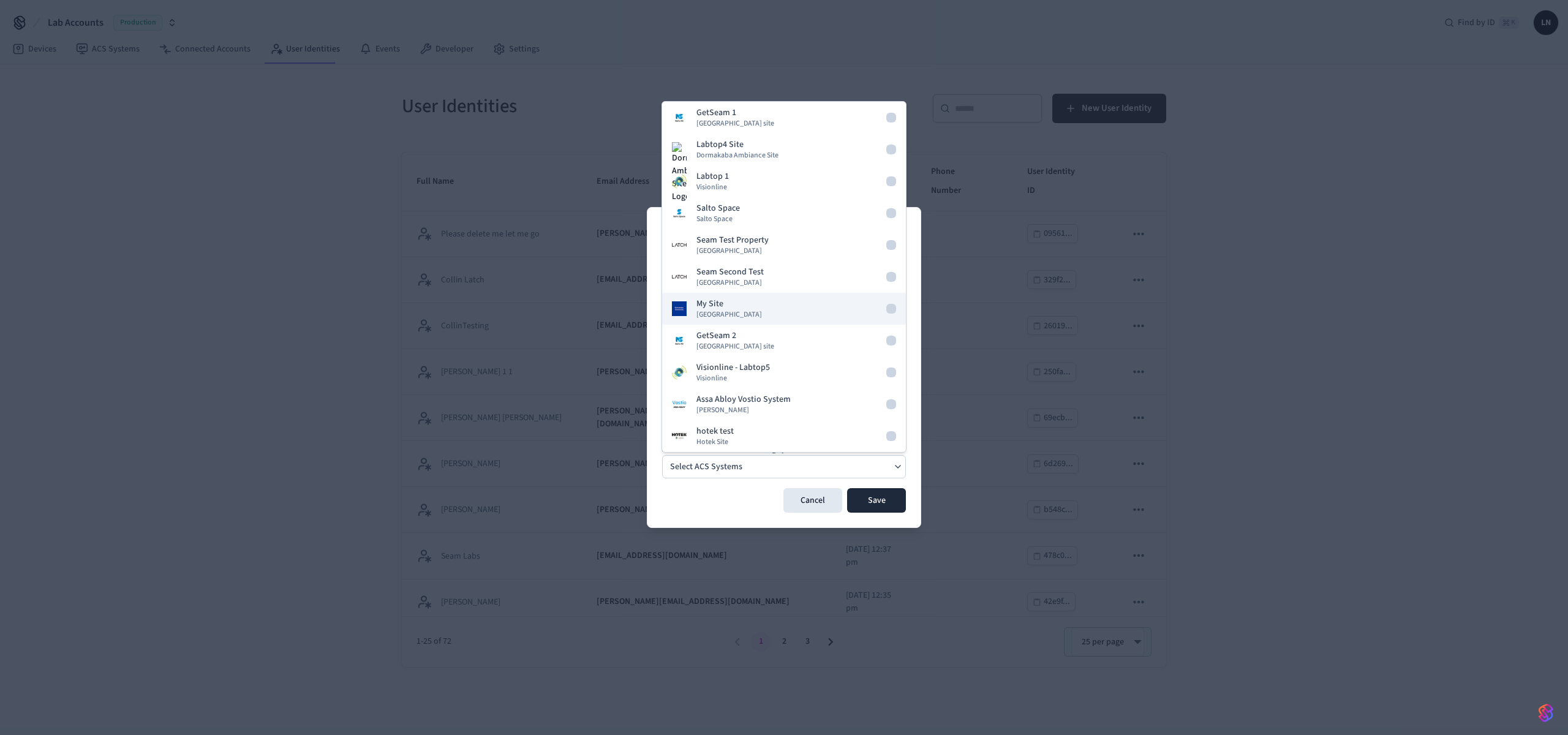
click at [762, 313] on span "Dormakaba Community Site" at bounding box center [730, 315] width 66 height 10
click at [871, 494] on button "Save" at bounding box center [876, 501] width 59 height 24
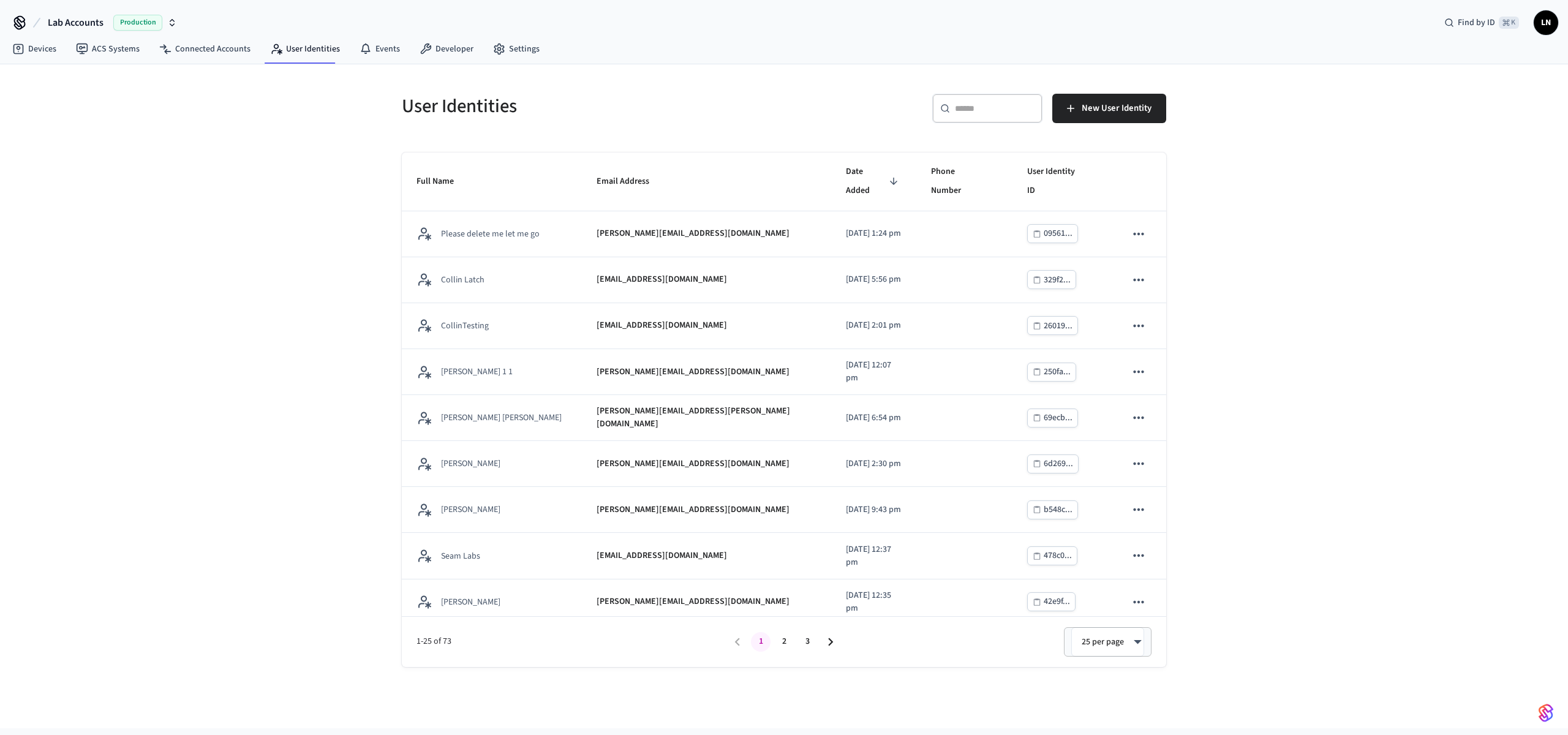
click at [989, 119] on div "​ ​" at bounding box center [987, 108] width 110 height 29
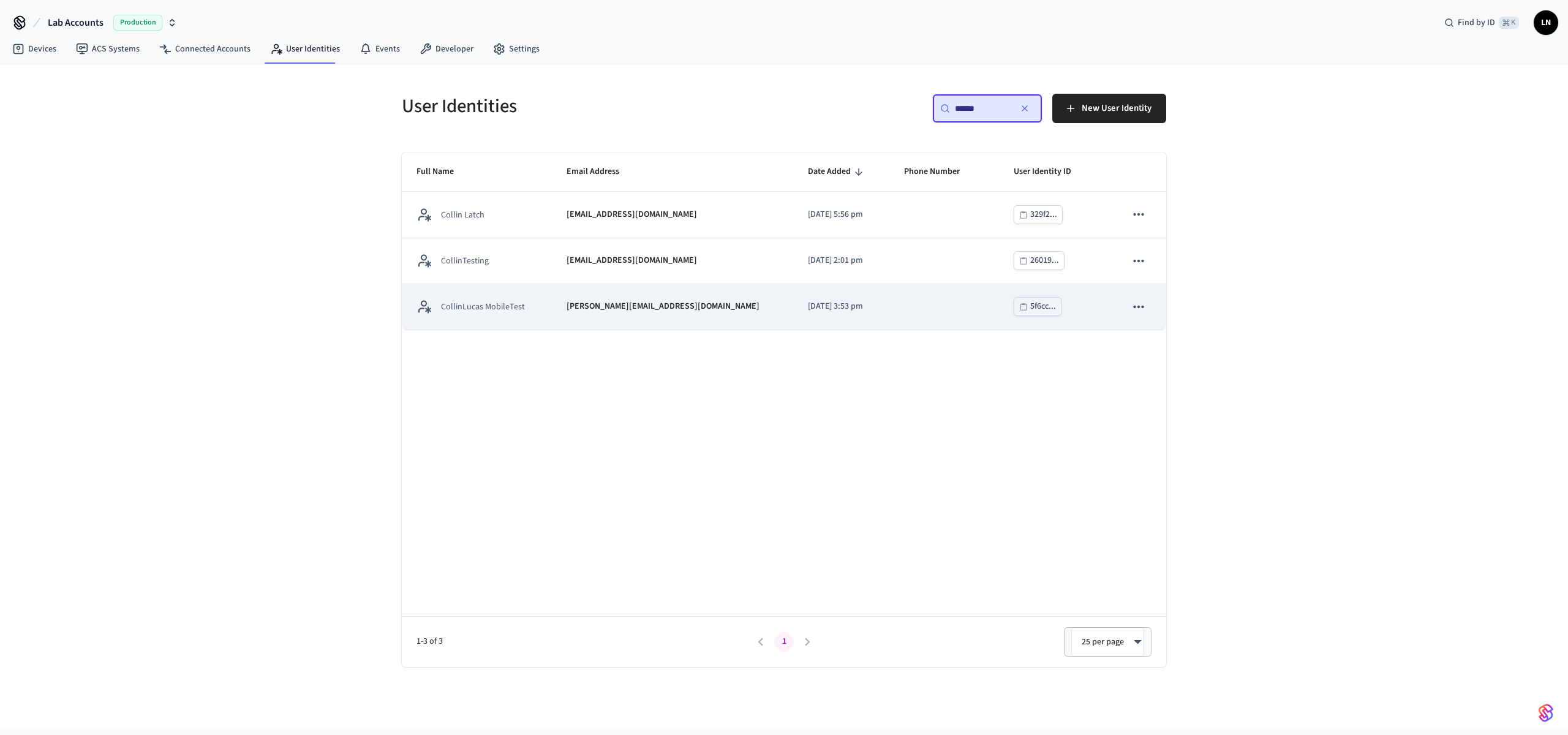
type input "******"
click at [569, 327] on td "[PERSON_NAME][EMAIL_ADDRESS][DOMAIN_NAME]" at bounding box center [673, 307] width 242 height 46
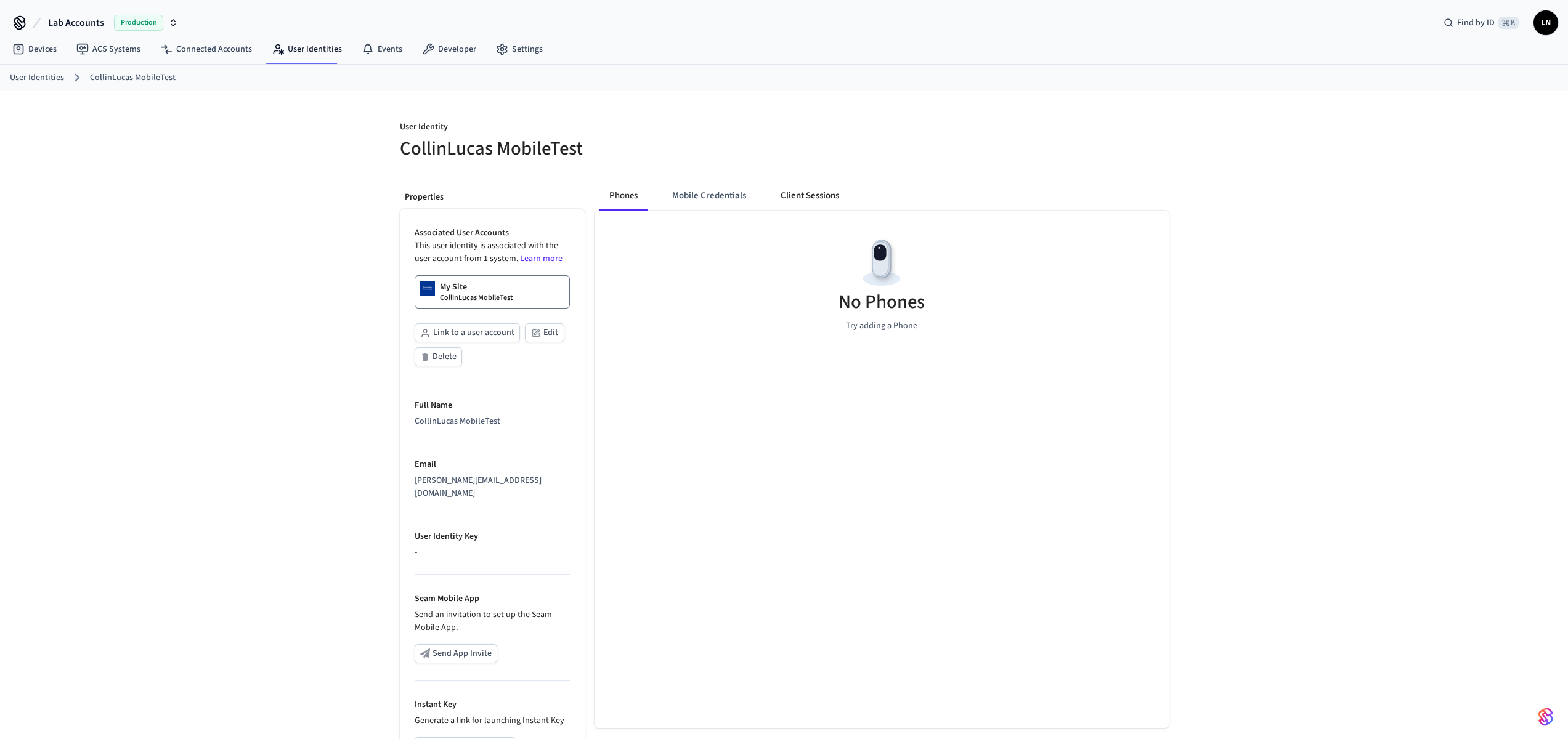
click at [804, 198] on button "Client Sessions" at bounding box center [810, 195] width 79 height 30
click at [1103, 136] on span "New Client Sessions" at bounding box center [1114, 135] width 79 height 16
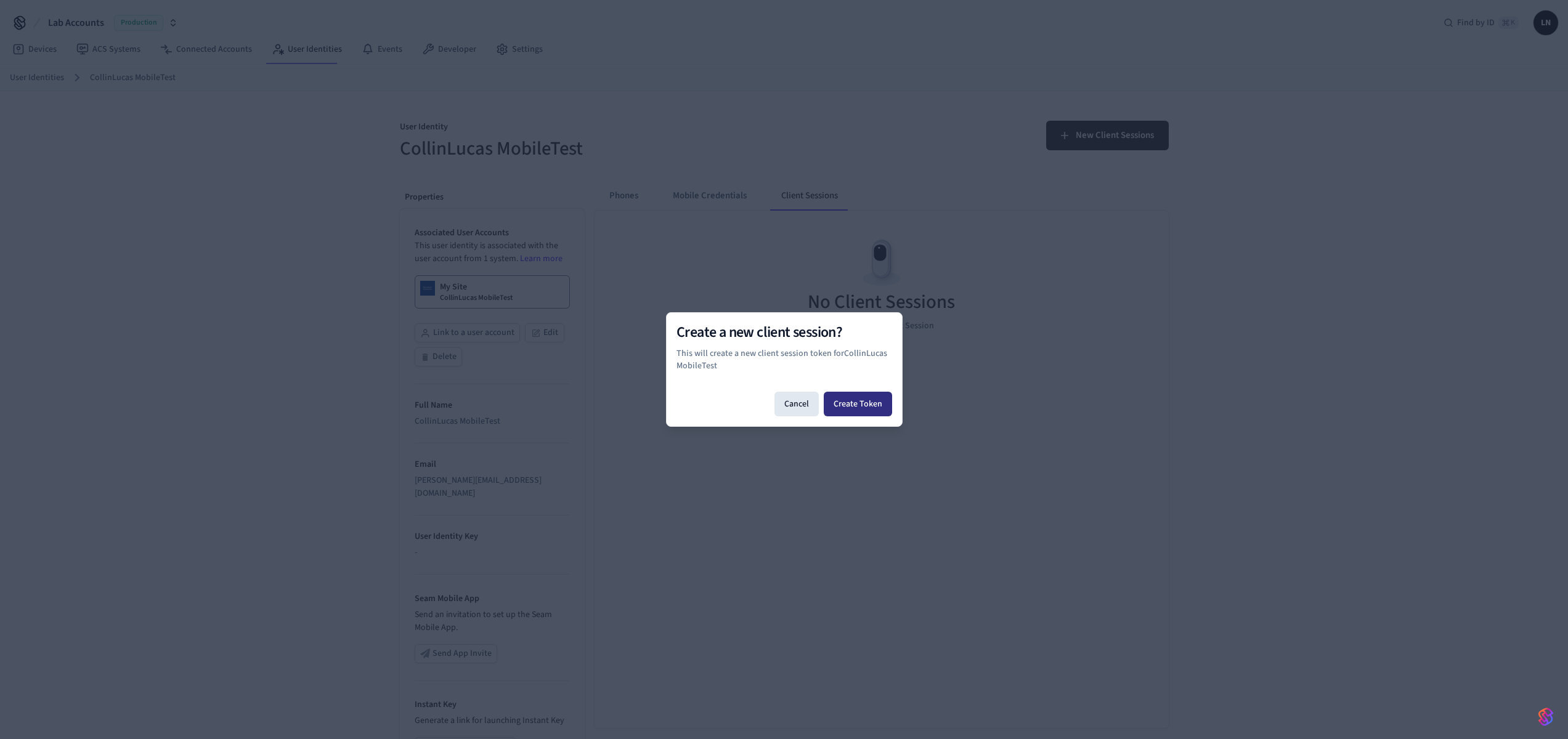
click at [874, 403] on button "Create Token" at bounding box center [858, 404] width 68 height 24
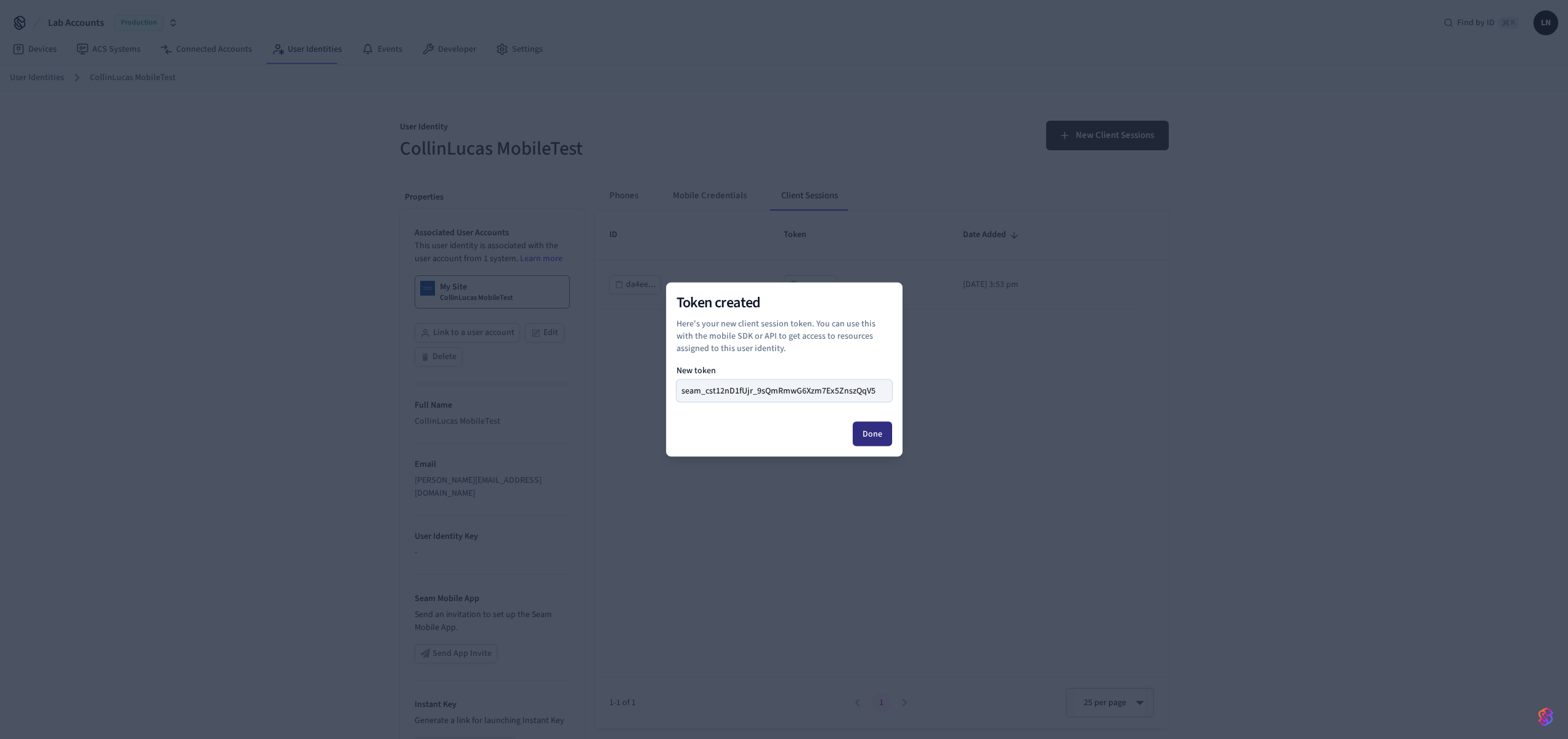
click at [879, 431] on button "Done" at bounding box center [872, 434] width 40 height 24
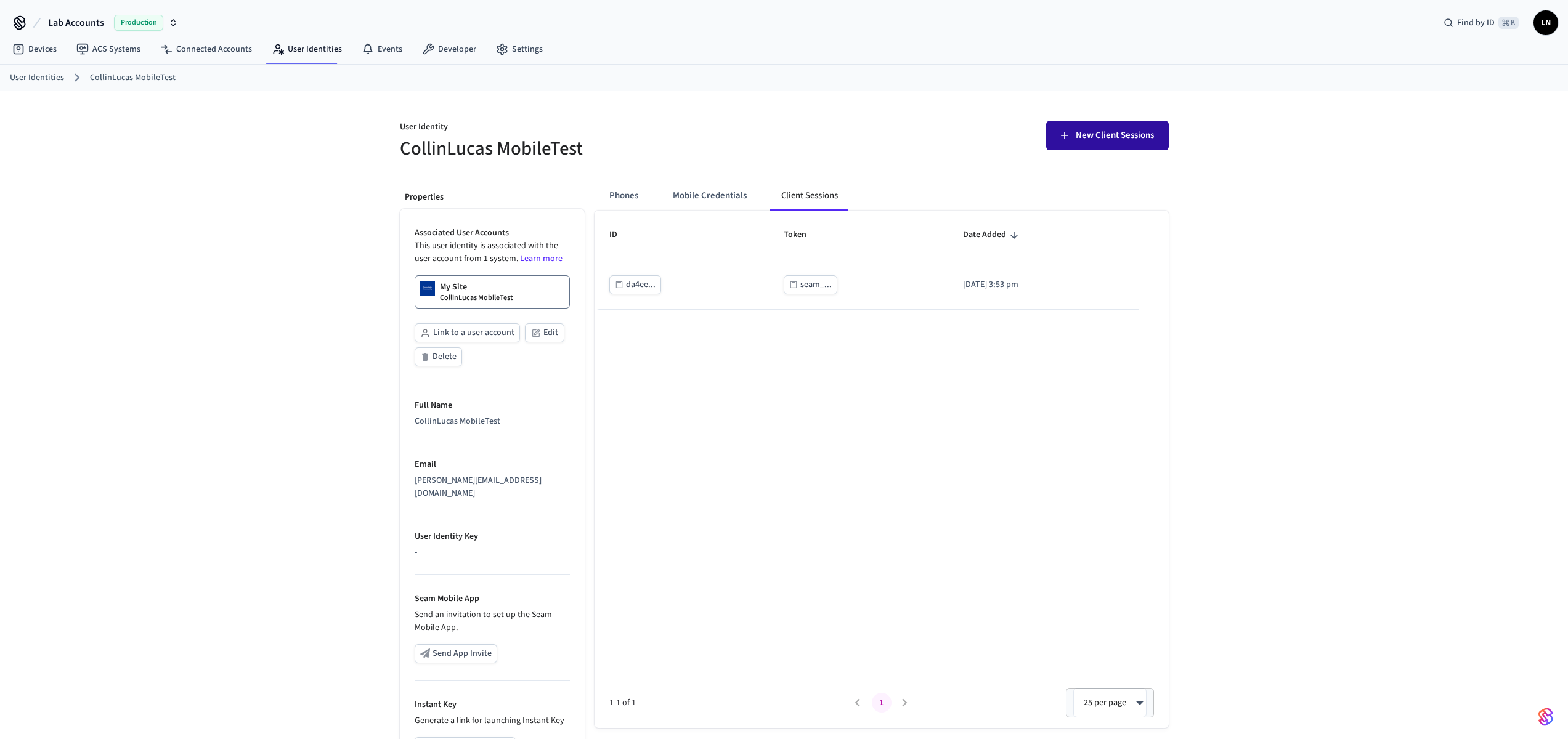
click at [1071, 138] on button "New Client Sessions" at bounding box center [1107, 135] width 122 height 30
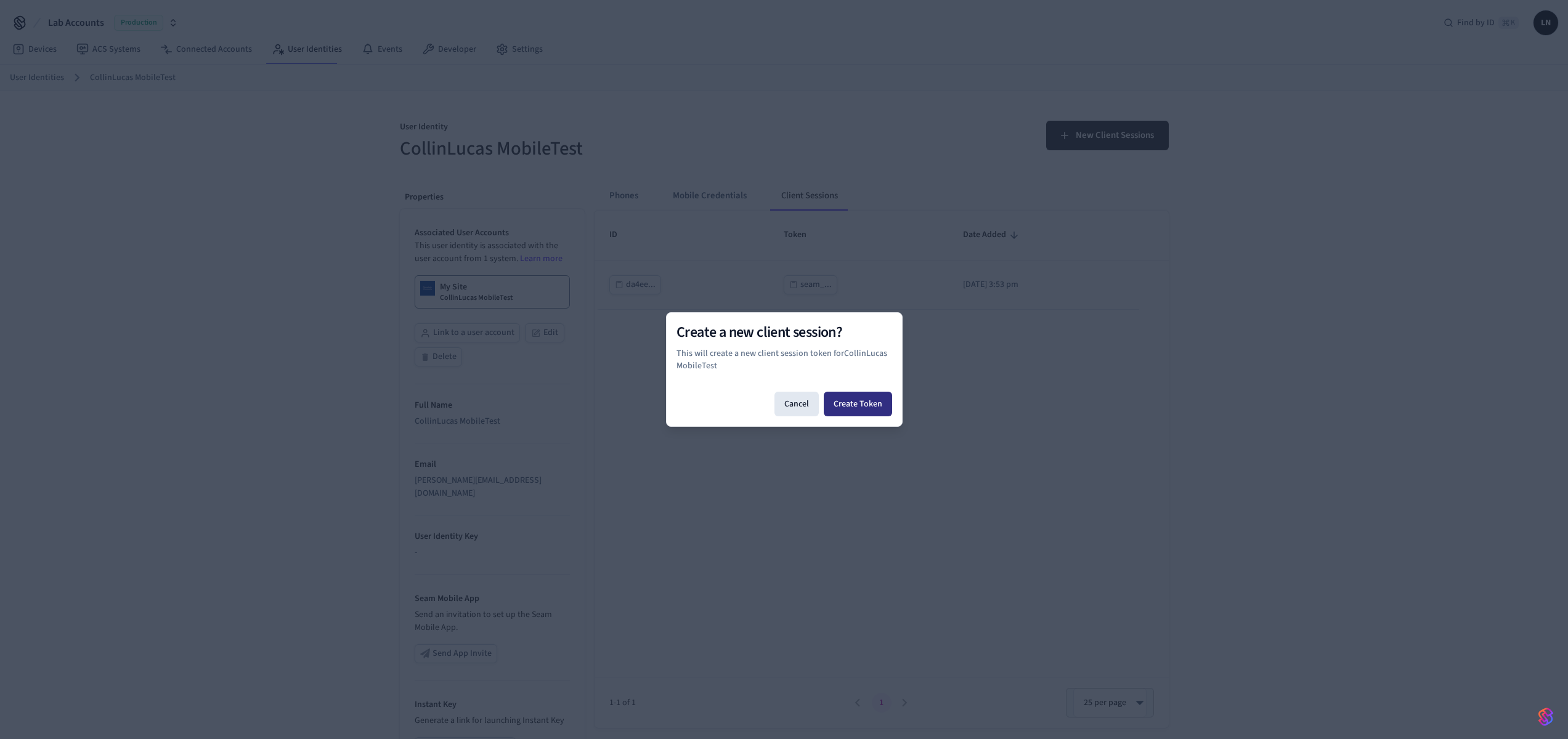
click at [858, 405] on button "Create Token" at bounding box center [858, 404] width 68 height 24
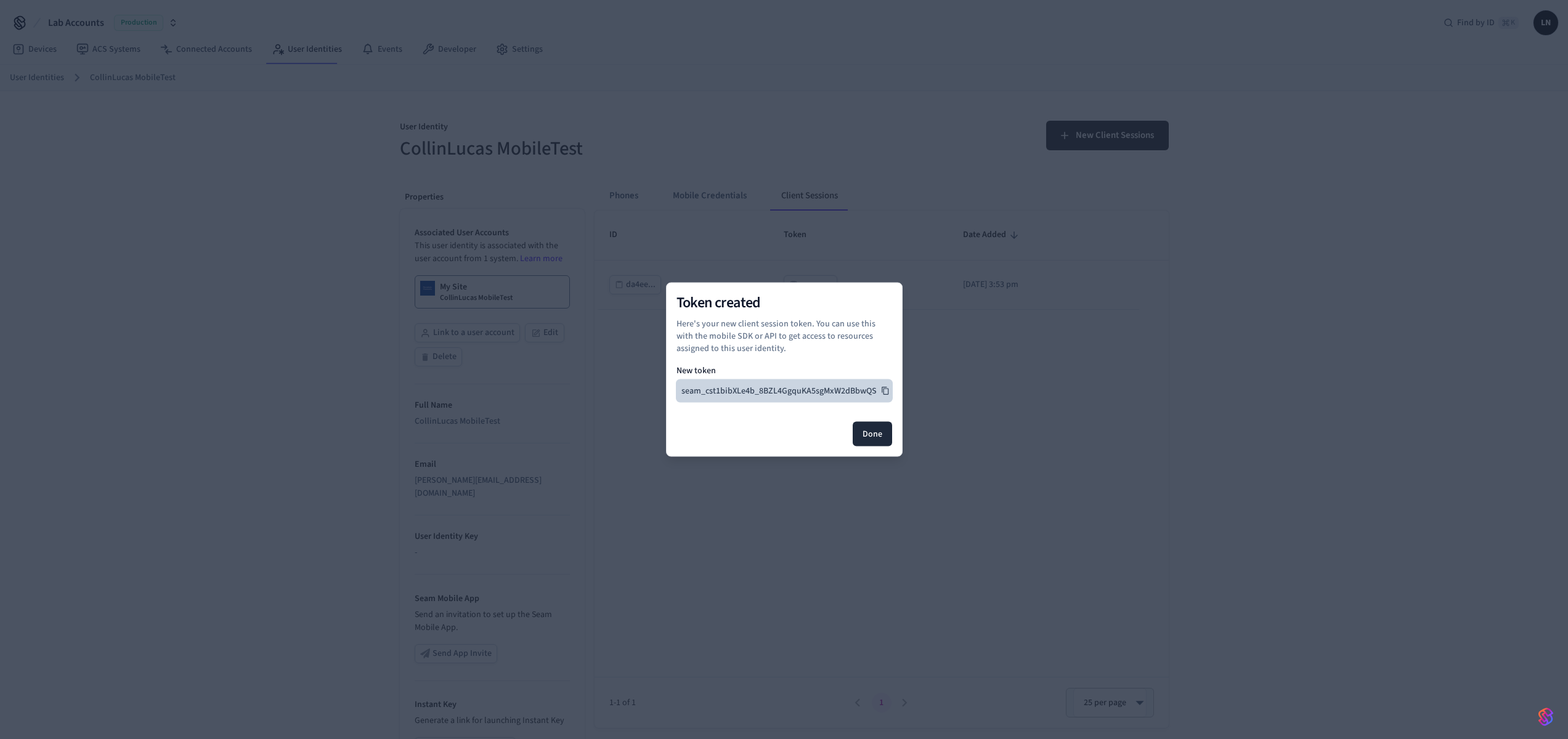
click at [882, 385] on button "seam_cst1bibXLe4b_8BZL4GgquKA5sgMxW2dBbwQS" at bounding box center [784, 391] width 215 height 22
click at [876, 440] on button "Done" at bounding box center [872, 434] width 40 height 24
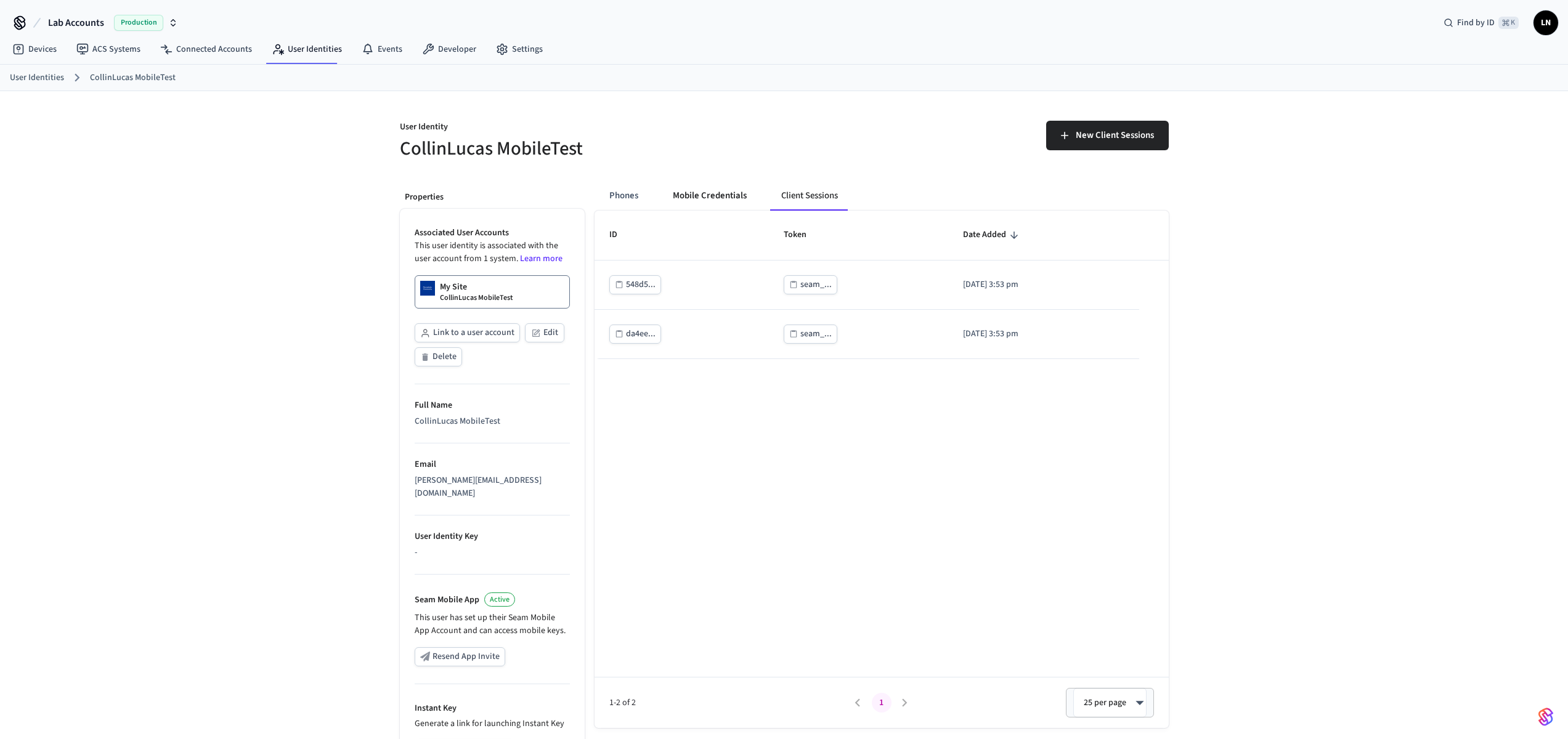
click at [730, 187] on button "Mobile Credentials" at bounding box center [709, 195] width 94 height 30
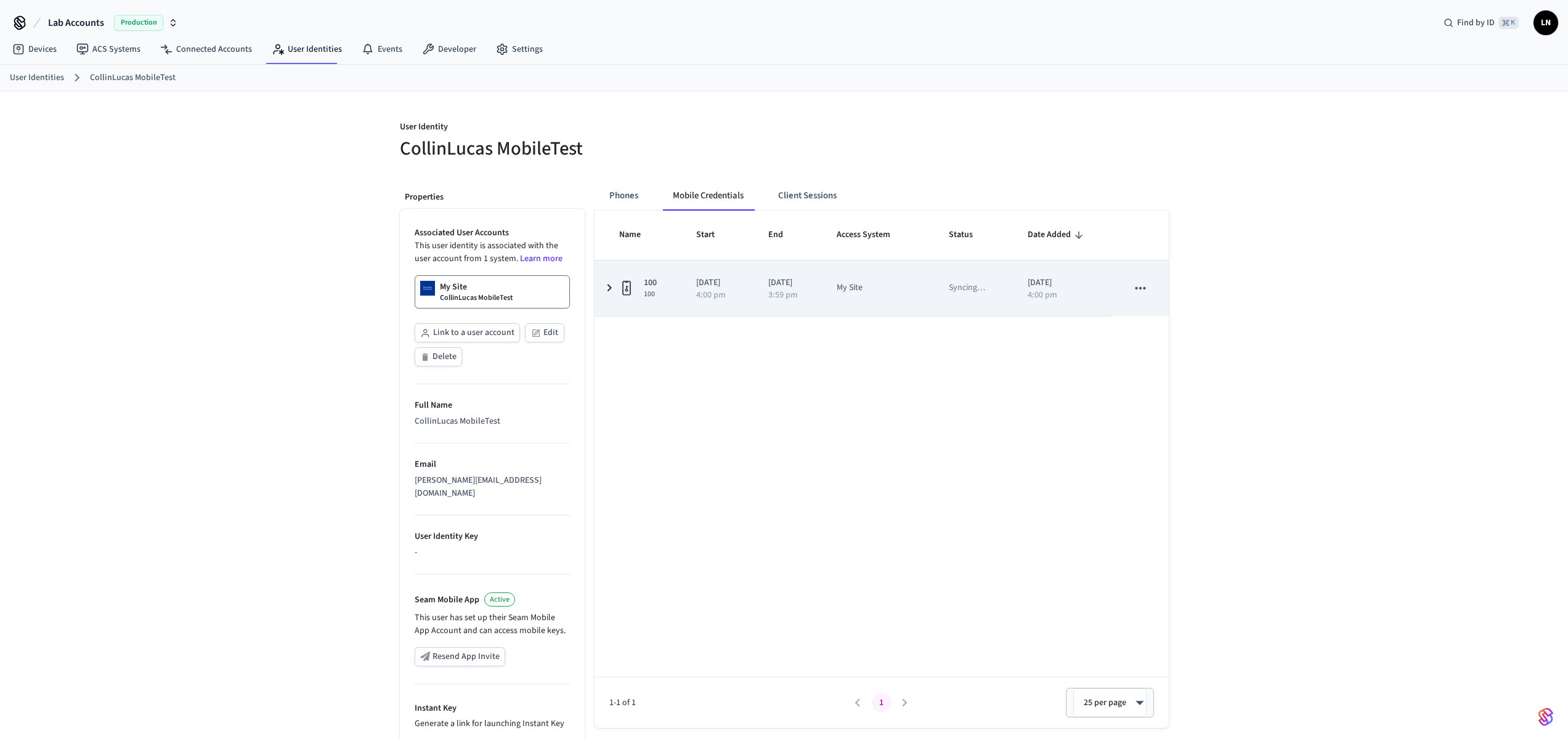
click at [620, 280] on icon "sticky table" at bounding box center [627, 287] width 15 height 15
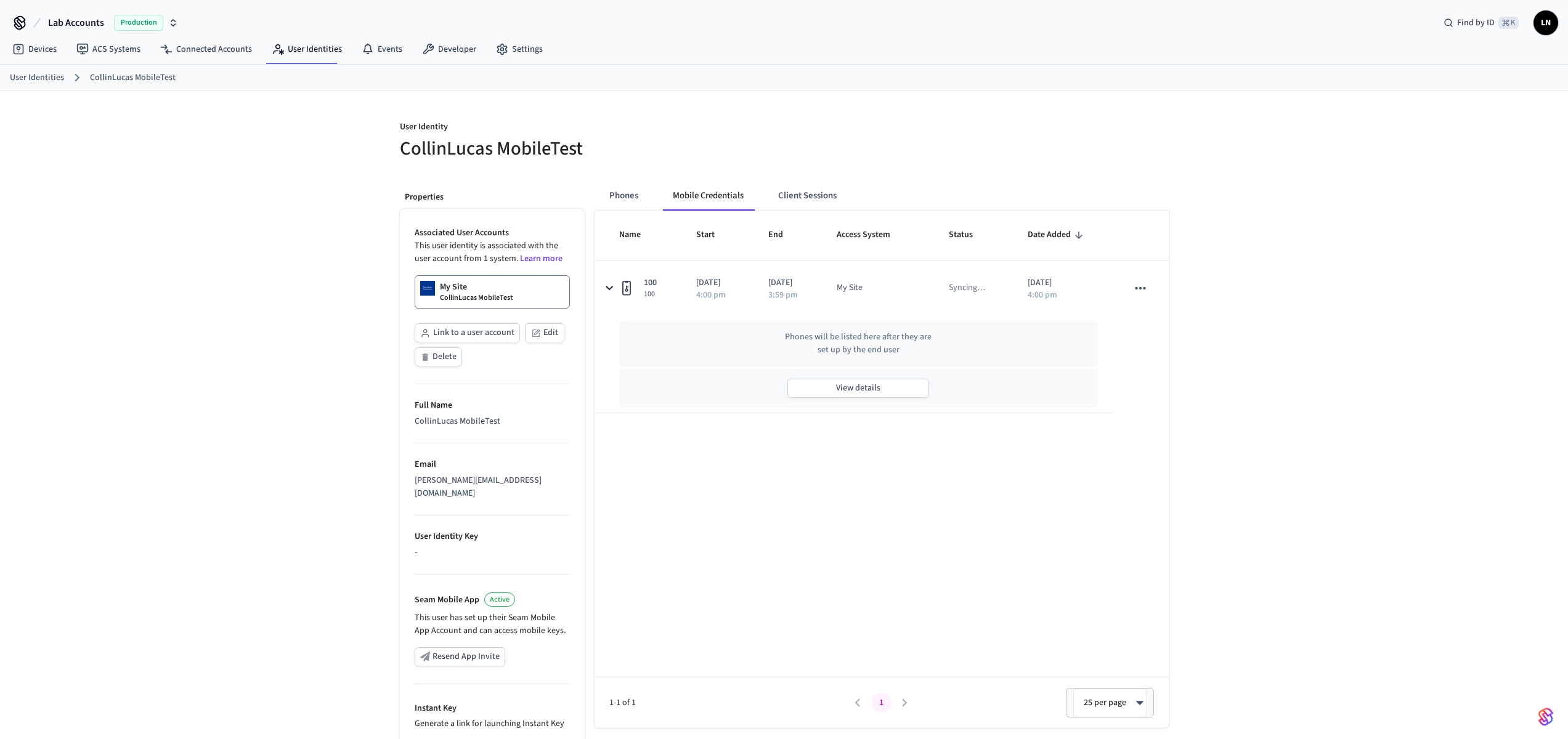
click at [630, 211] on th "Name" at bounding box center [637, 236] width 87 height 49
click at [635, 196] on button "Phones" at bounding box center [624, 195] width 49 height 30
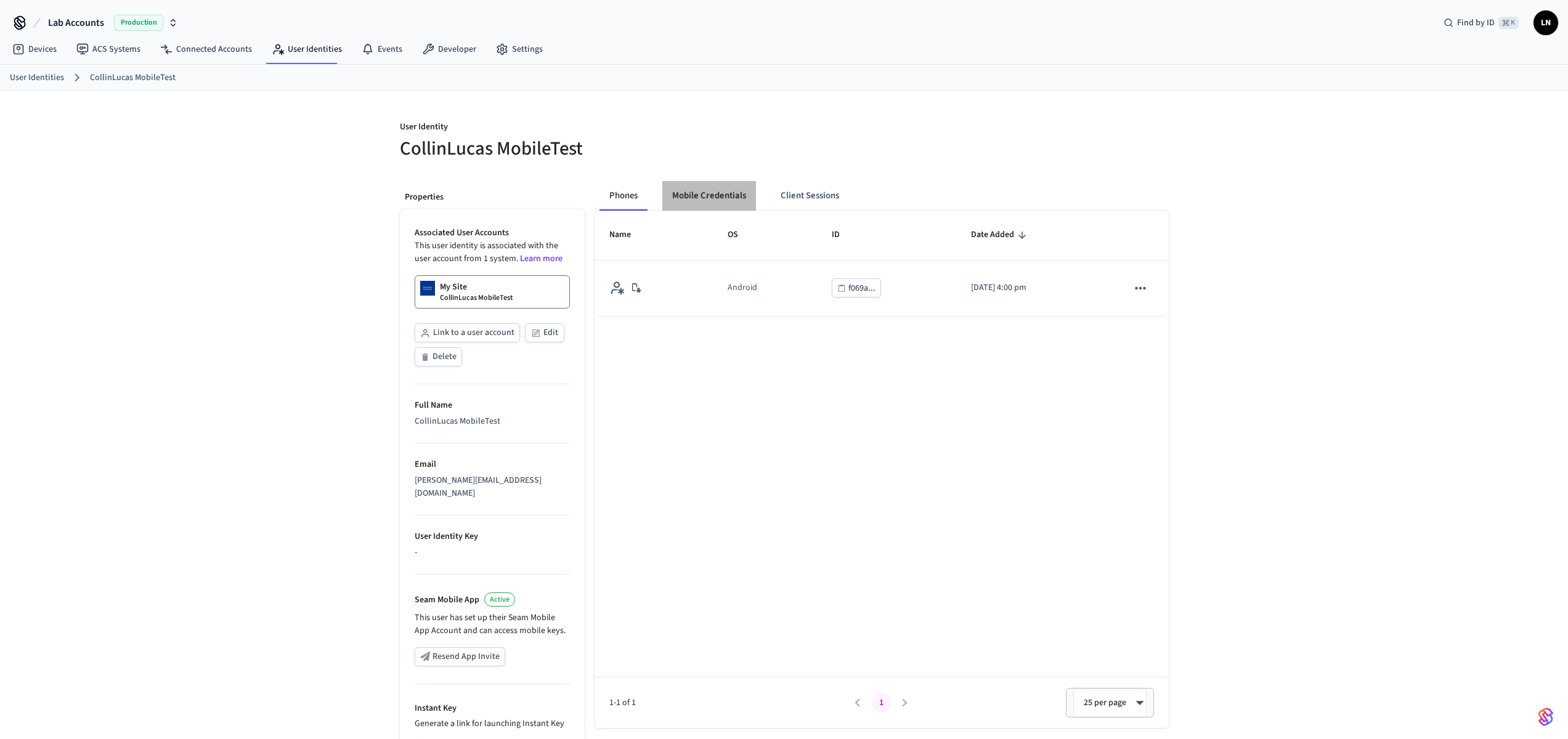
click at [715, 184] on button "Mobile Credentials" at bounding box center [709, 195] width 94 height 30
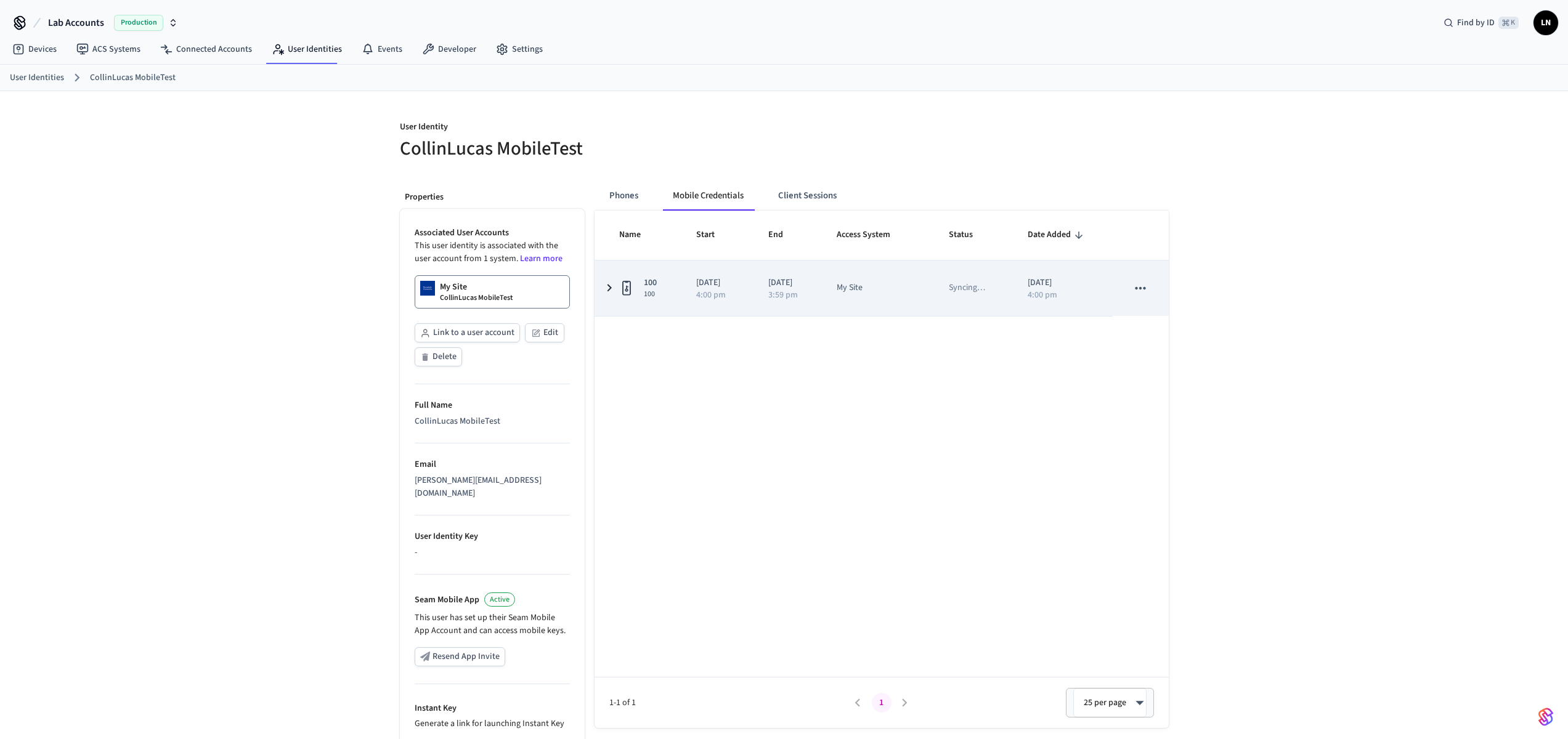
click at [612, 289] on icon "sticky table" at bounding box center [609, 287] width 15 height 15
click at [617, 285] on td "100 100" at bounding box center [637, 288] width 87 height 55
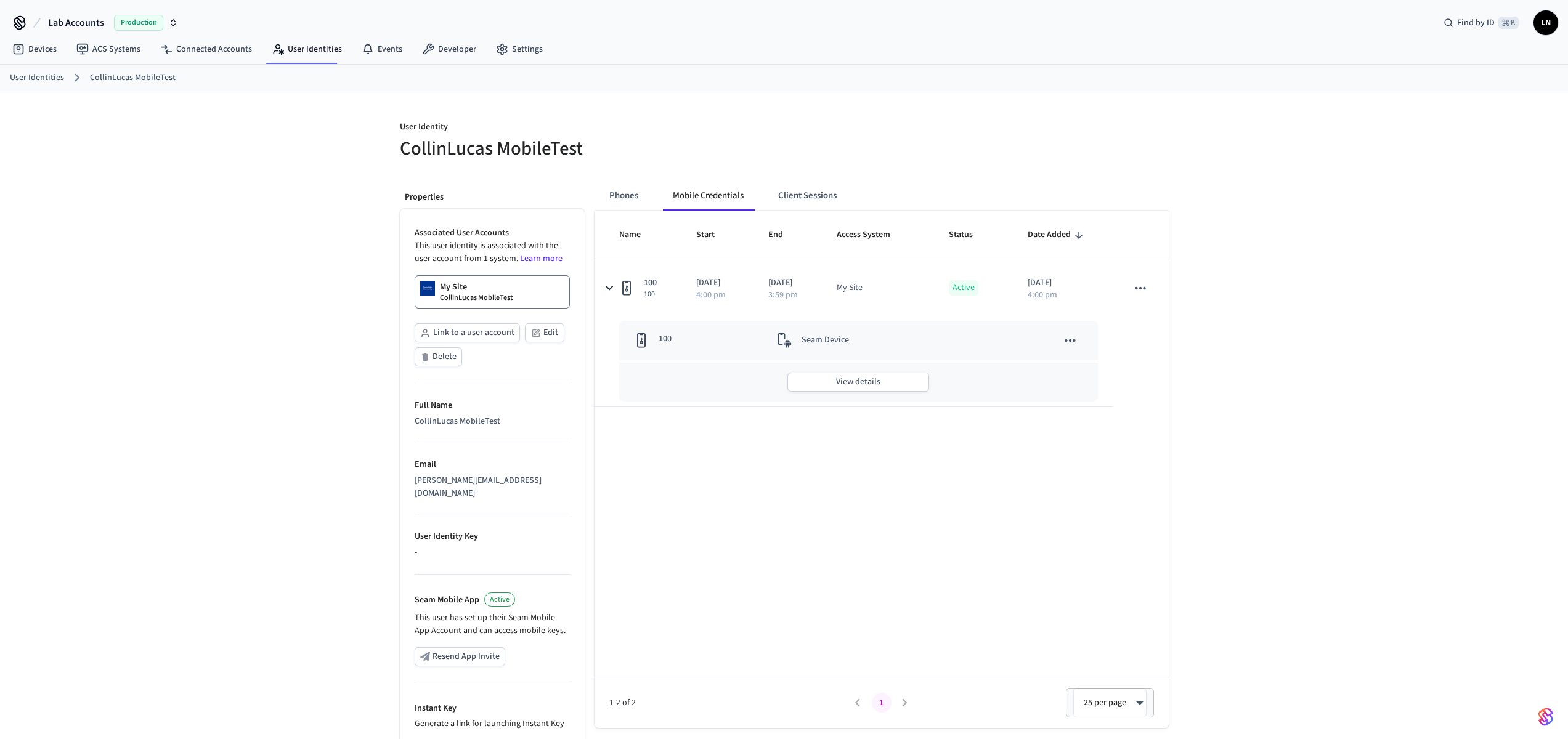
click at [1258, 431] on div "User Identity CollinLucas MobileTest Properties Associated User Accounts This u…" at bounding box center [784, 473] width 1568 height 764
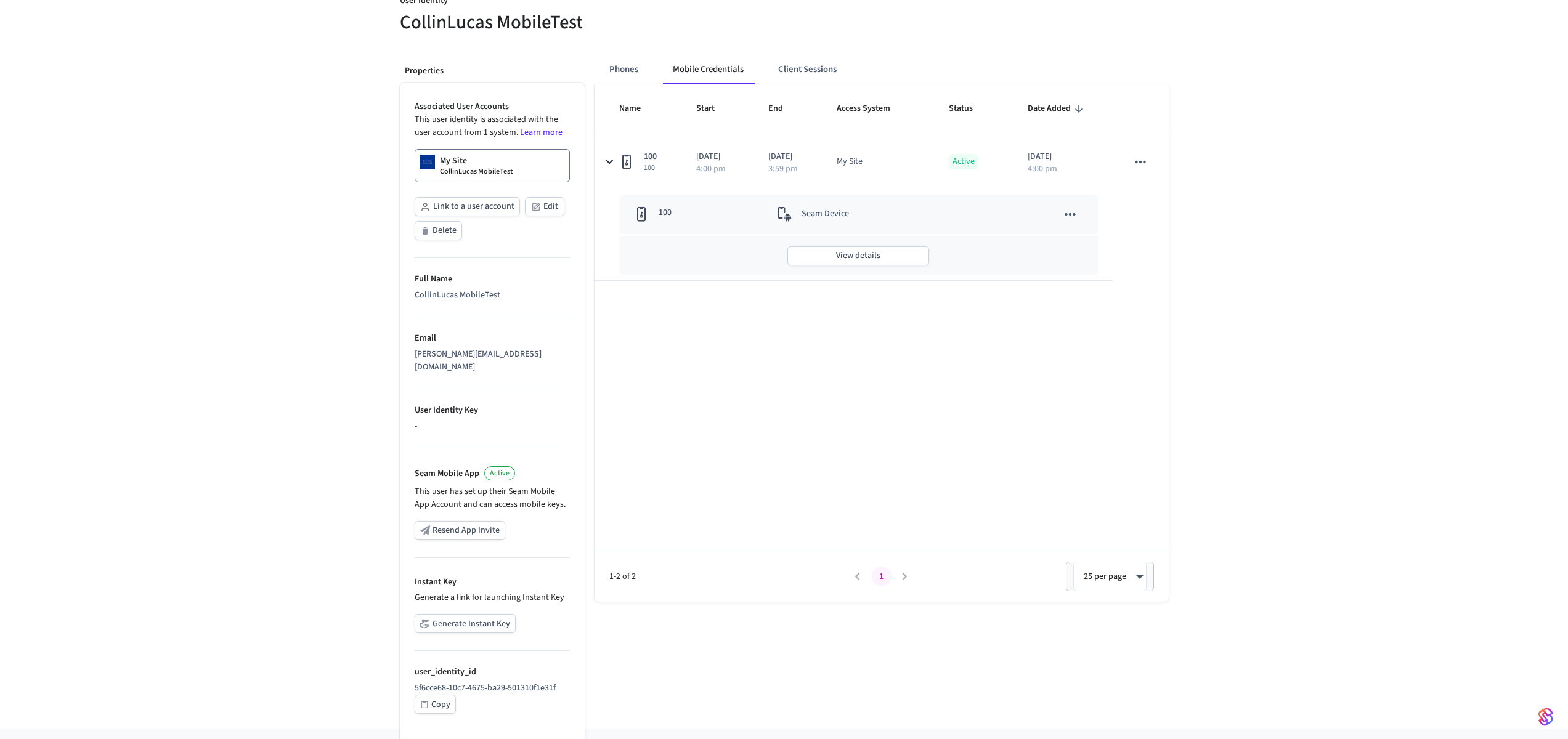
scroll to position [130, 0]
click at [1093, 207] on td "sticky table" at bounding box center [1039, 210] width 119 height 40
click at [1075, 207] on icon "sticky table" at bounding box center [1070, 210] width 16 height 16
click at [1088, 246] on li "View Details" at bounding box center [1138, 241] width 160 height 33
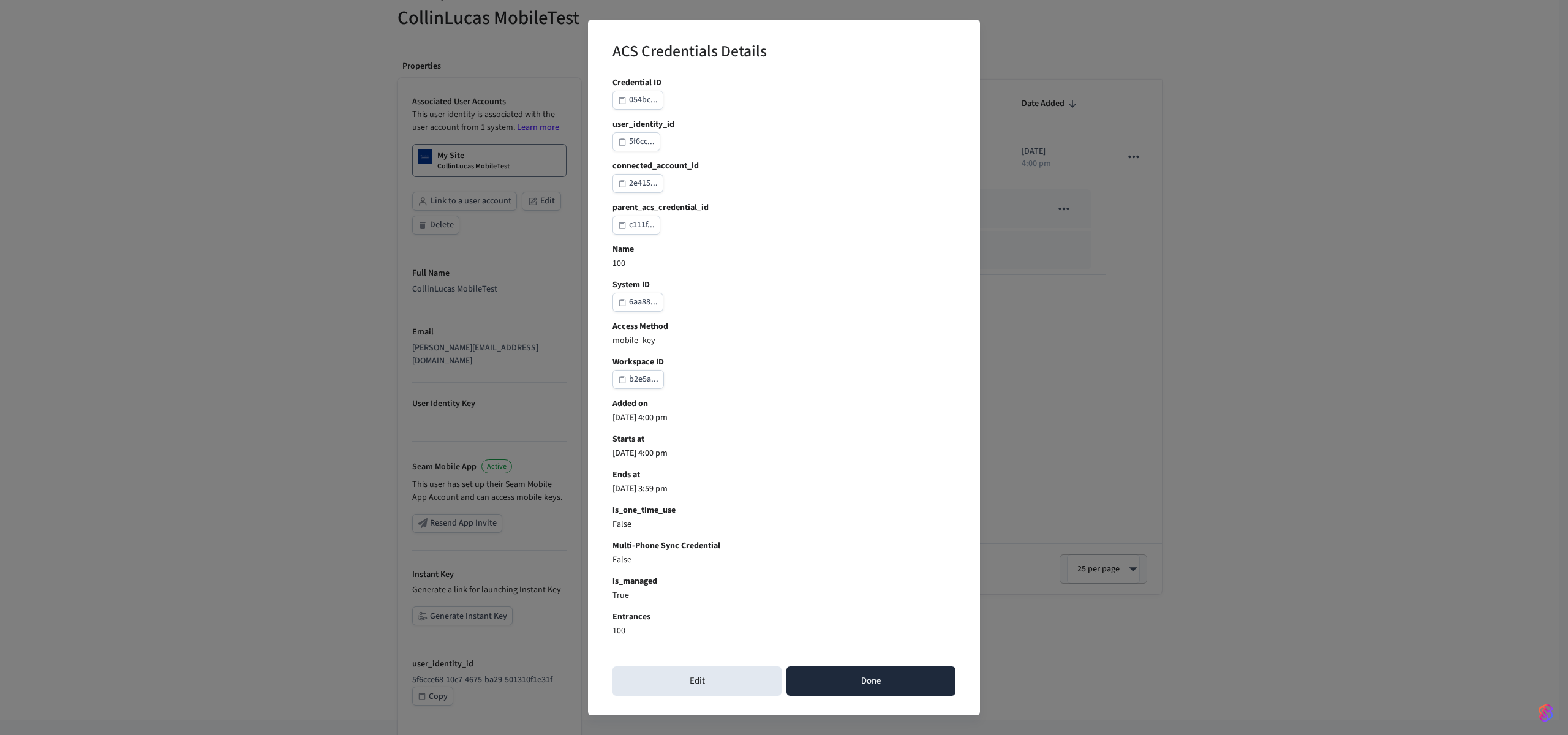
click at [828, 683] on button "Done" at bounding box center [871, 681] width 169 height 29
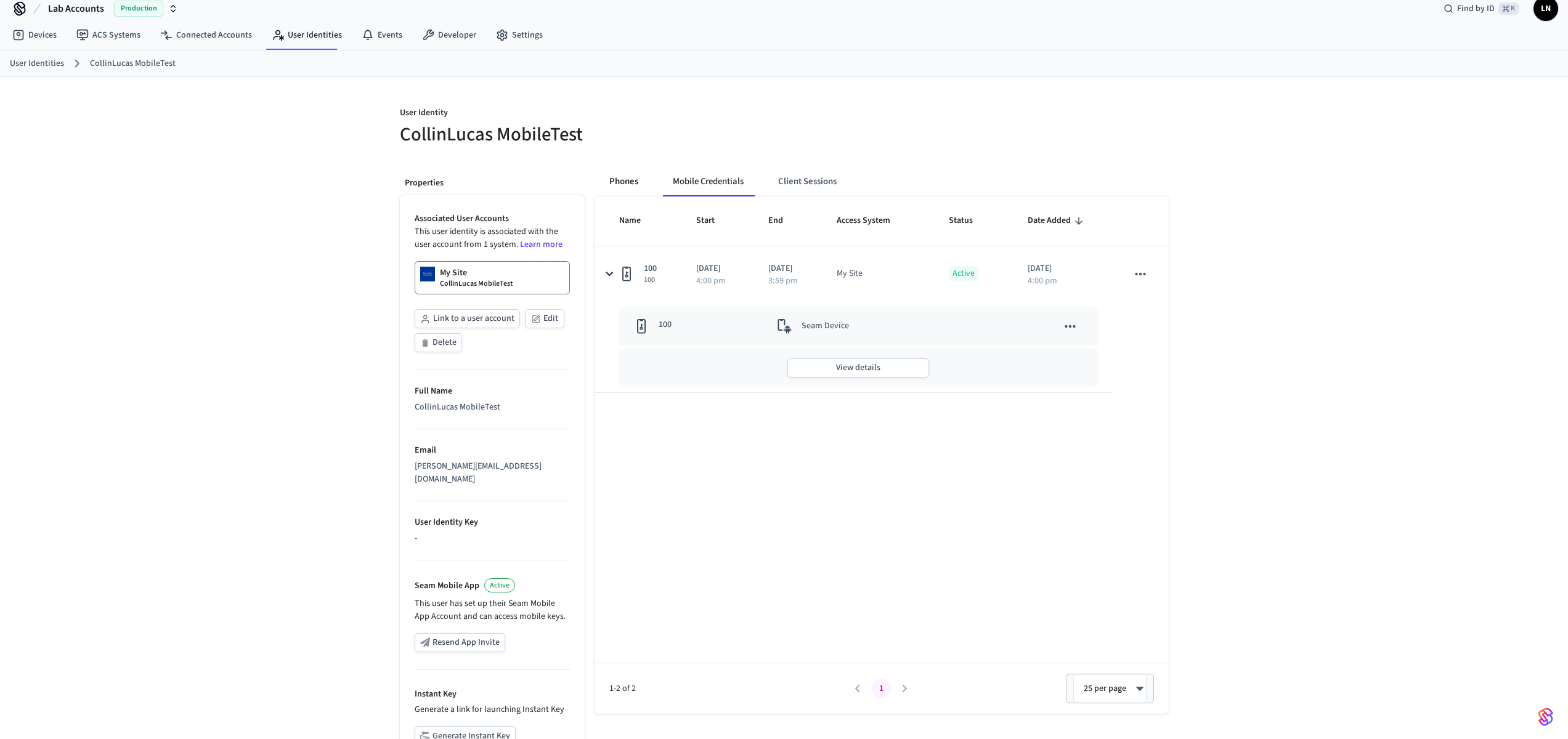
scroll to position [0, 0]
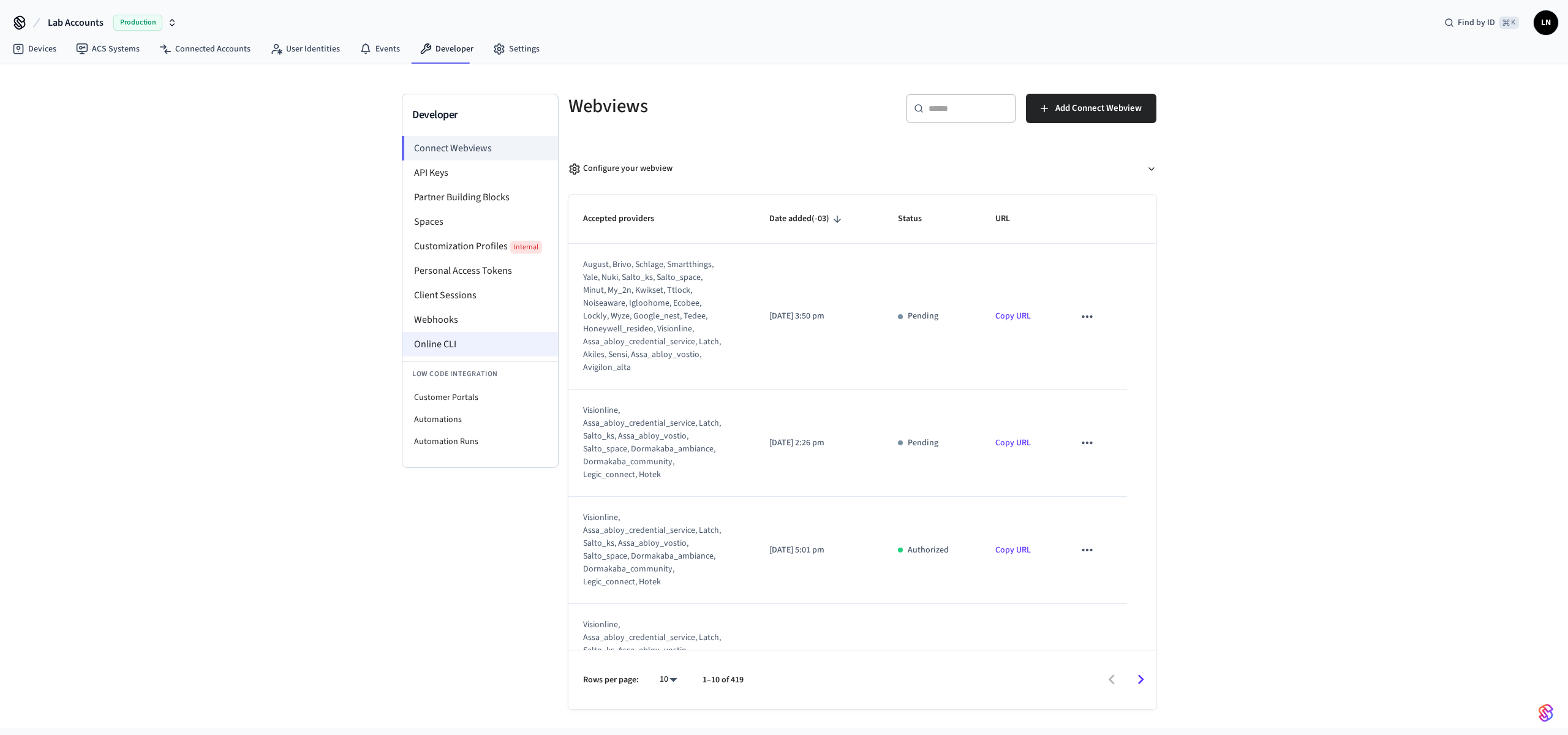
click at [453, 345] on li "Online CLI" at bounding box center [480, 345] width 155 height 24
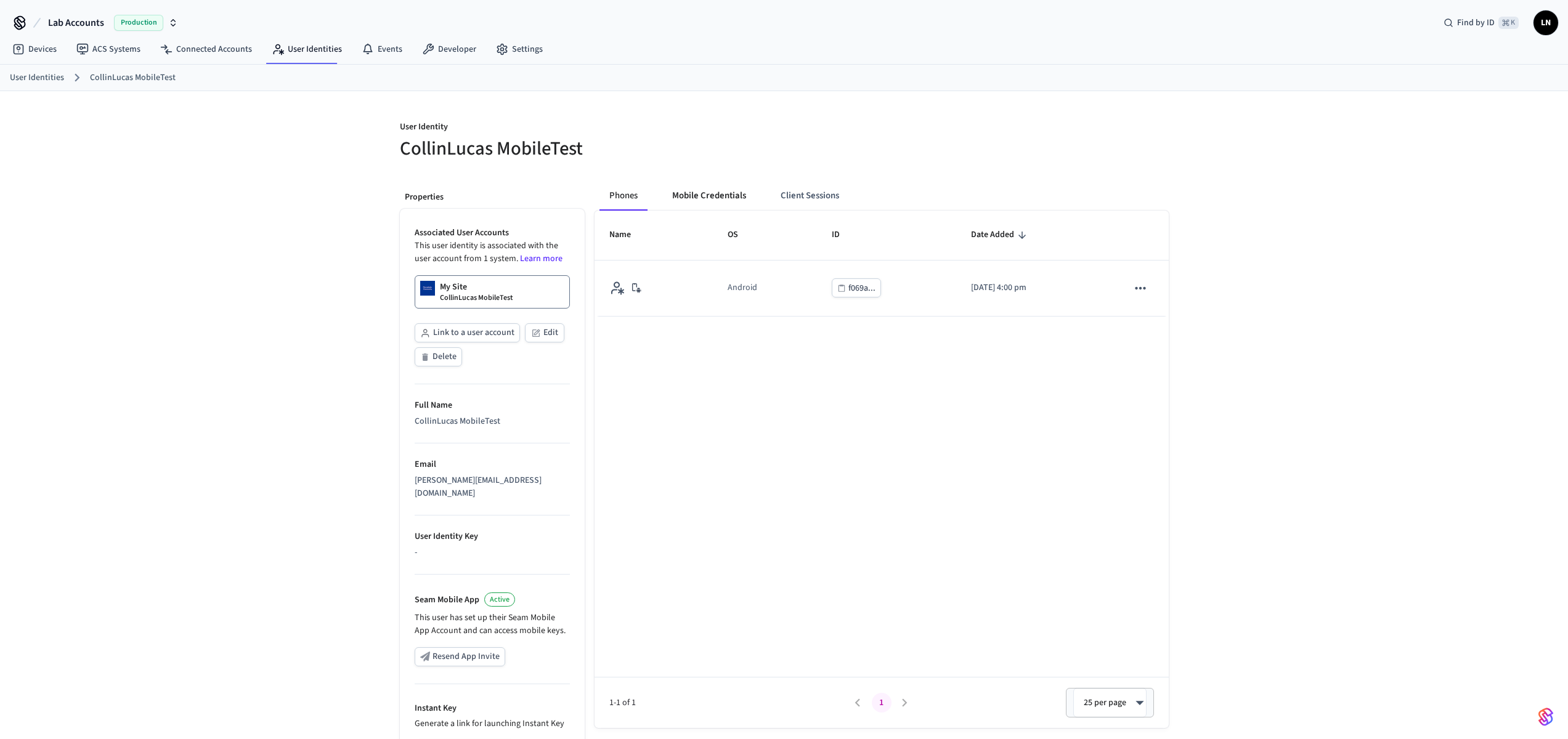
click at [694, 185] on button "Mobile Credentials" at bounding box center [709, 195] width 94 height 30
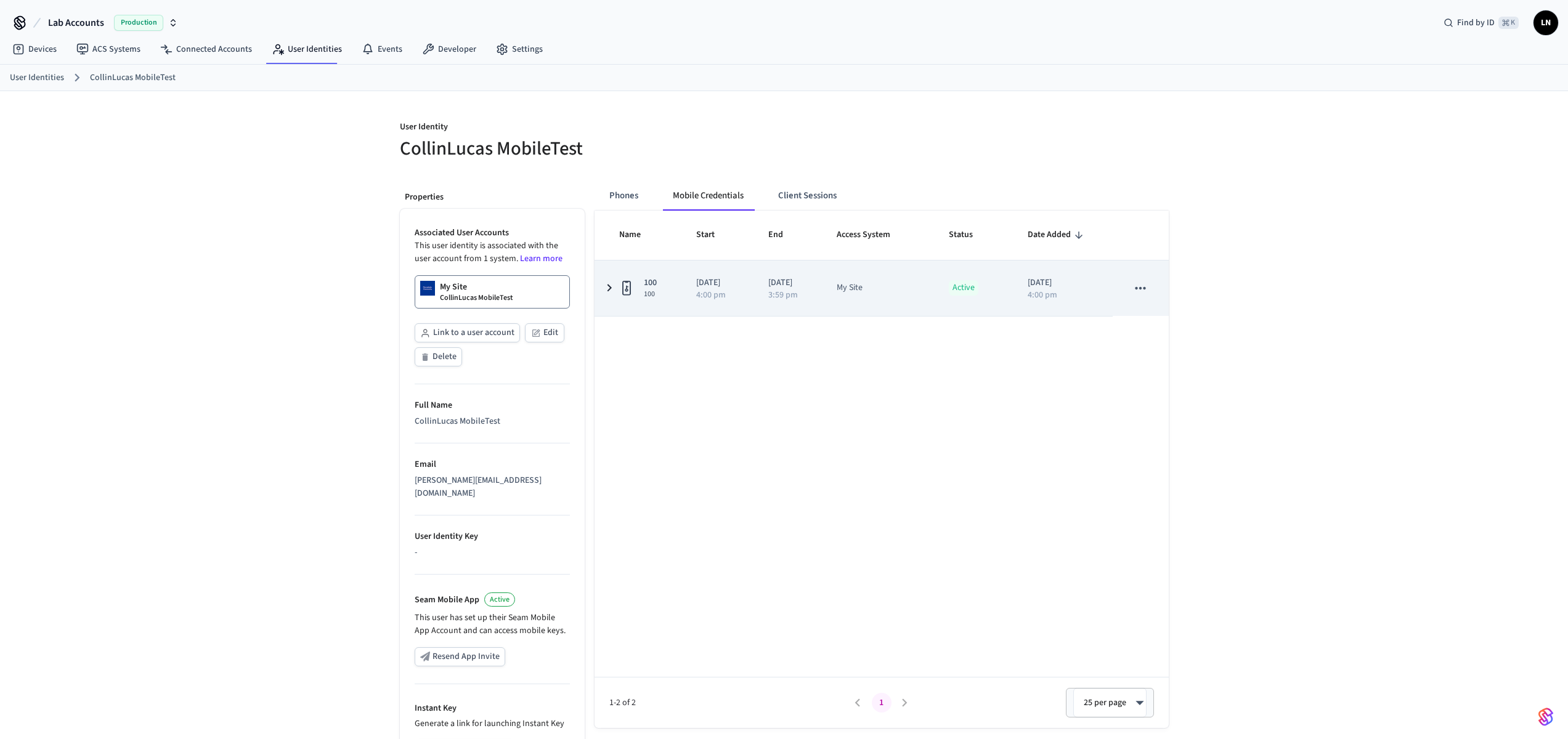
click at [625, 285] on icon "sticky table" at bounding box center [627, 287] width 15 height 15
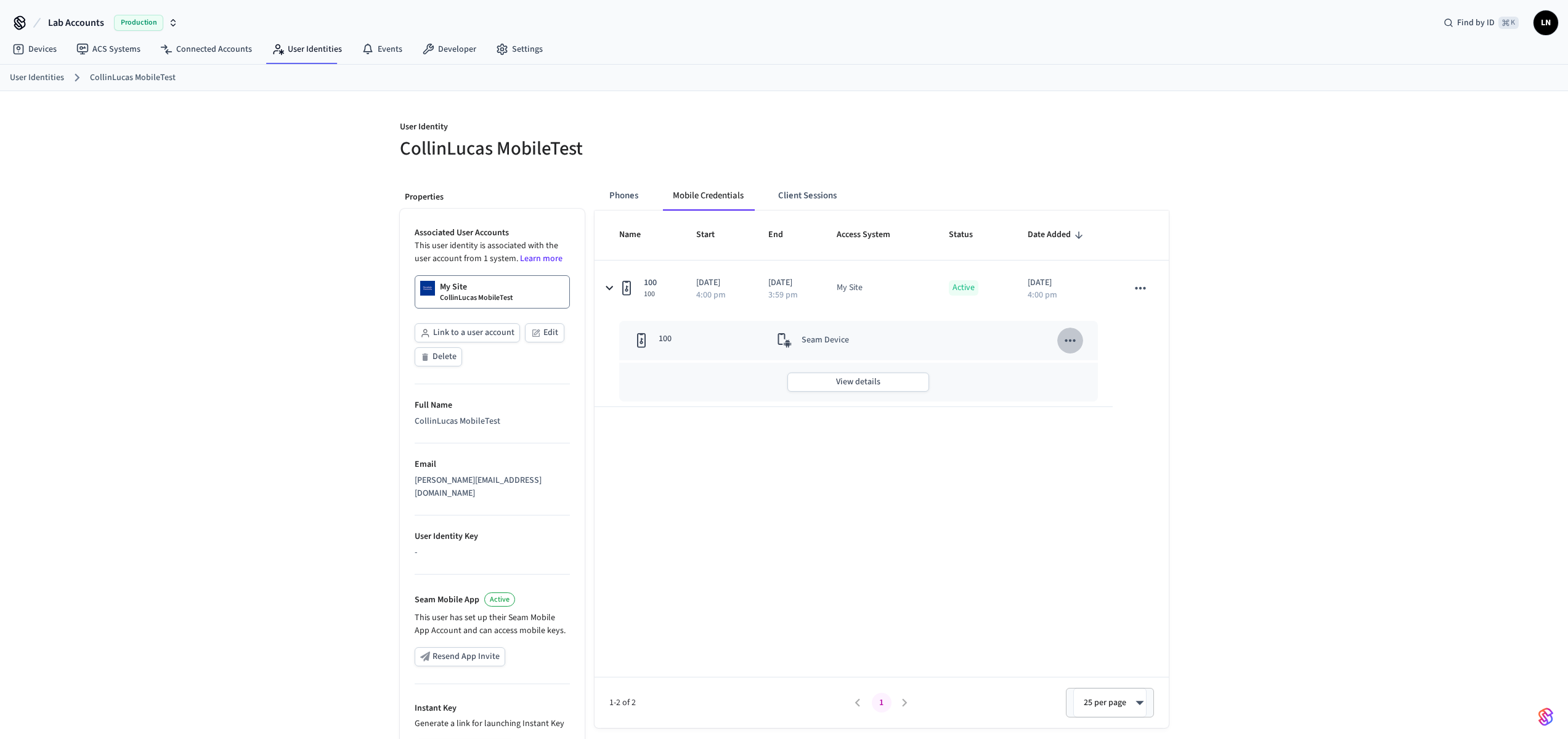
click at [1077, 339] on icon "sticky table" at bounding box center [1070, 341] width 16 height 16
click at [1126, 373] on li "View Details" at bounding box center [1138, 371] width 160 height 33
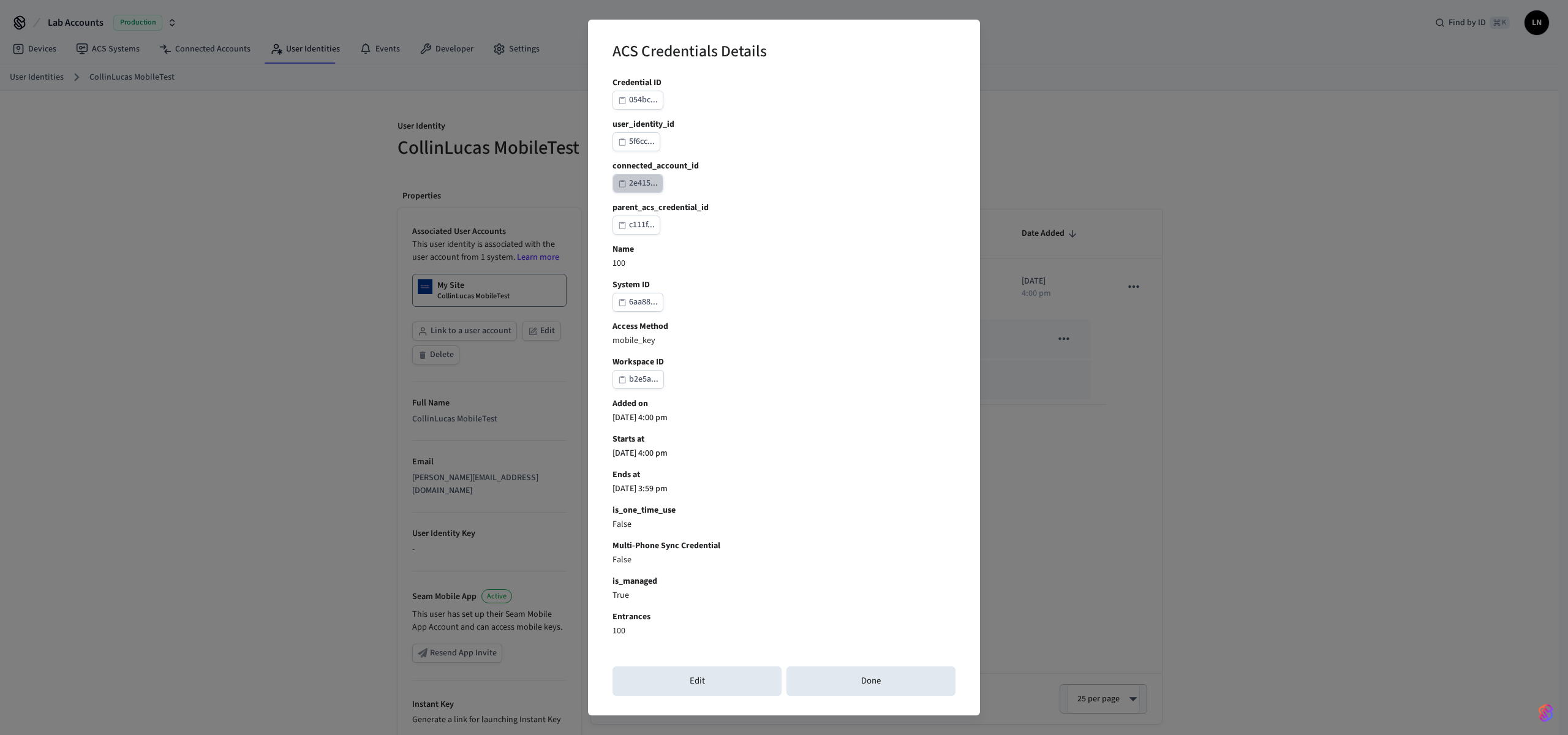
click at [636, 178] on div "2e415..." at bounding box center [643, 183] width 29 height 15
click at [1243, 595] on div "ACS Credentials Details Credential ID 054bc... user_identity_id 5f6cc... connec…" at bounding box center [784, 368] width 1568 height 735
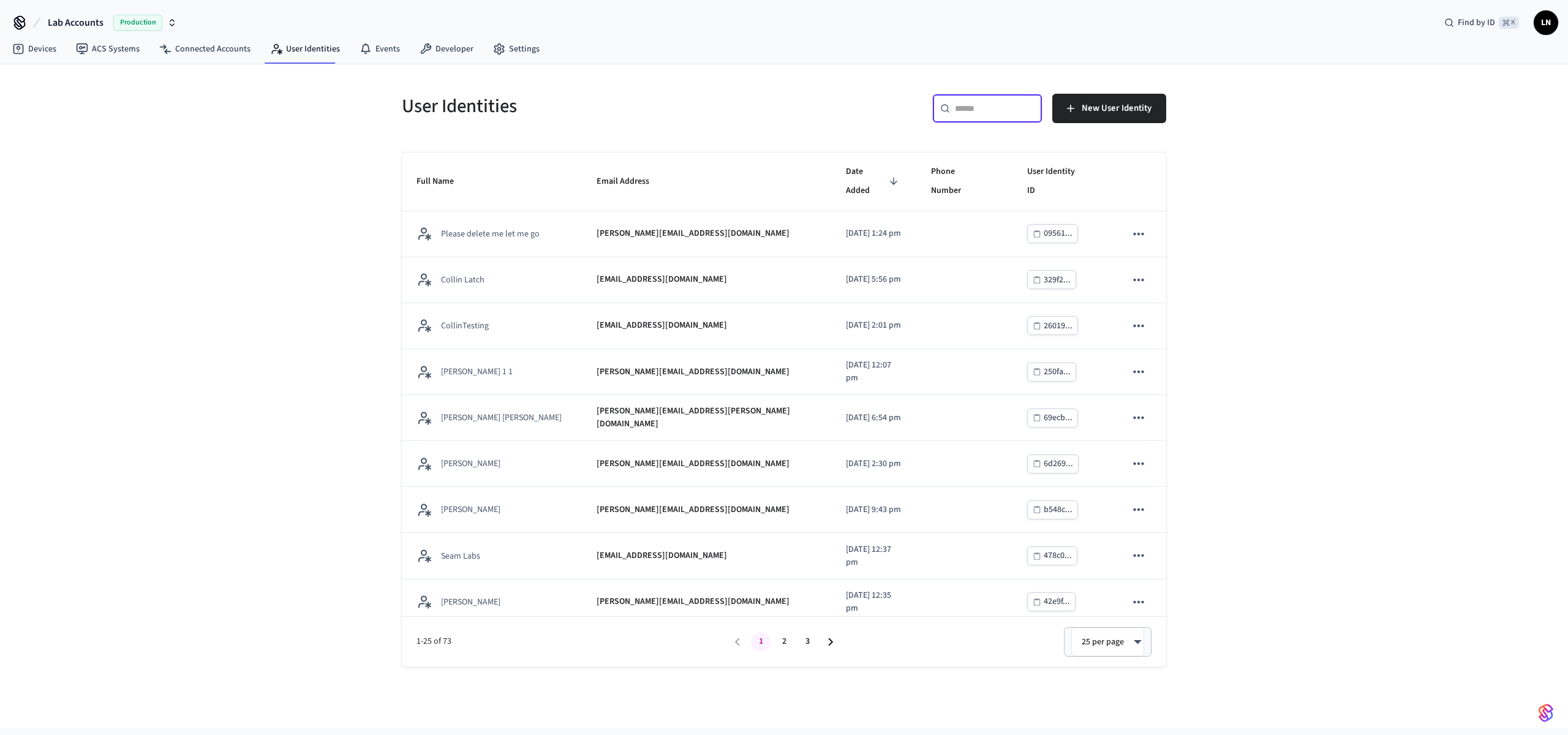
click at [964, 106] on input "text" at bounding box center [994, 108] width 79 height 12
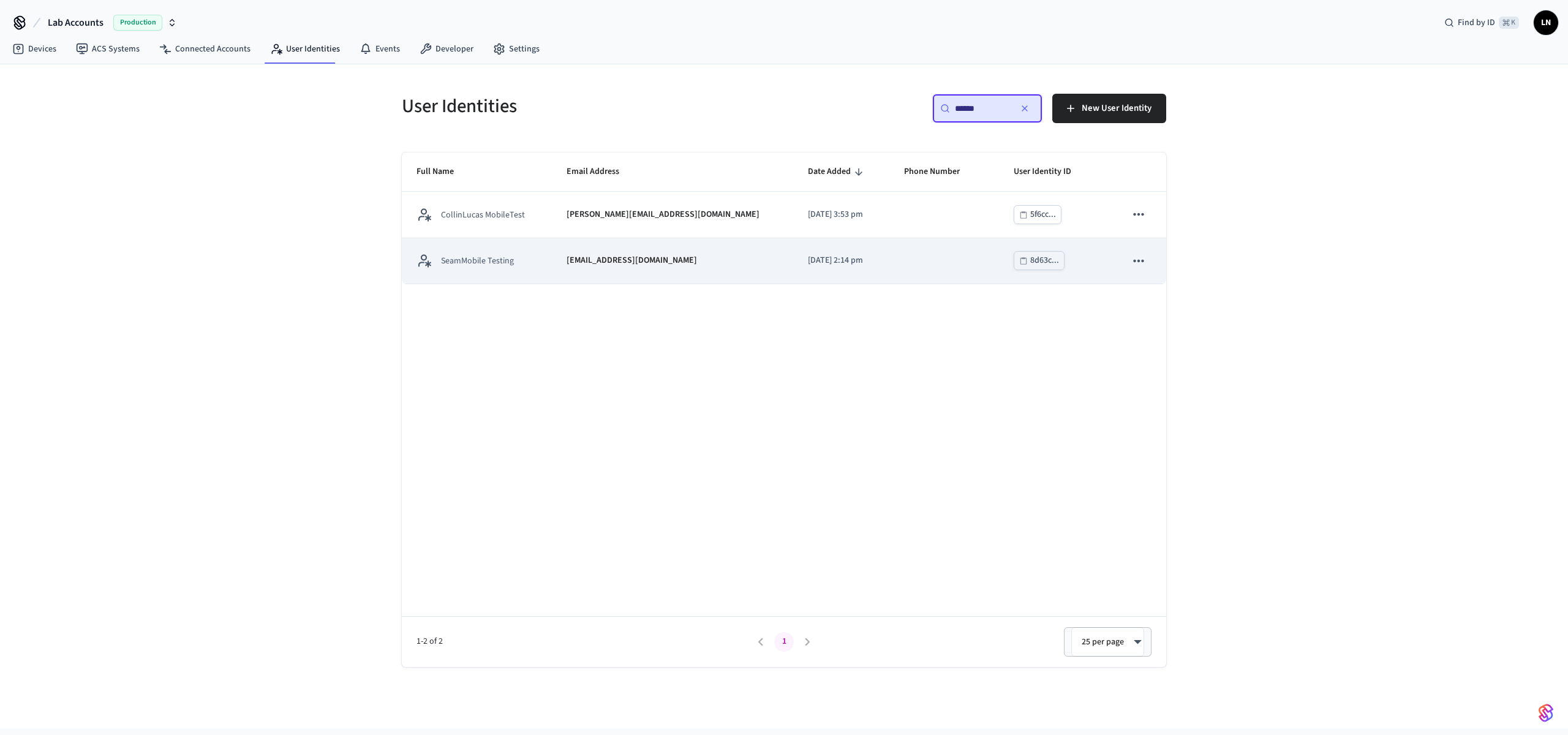
type input "******"
click at [1150, 258] on button "sticky table" at bounding box center [1138, 261] width 26 height 26
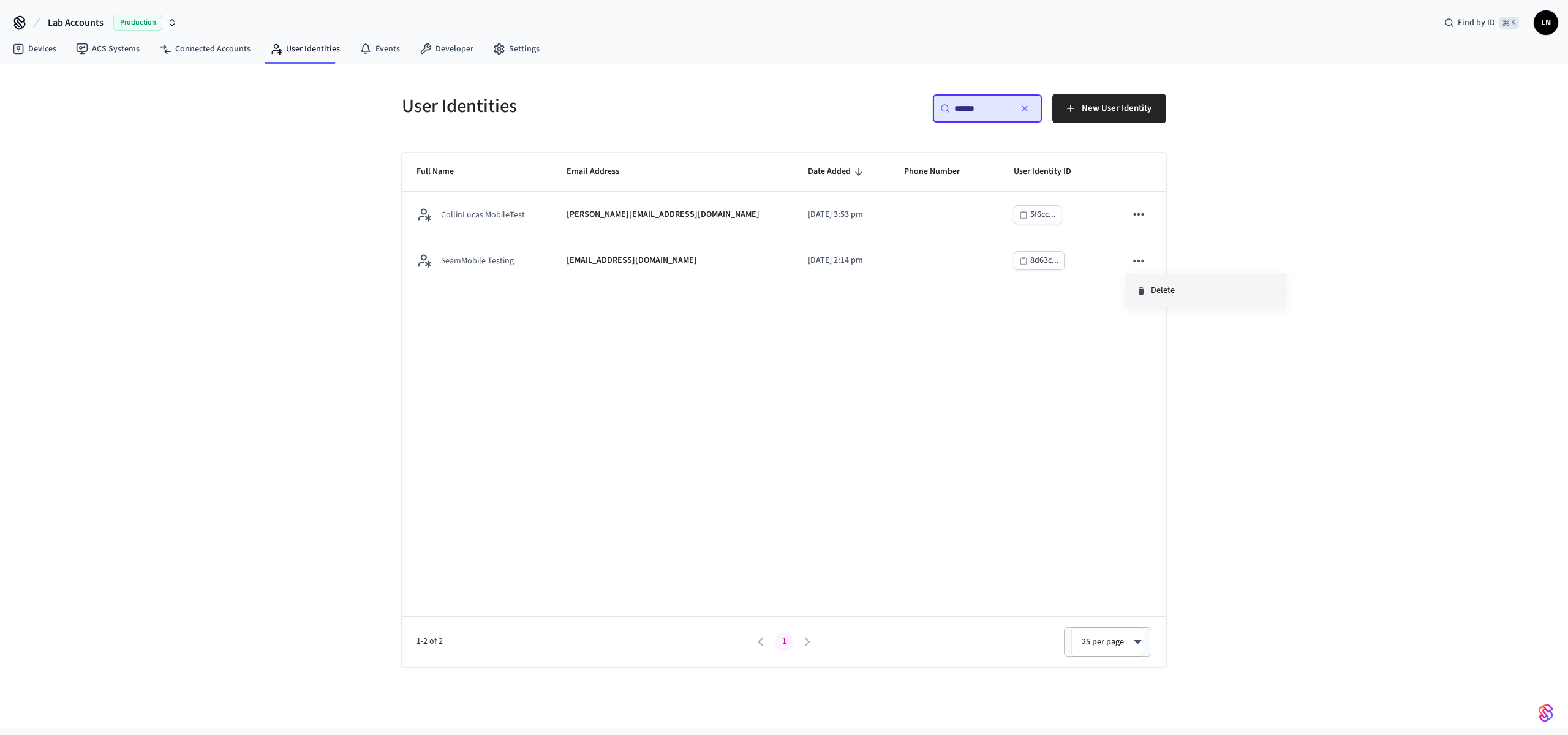
click at [1153, 294] on li "Delete" at bounding box center [1206, 290] width 159 height 32
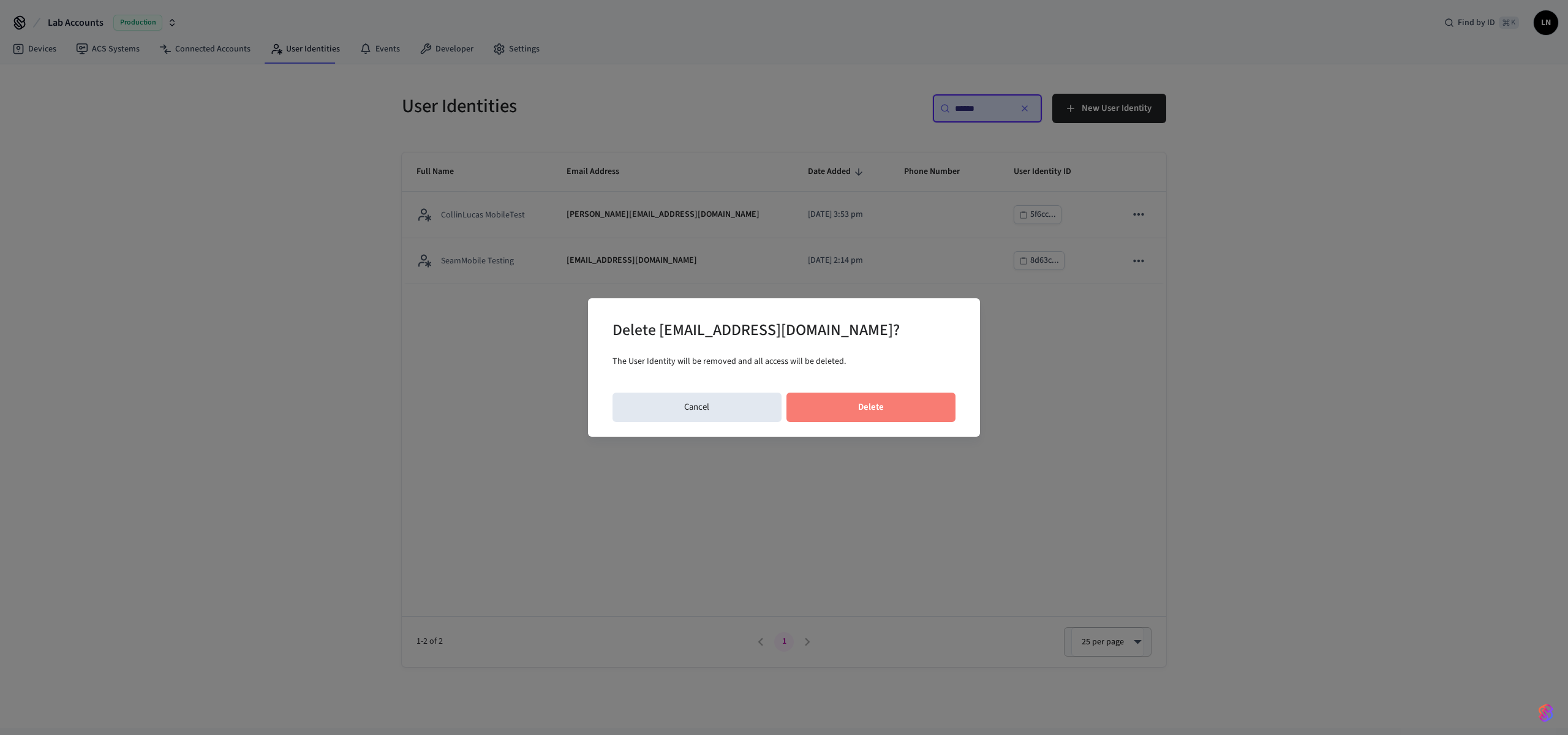
click at [903, 407] on button "Delete" at bounding box center [871, 407] width 170 height 29
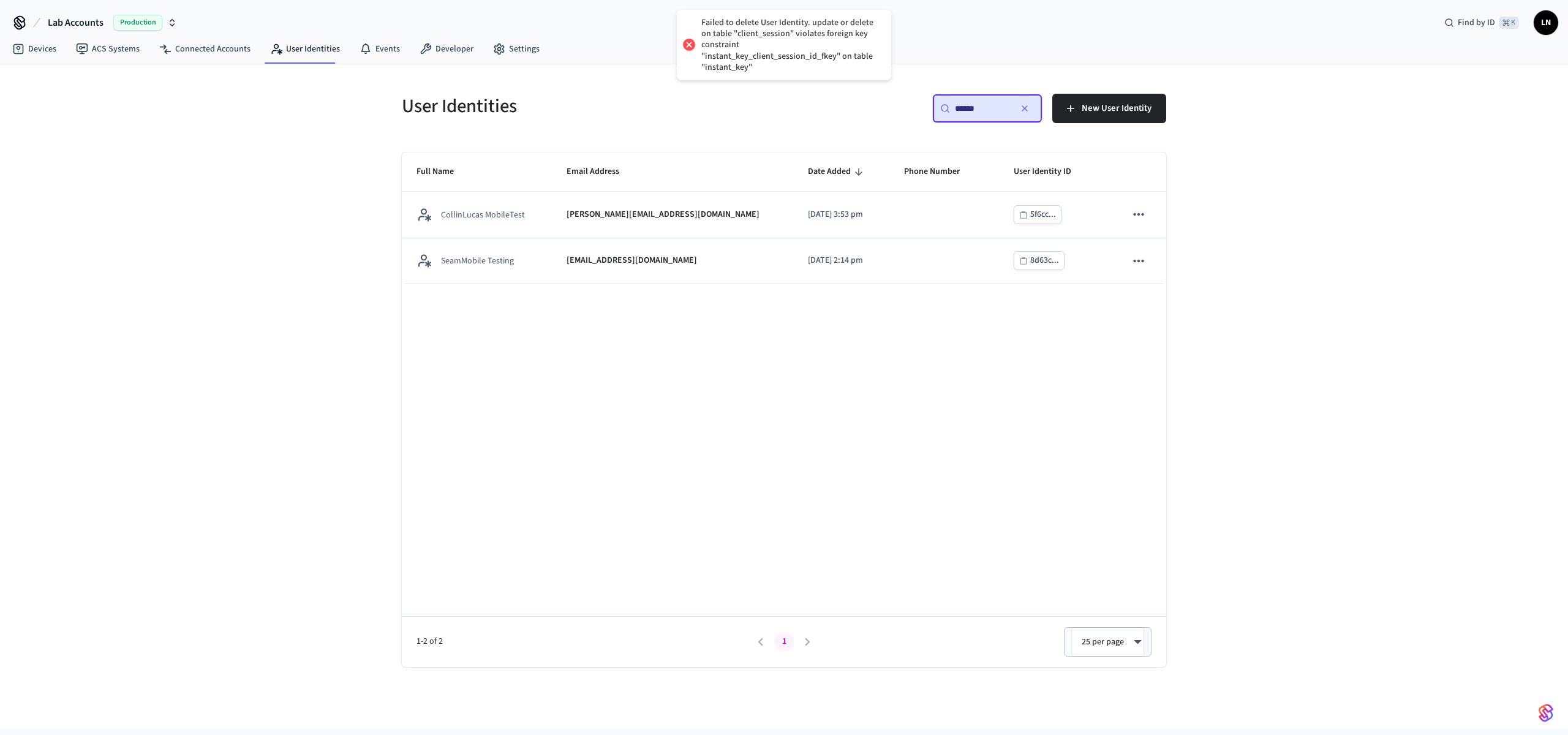
click at [789, 47] on div "Failed to delete User Identity. update or delete on table "client_session" viol…" at bounding box center [790, 45] width 178 height 56
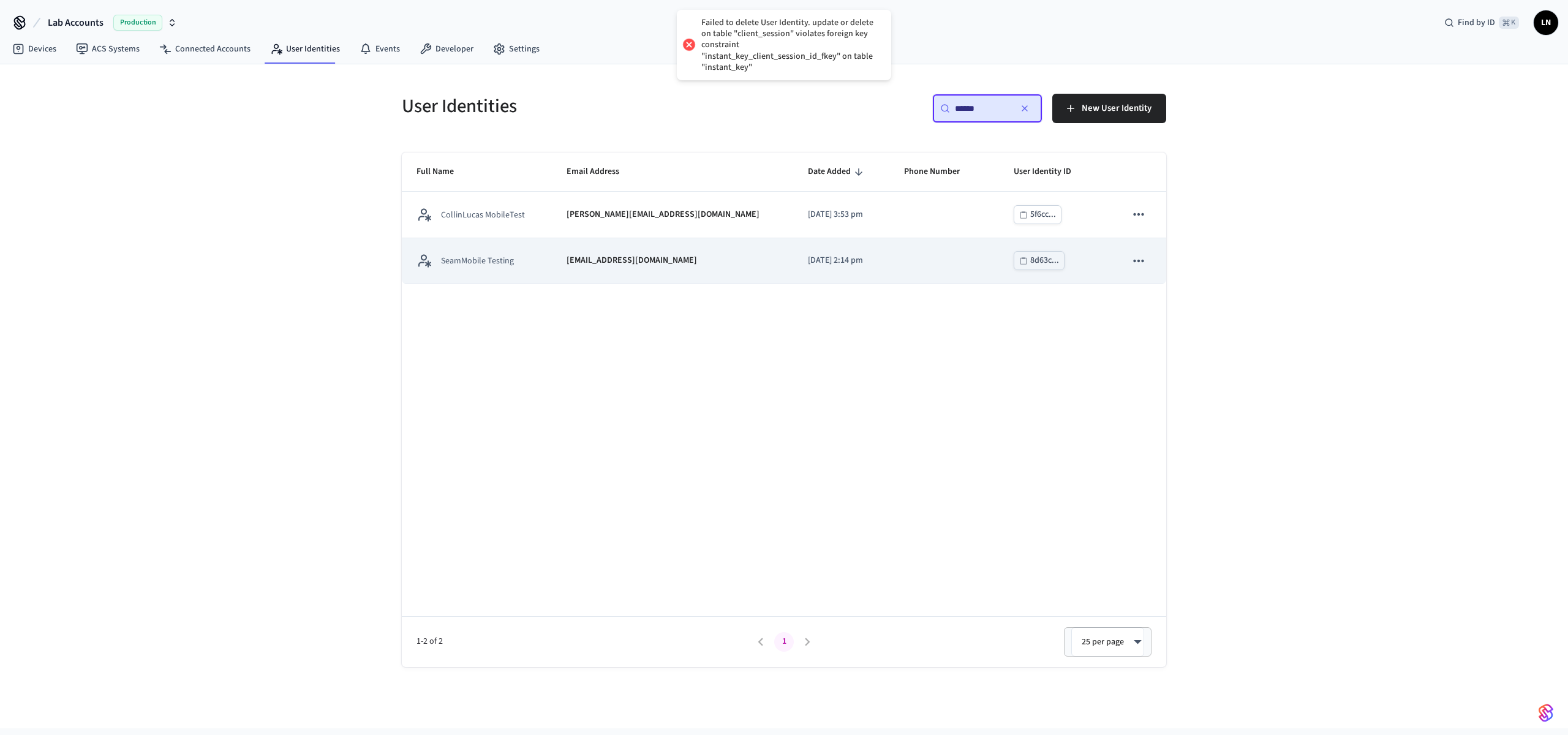
click at [539, 249] on td "SeamMobile Testing" at bounding box center [477, 261] width 150 height 46
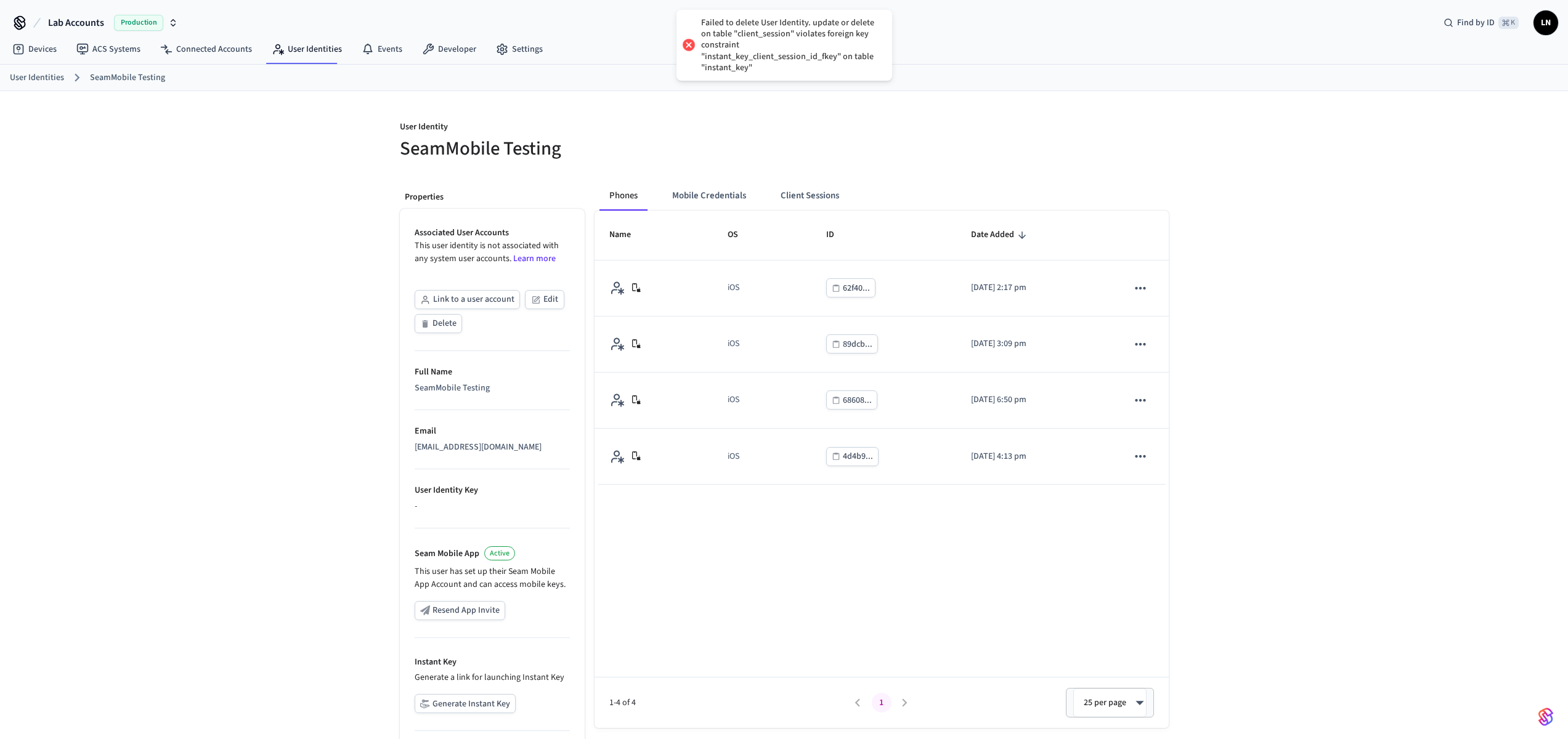
click at [753, 48] on div "Failed to delete User Identity. update or delete on table "client_session" viol…" at bounding box center [790, 45] width 179 height 56
copy div "Failed to delete User Identity. update or delete on table "client_session" viol…"
